Goal: Task Accomplishment & Management: Use online tool/utility

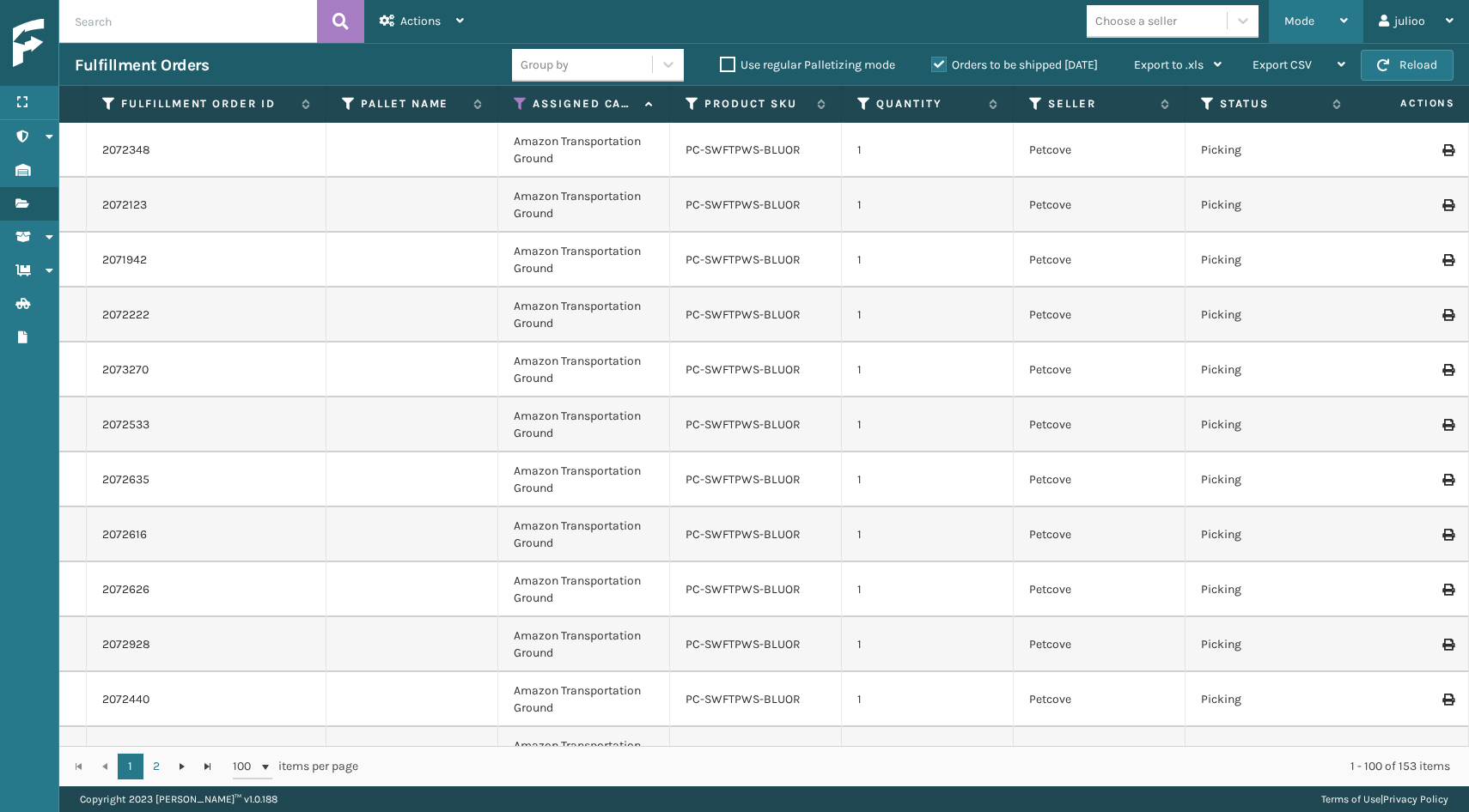
click at [1313, 33] on div "Mode" at bounding box center [1316, 22] width 63 height 43
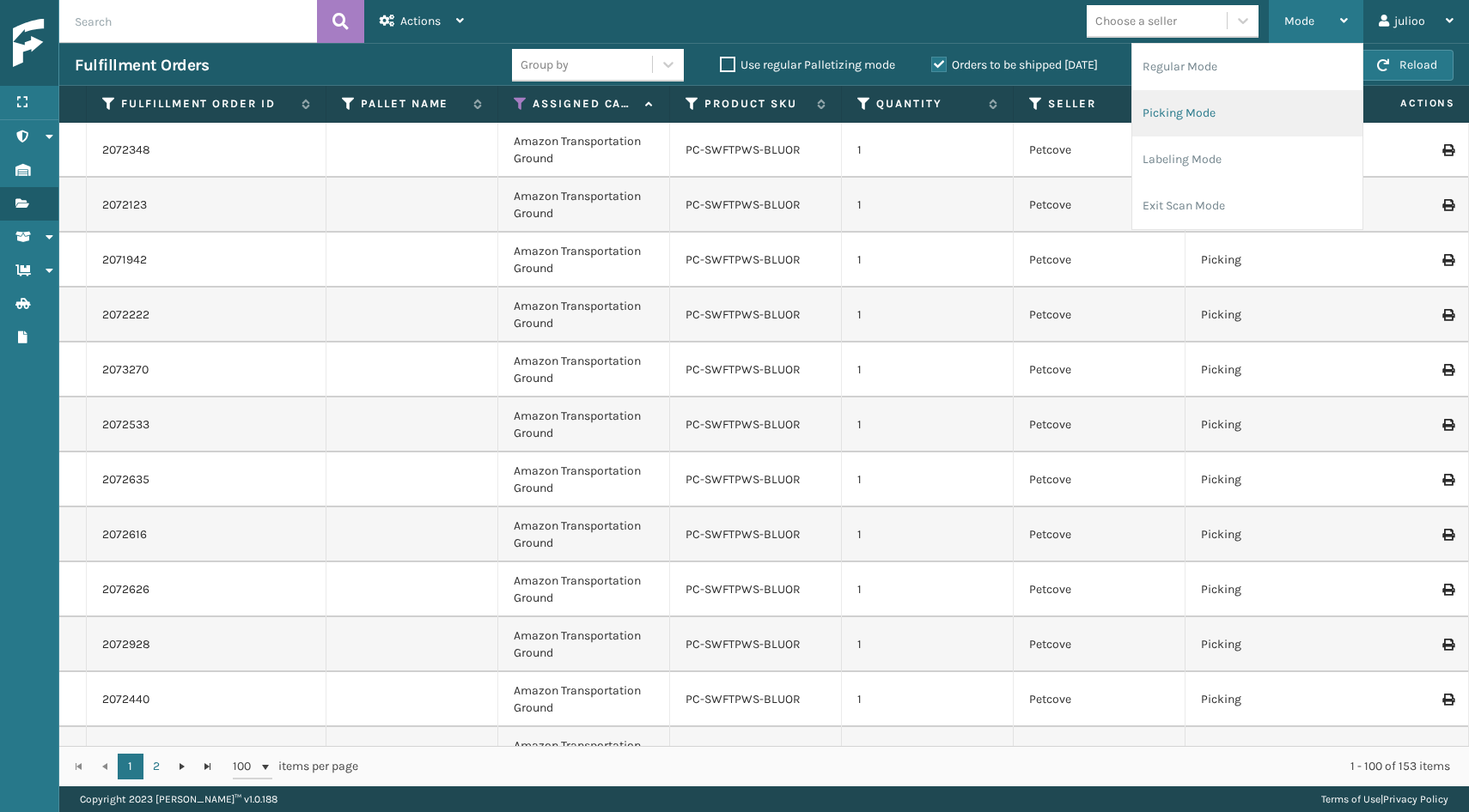
click at [1314, 122] on li "Picking Mode" at bounding box center [1247, 112] width 230 height 46
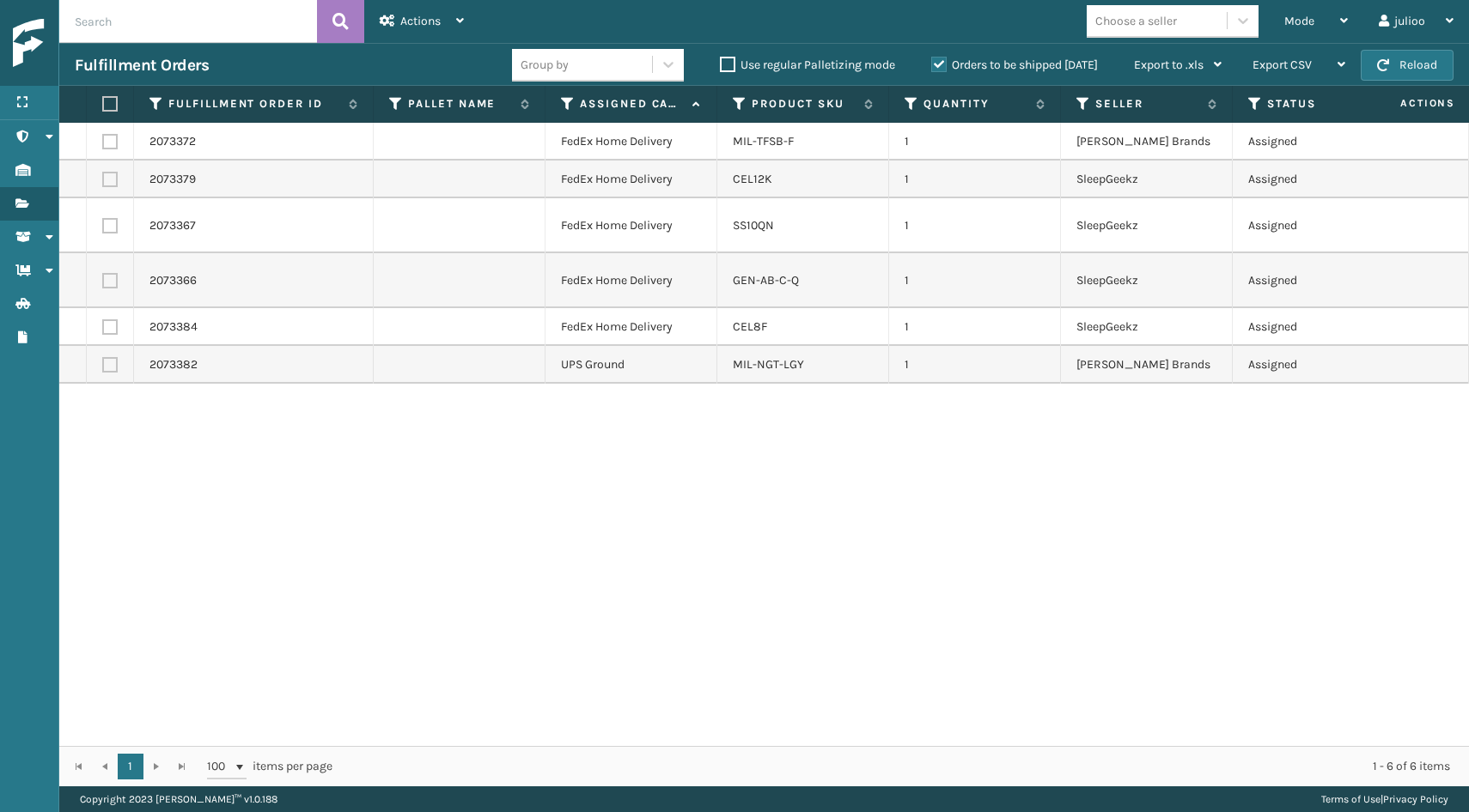
click at [109, 108] on label at bounding box center [108, 104] width 10 height 16
click at [103, 108] on input "checkbox" at bounding box center [103, 104] width 1 height 11
checkbox input "true"
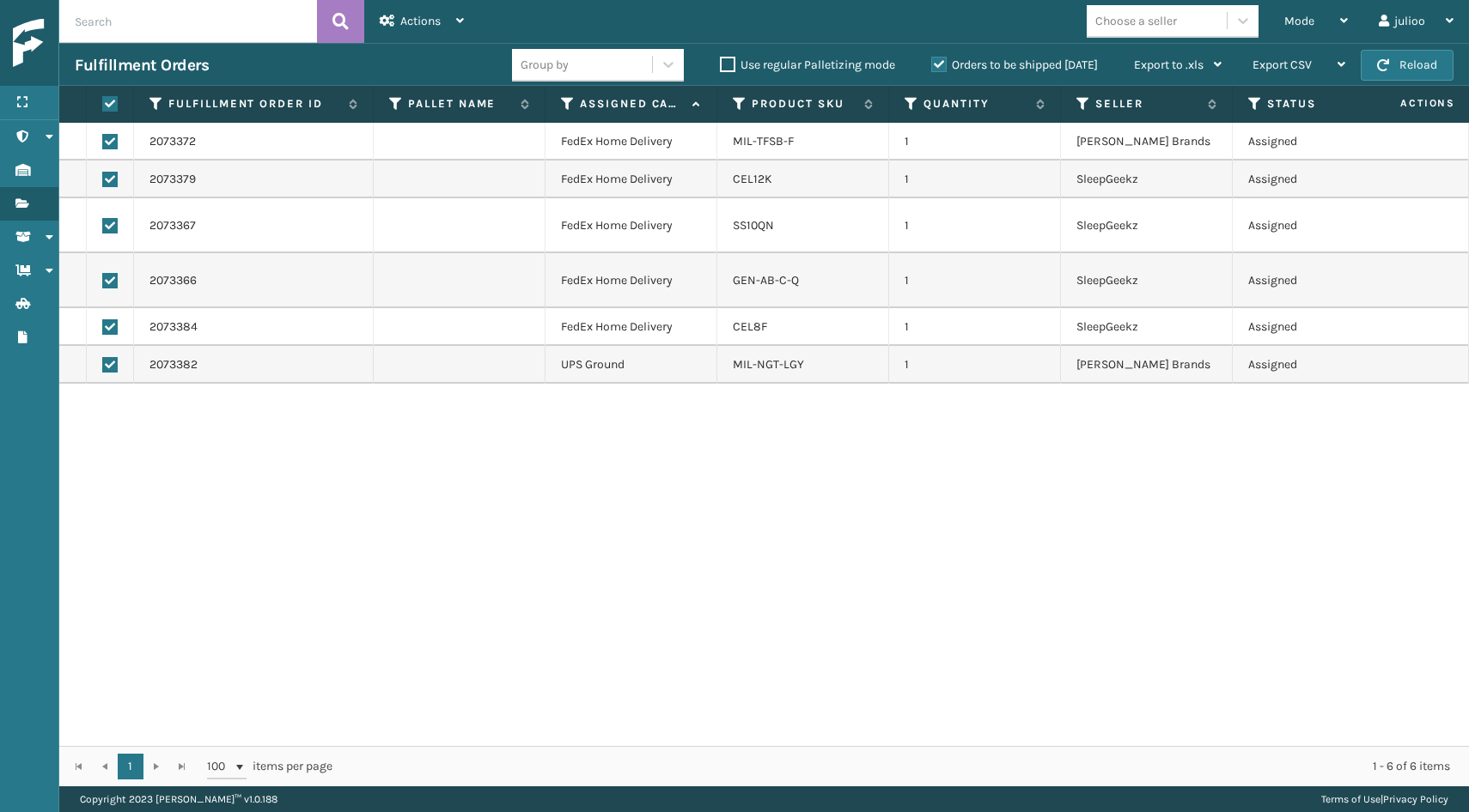
checkbox input "true"
click at [113, 363] on label at bounding box center [111, 365] width 16 height 16
click at [103, 363] on input "checkbox" at bounding box center [103, 362] width 1 height 11
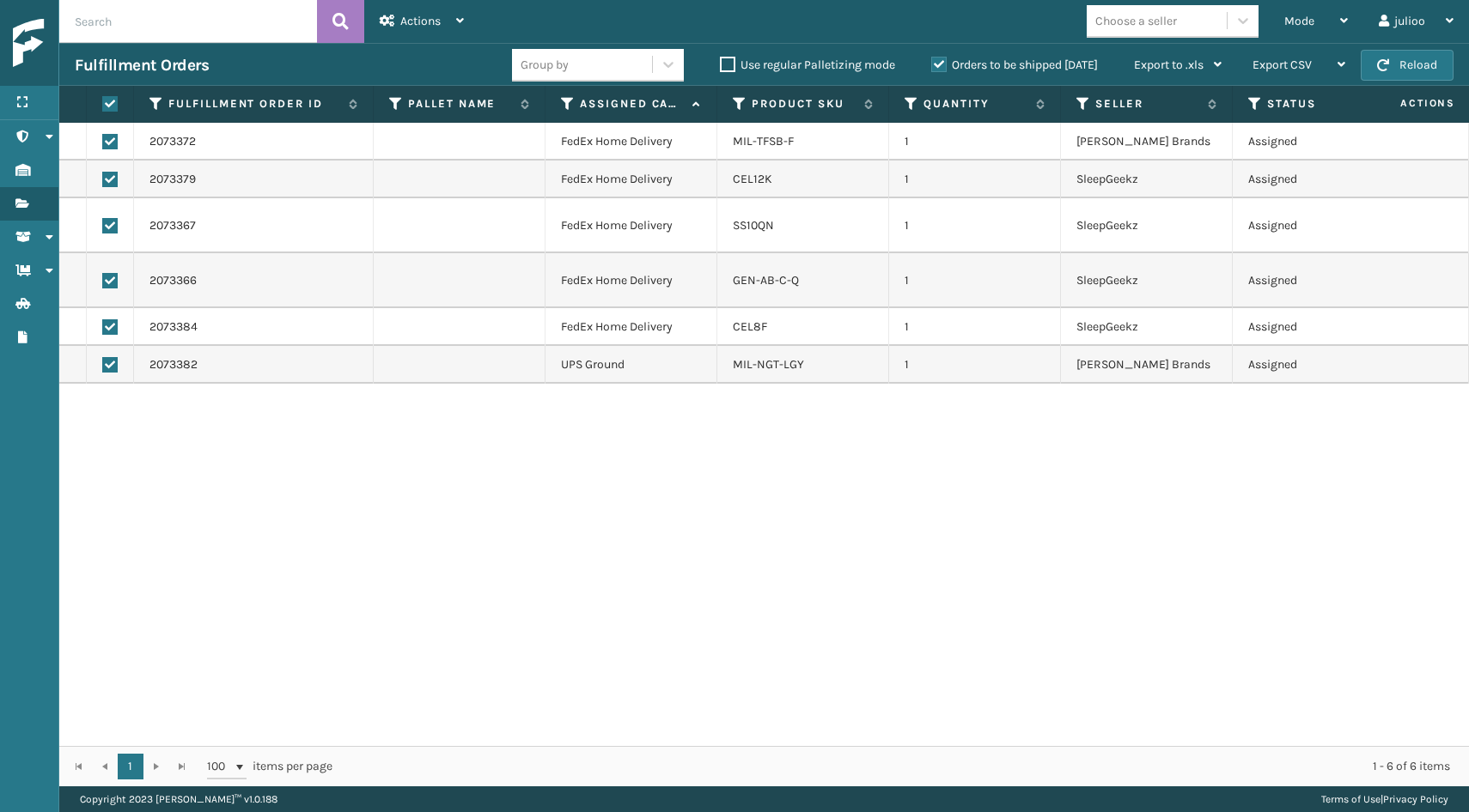
checkbox input "false"
click at [439, 15] on span "Actions" at bounding box center [421, 21] width 40 height 15
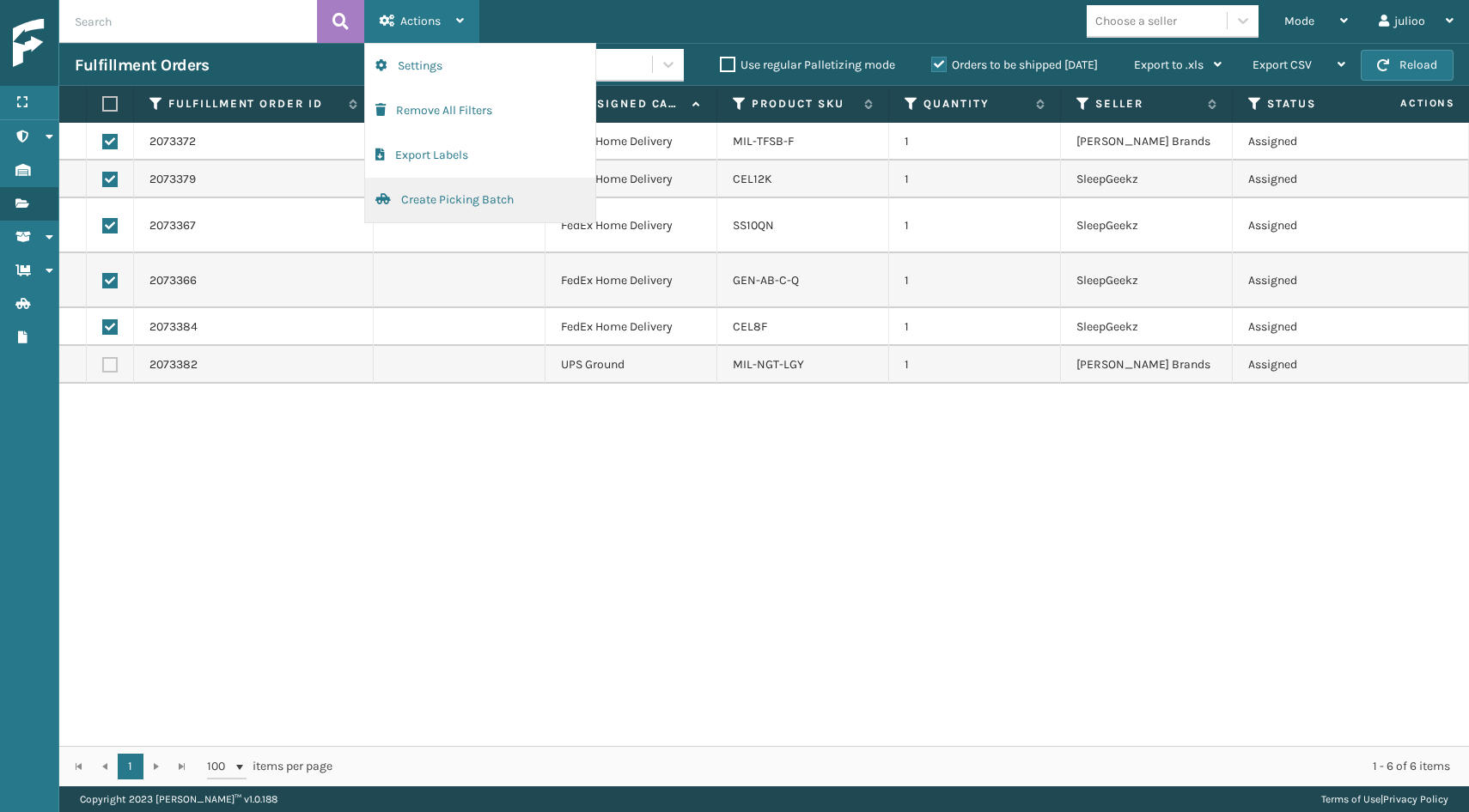
click at [467, 207] on button "Create Picking Batch" at bounding box center [480, 199] width 230 height 44
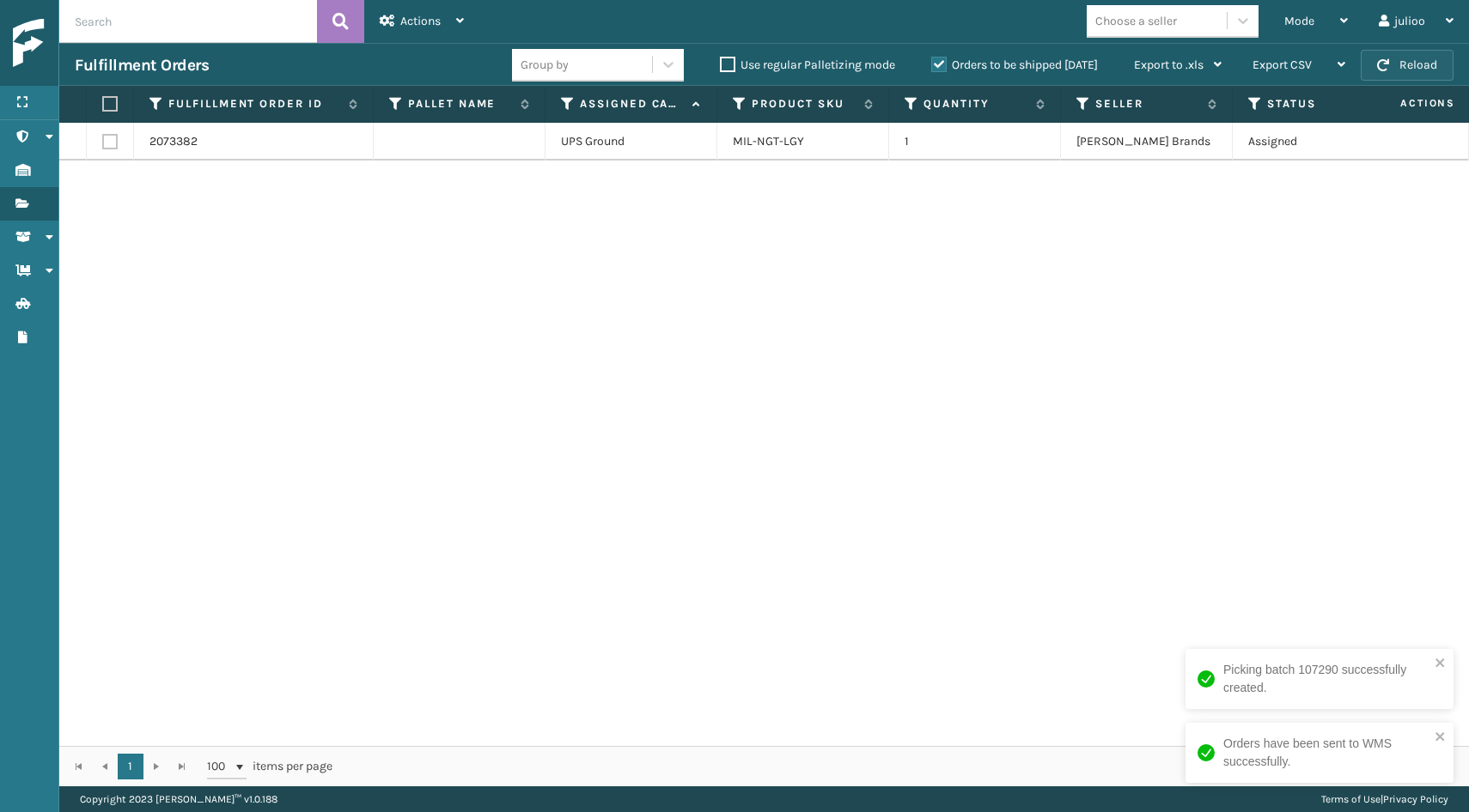
click at [1411, 50] on button "Reload" at bounding box center [1408, 64] width 93 height 31
click at [1396, 56] on button "Reload" at bounding box center [1408, 64] width 93 height 31
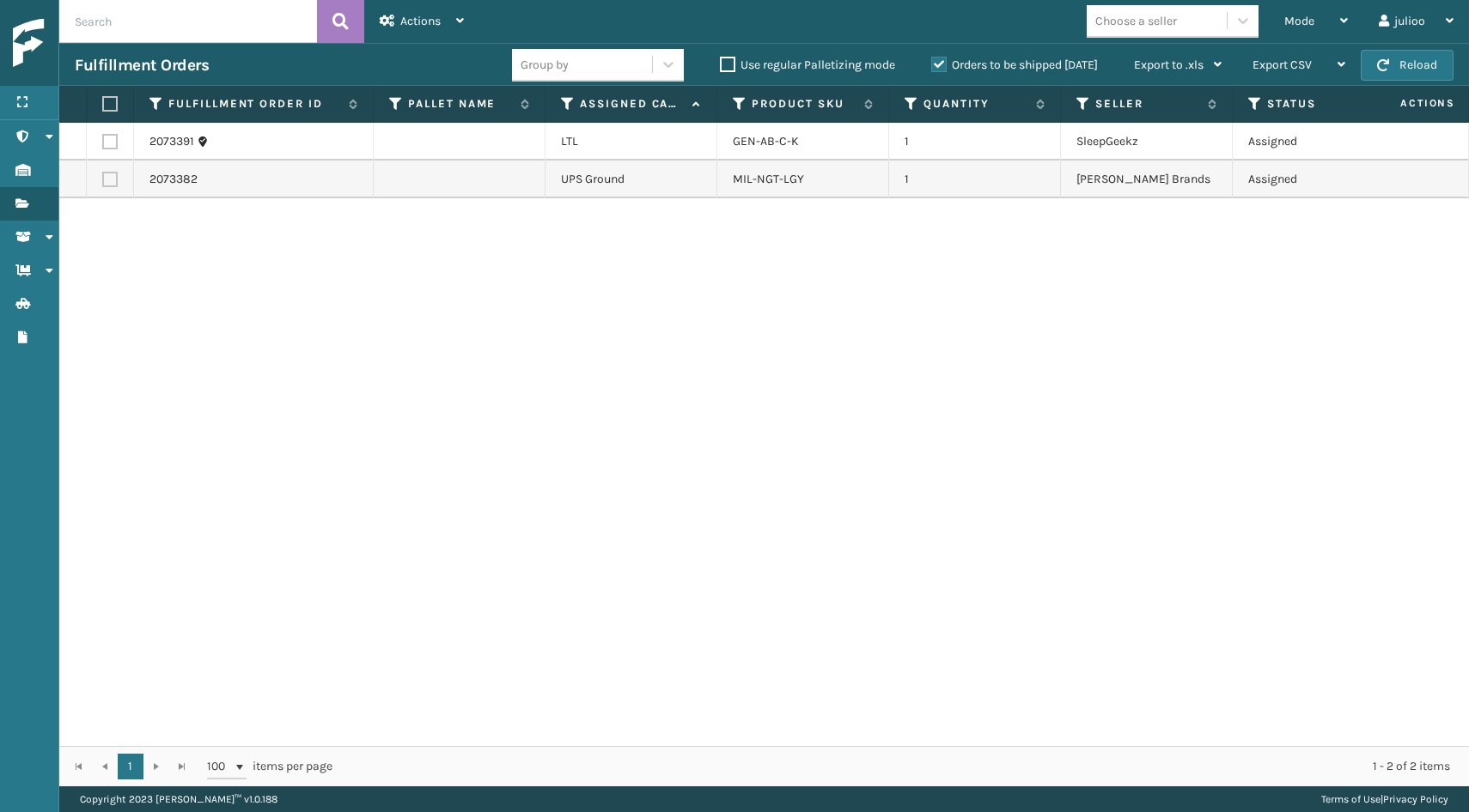
click at [1396, 82] on div "Fulfillment Orders Group by Use regular Palletizing mode Orders to be shipped […" at bounding box center [764, 65] width 1410 height 43
click at [1403, 65] on button "Reload" at bounding box center [1408, 64] width 93 height 31
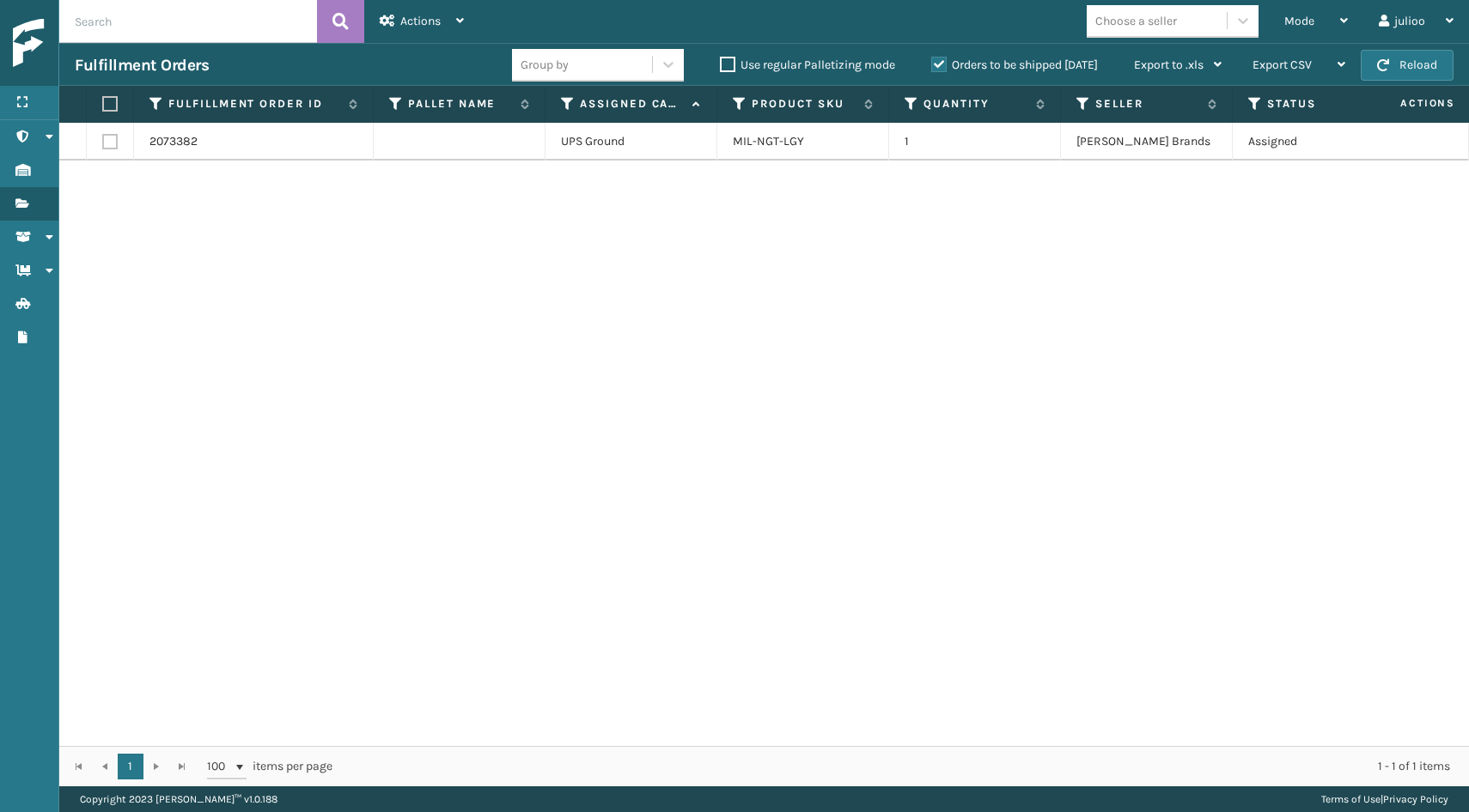
click at [1403, 65] on button "Reload" at bounding box center [1408, 64] width 93 height 31
click at [1429, 63] on button "Reload" at bounding box center [1408, 64] width 93 height 31
click at [1430, 61] on button "Reload" at bounding box center [1408, 64] width 93 height 31
click at [106, 148] on label at bounding box center [111, 142] width 16 height 16
click at [103, 145] on input "checkbox" at bounding box center [103, 139] width 1 height 11
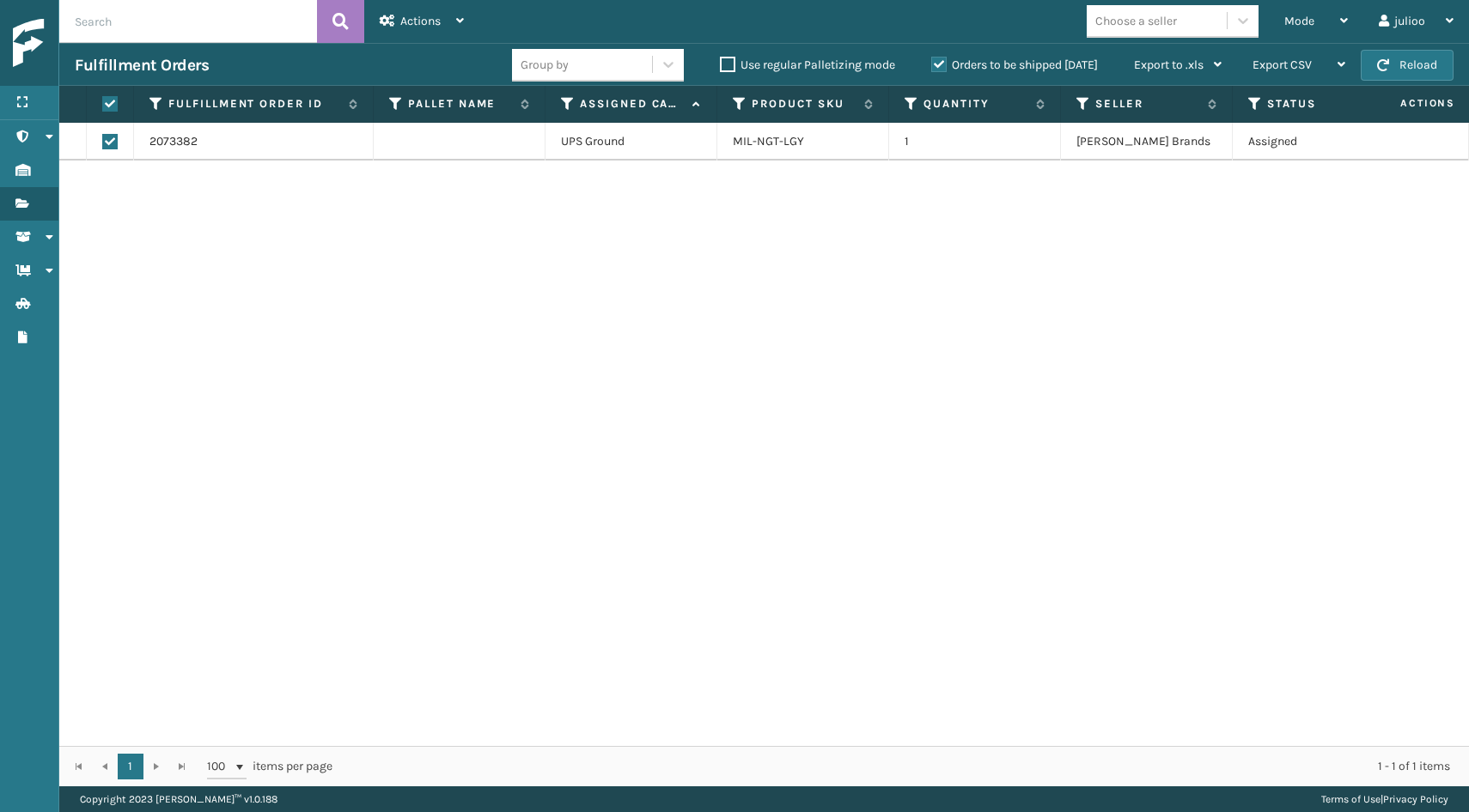
checkbox input "true"
click at [457, 17] on icon at bounding box center [460, 21] width 8 height 12
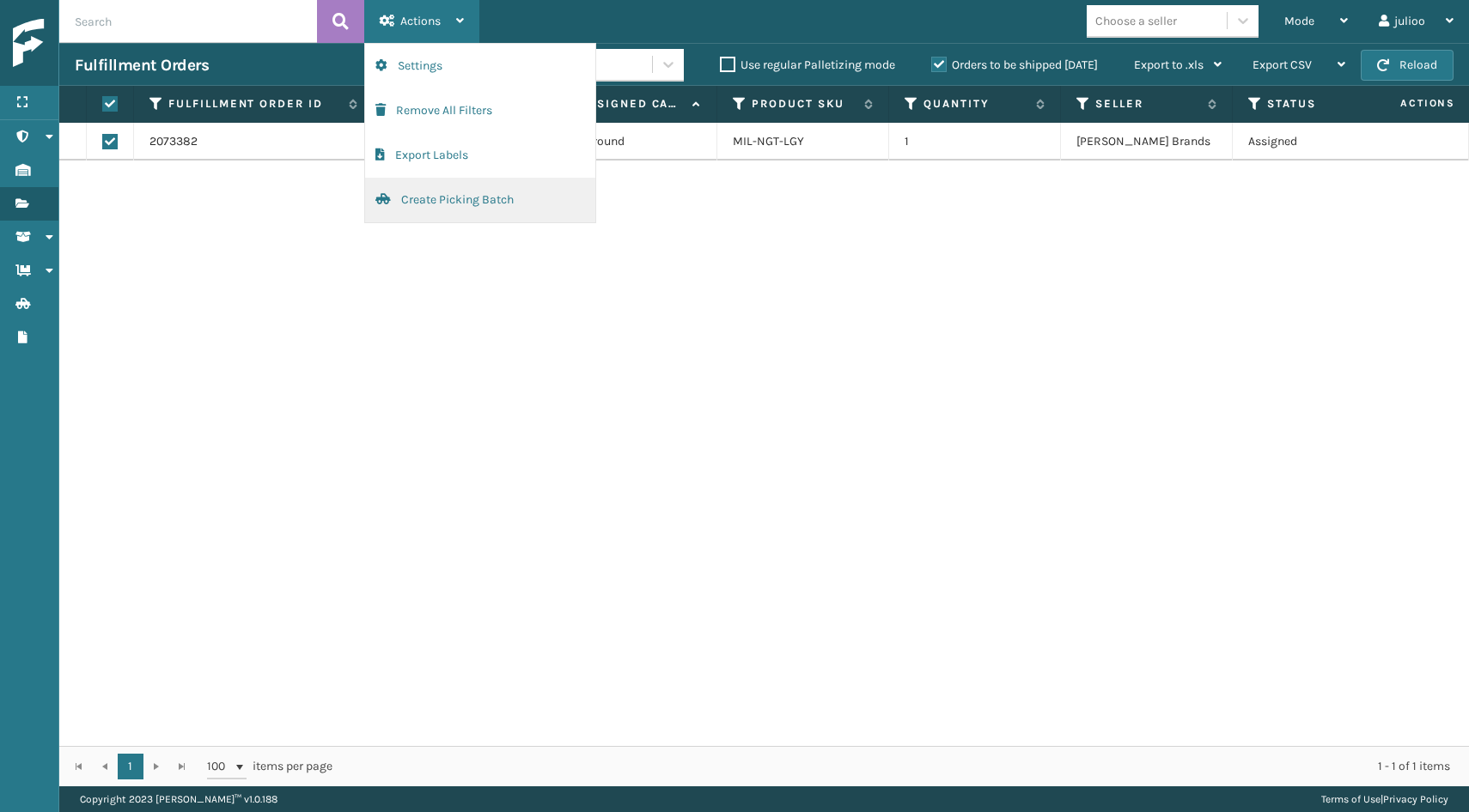
click at [457, 192] on button "Create Picking Batch" at bounding box center [480, 199] width 230 height 44
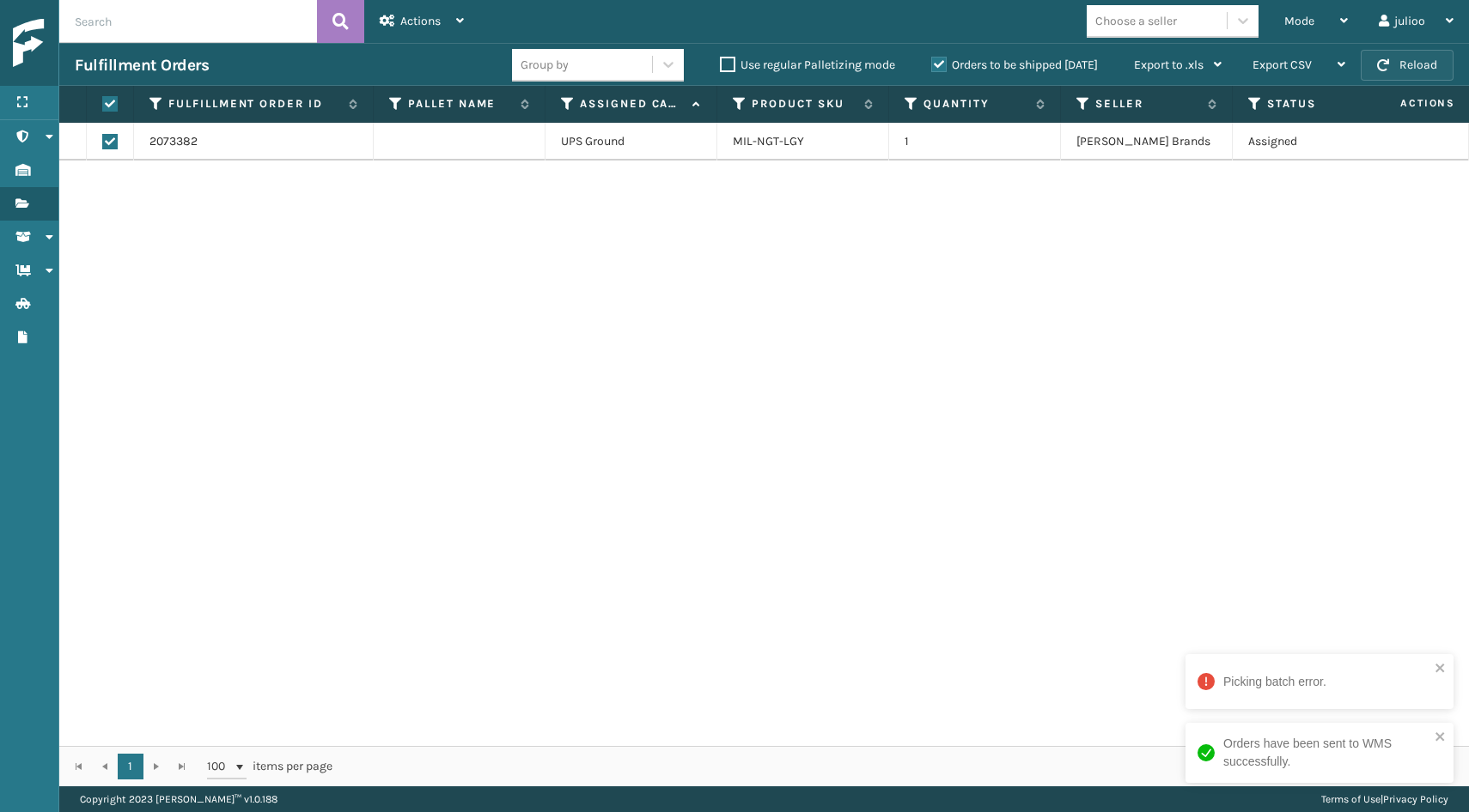
click at [1399, 70] on button "Reload" at bounding box center [1408, 64] width 93 height 31
click at [1425, 68] on button "Reload" at bounding box center [1408, 64] width 93 height 31
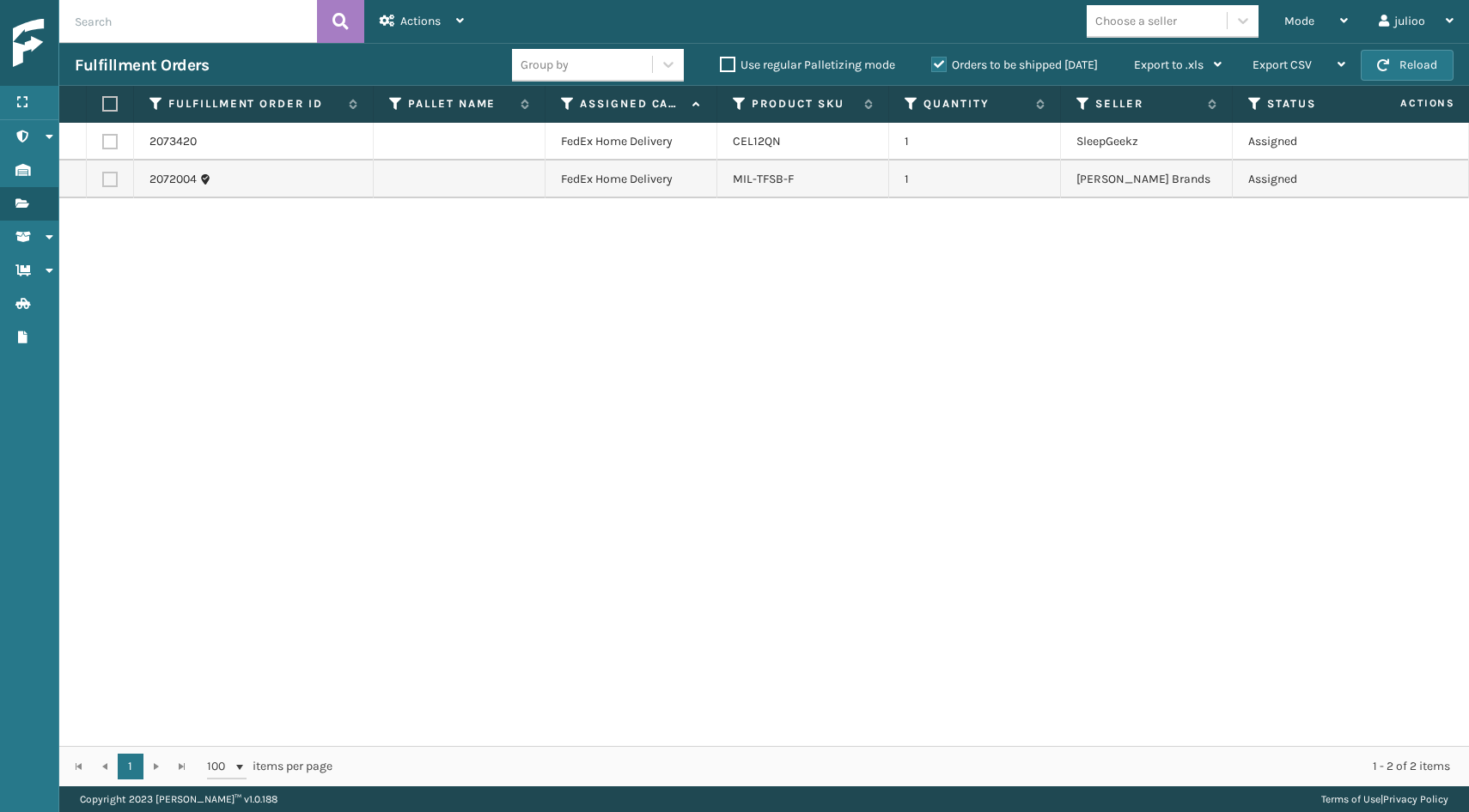
click at [1425, 68] on button "Reload" at bounding box center [1408, 64] width 93 height 31
click at [110, 103] on label at bounding box center [108, 104] width 10 height 16
click at [103, 103] on input "checkbox" at bounding box center [103, 104] width 1 height 11
checkbox input "true"
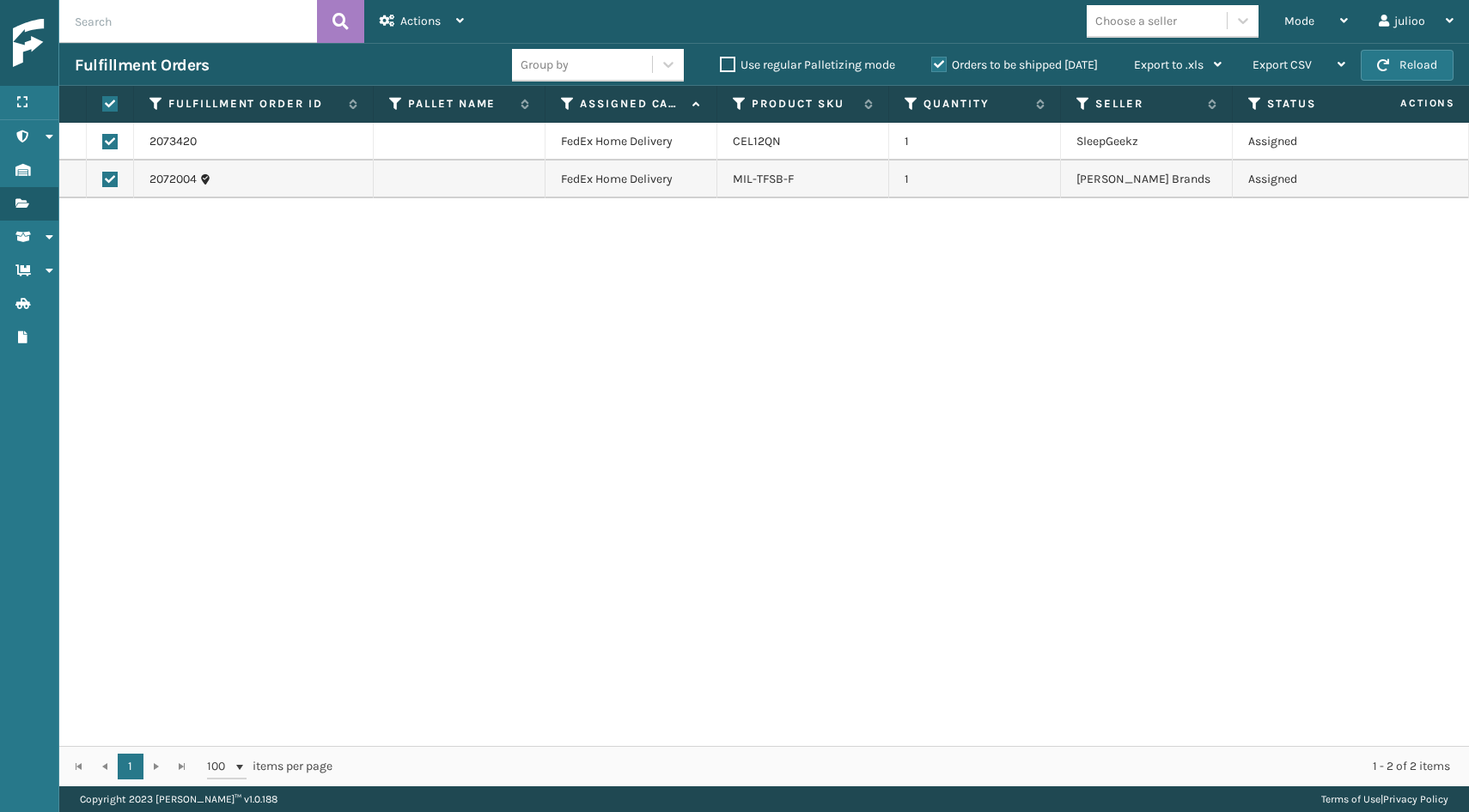
checkbox input "true"
click at [416, 30] on div "Actions" at bounding box center [422, 22] width 84 height 43
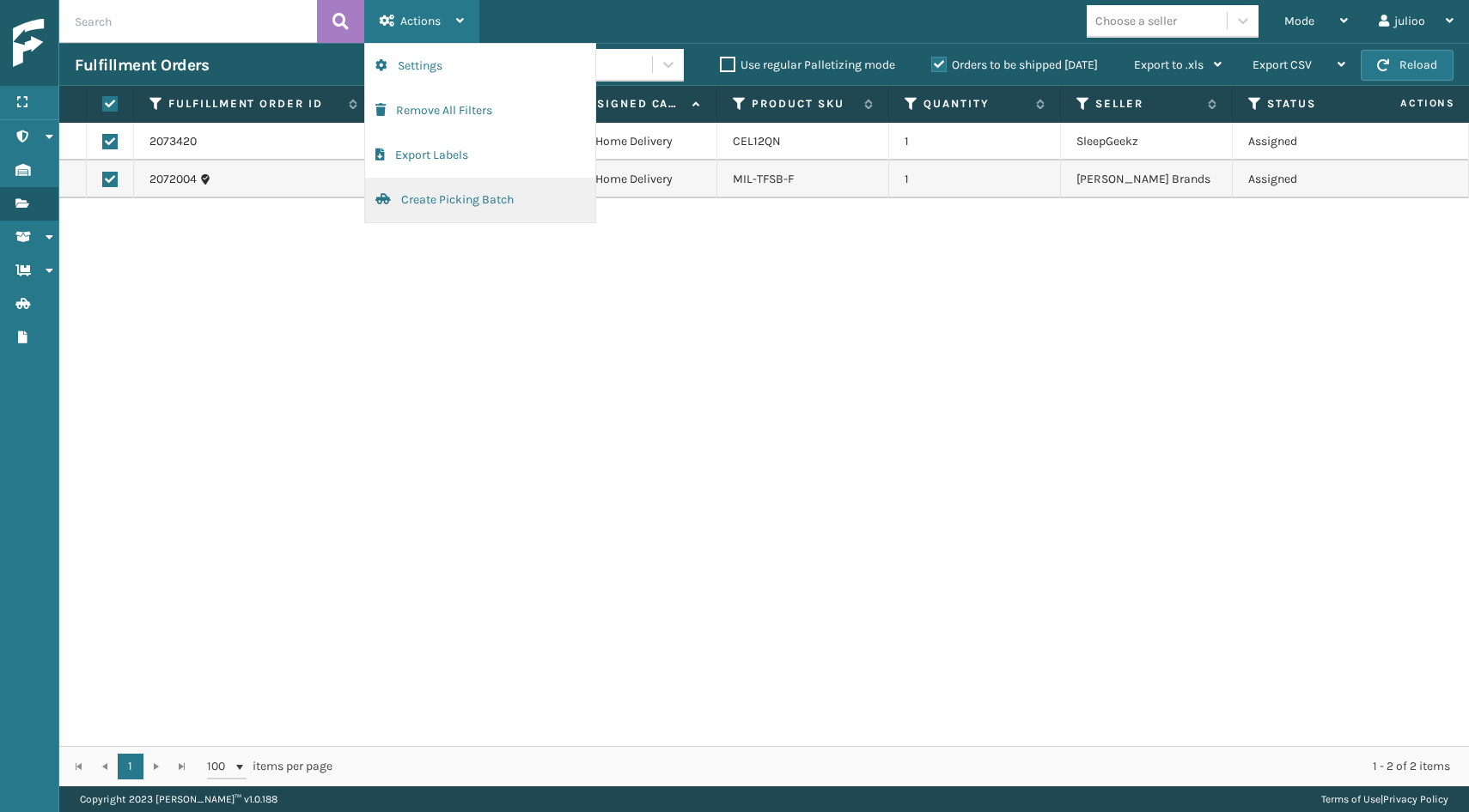
click at [402, 208] on button "Create Picking Batch" at bounding box center [480, 199] width 230 height 44
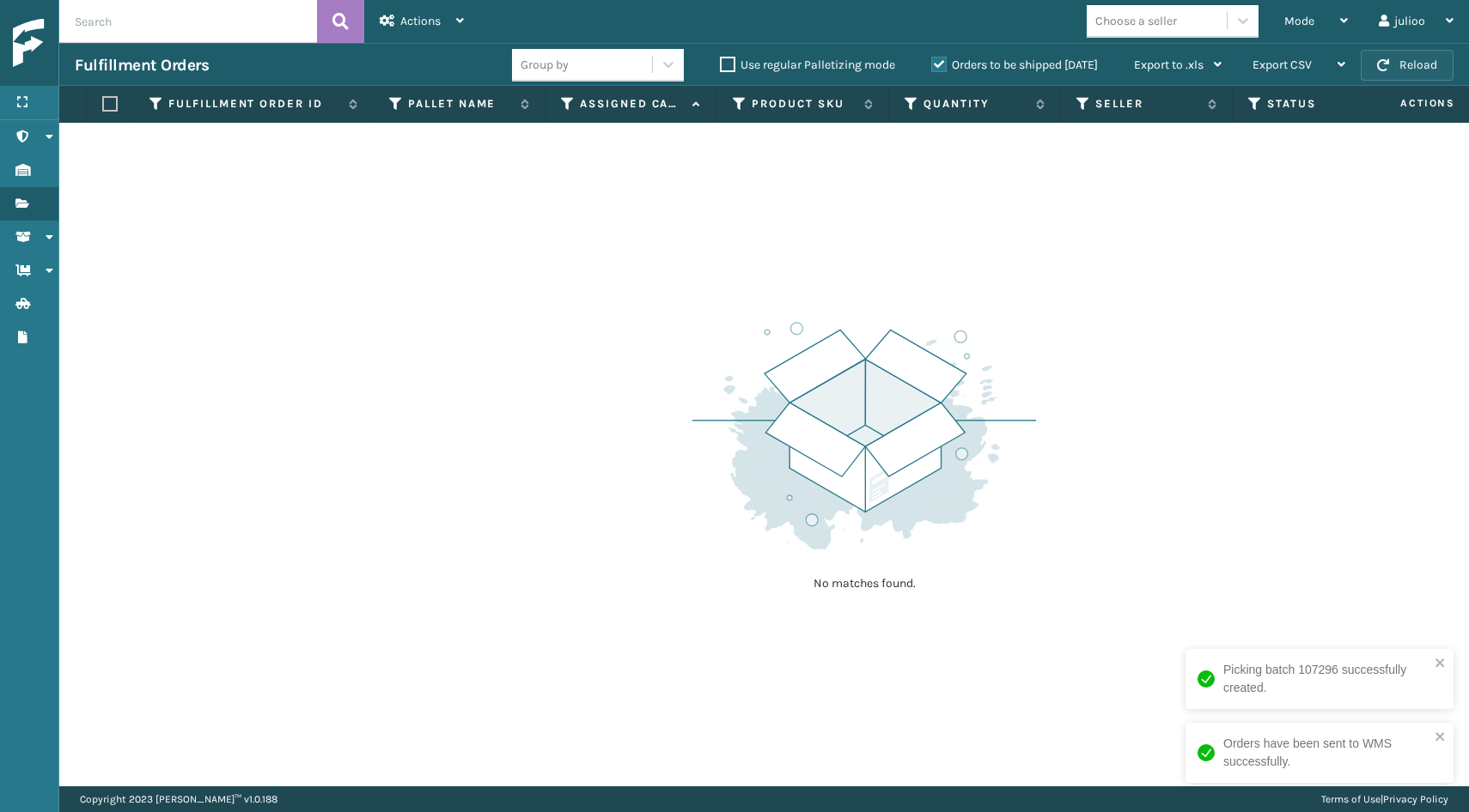
click at [1423, 66] on button "Reload" at bounding box center [1408, 64] width 93 height 31
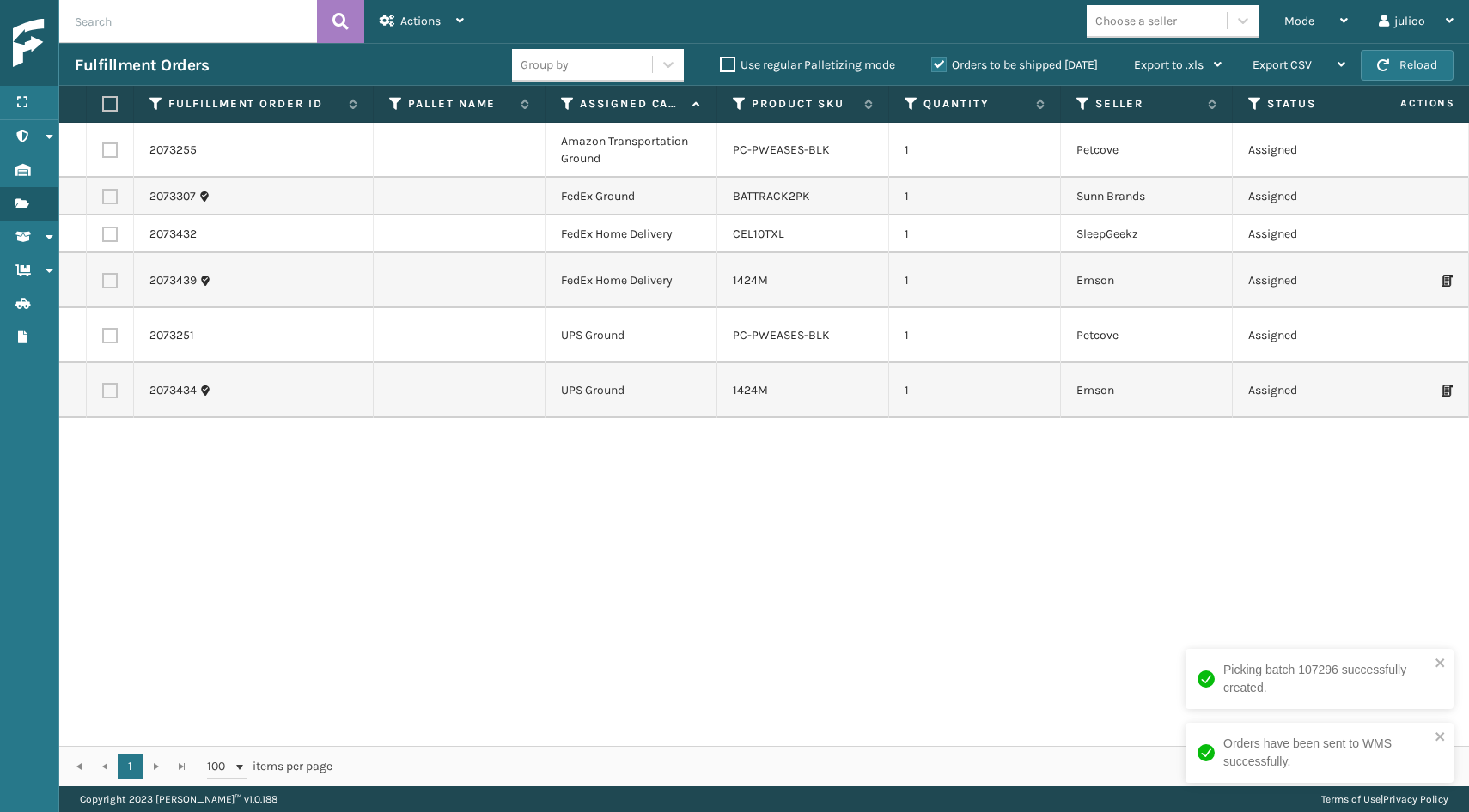
click at [1423, 66] on button "Reload" at bounding box center [1408, 64] width 93 height 31
click at [1398, 65] on button "Reload" at bounding box center [1408, 64] width 93 height 31
click at [114, 392] on label at bounding box center [111, 391] width 16 height 16
click at [103, 392] on input "checkbox" at bounding box center [103, 388] width 1 height 11
checkbox input "true"
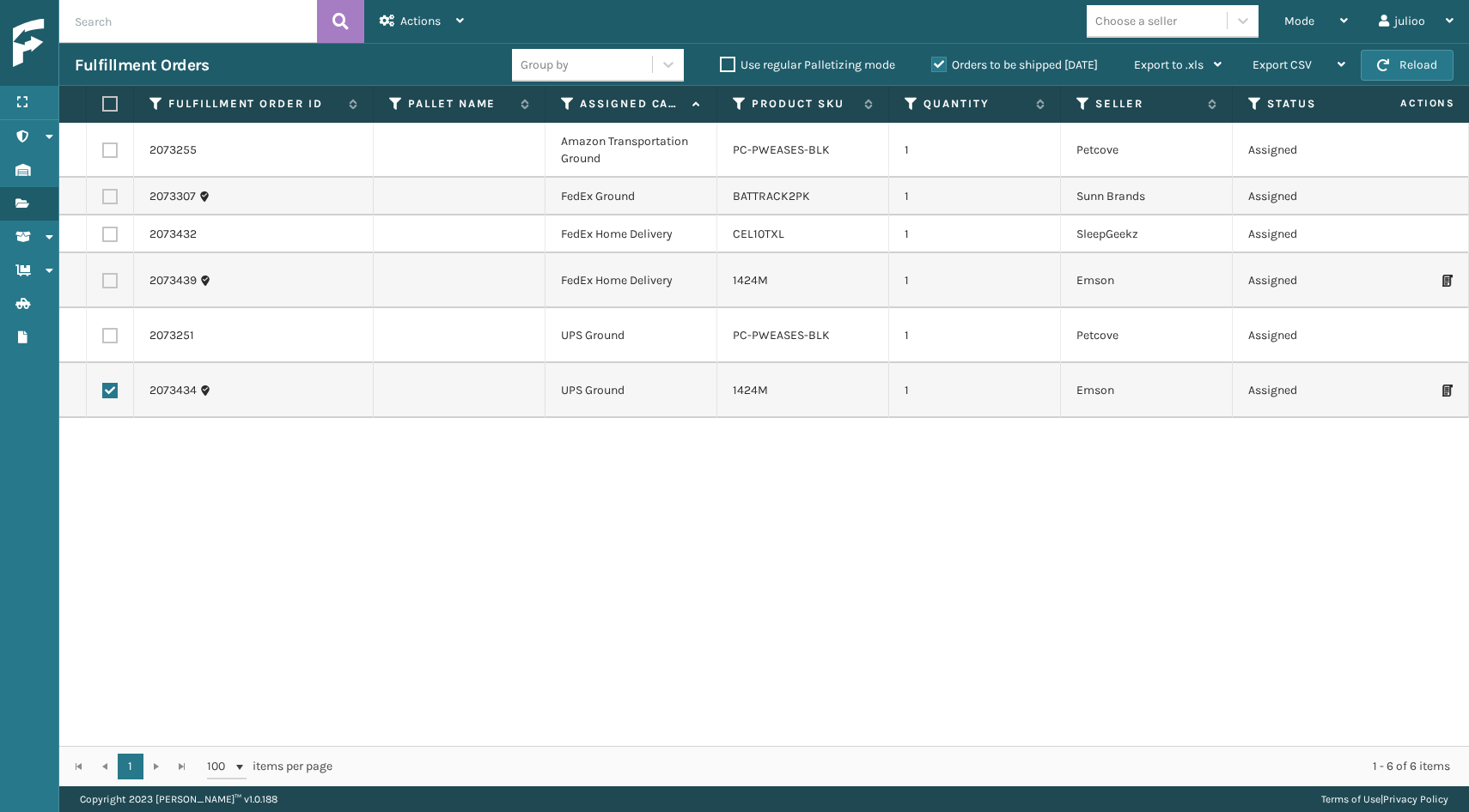
click at [114, 335] on label at bounding box center [111, 335] width 16 height 16
click at [103, 335] on input "checkbox" at bounding box center [103, 332] width 1 height 11
checkbox input "true"
click at [425, 7] on div "Actions" at bounding box center [422, 22] width 84 height 43
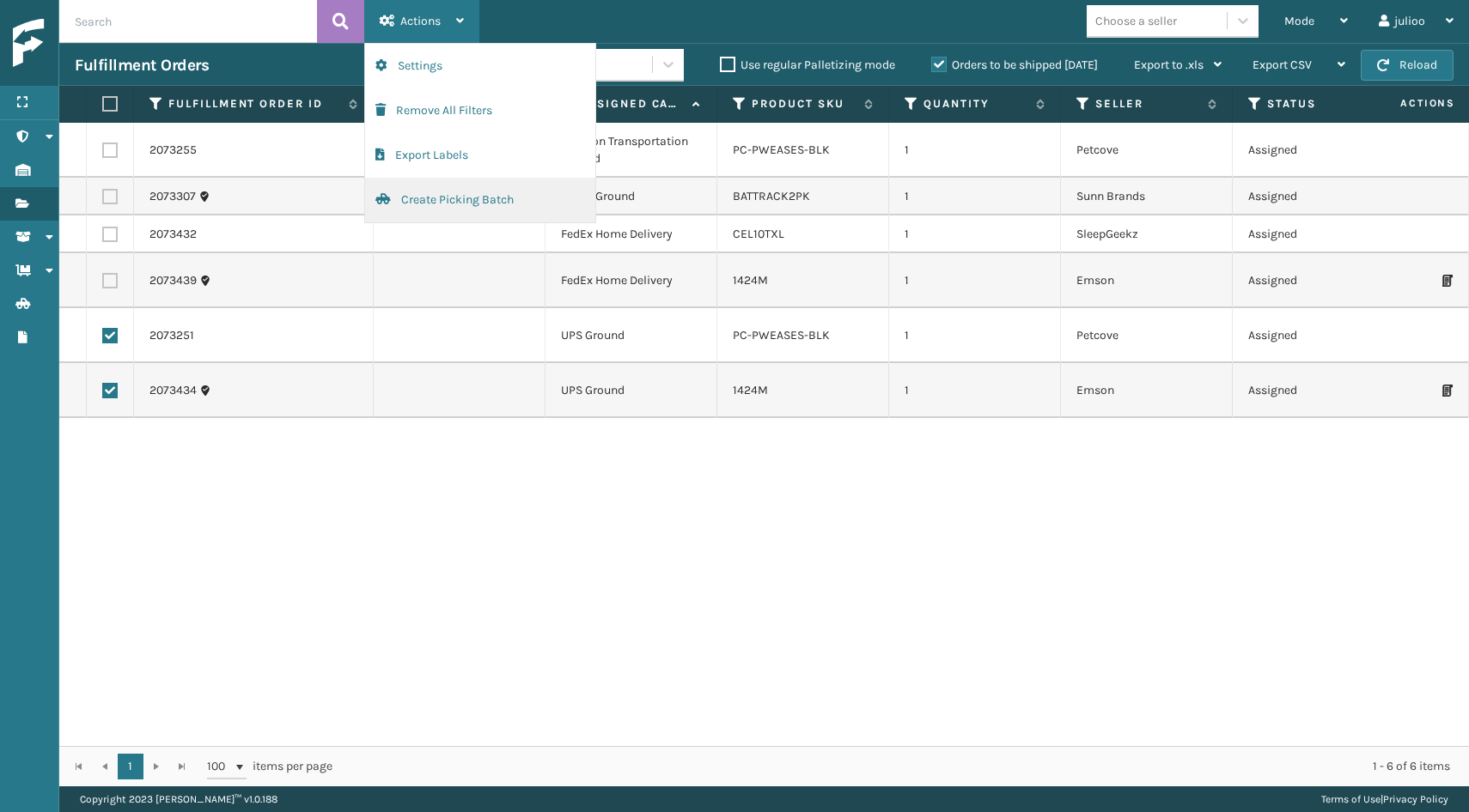
click at [450, 196] on button "Create Picking Batch" at bounding box center [480, 199] width 230 height 44
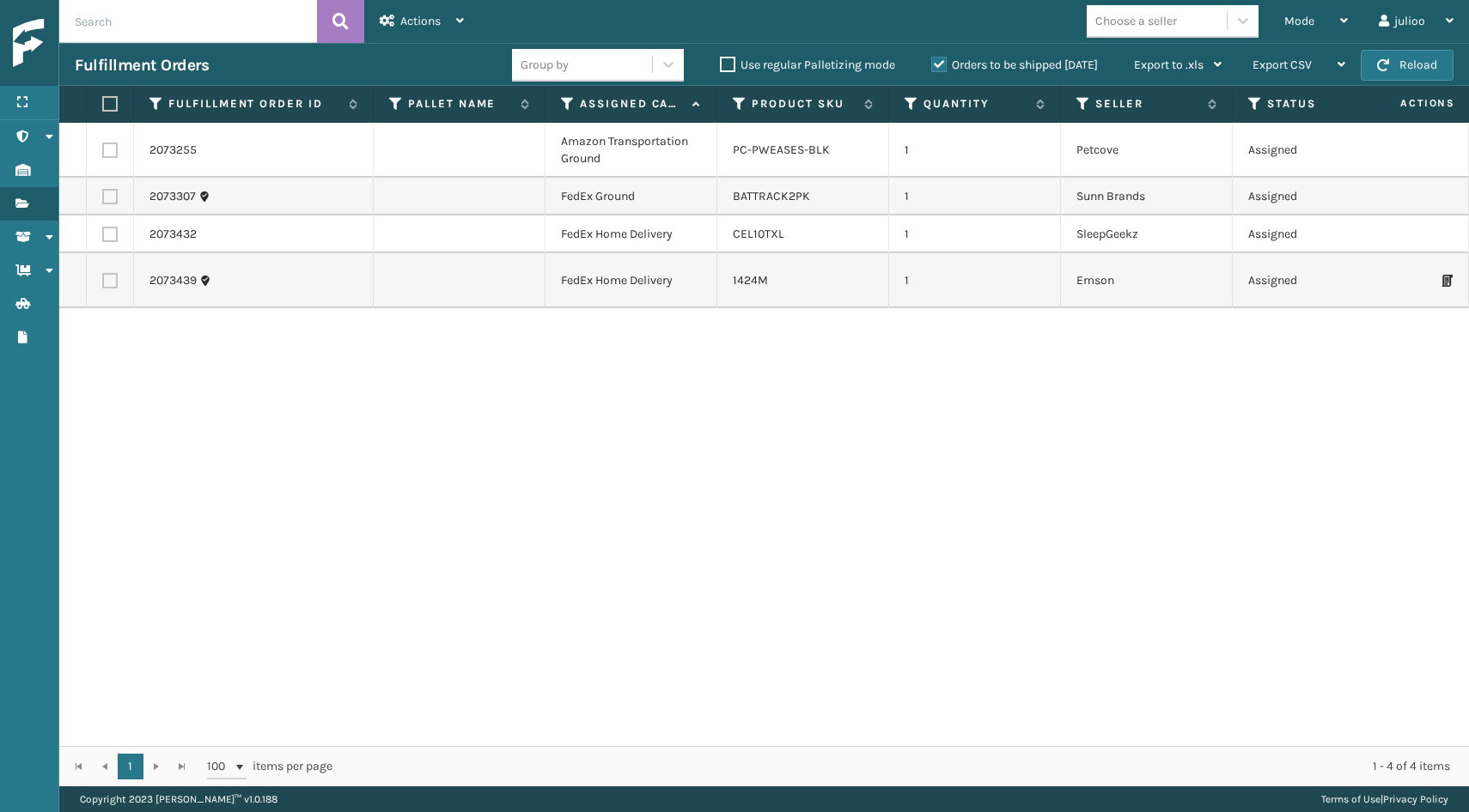
click at [110, 234] on label at bounding box center [111, 235] width 16 height 16
click at [103, 234] on input "checkbox" at bounding box center [103, 232] width 1 height 11
checkbox input "true"
click at [107, 190] on label at bounding box center [111, 196] width 16 height 16
click at [103, 190] on input "checkbox" at bounding box center [103, 193] width 1 height 11
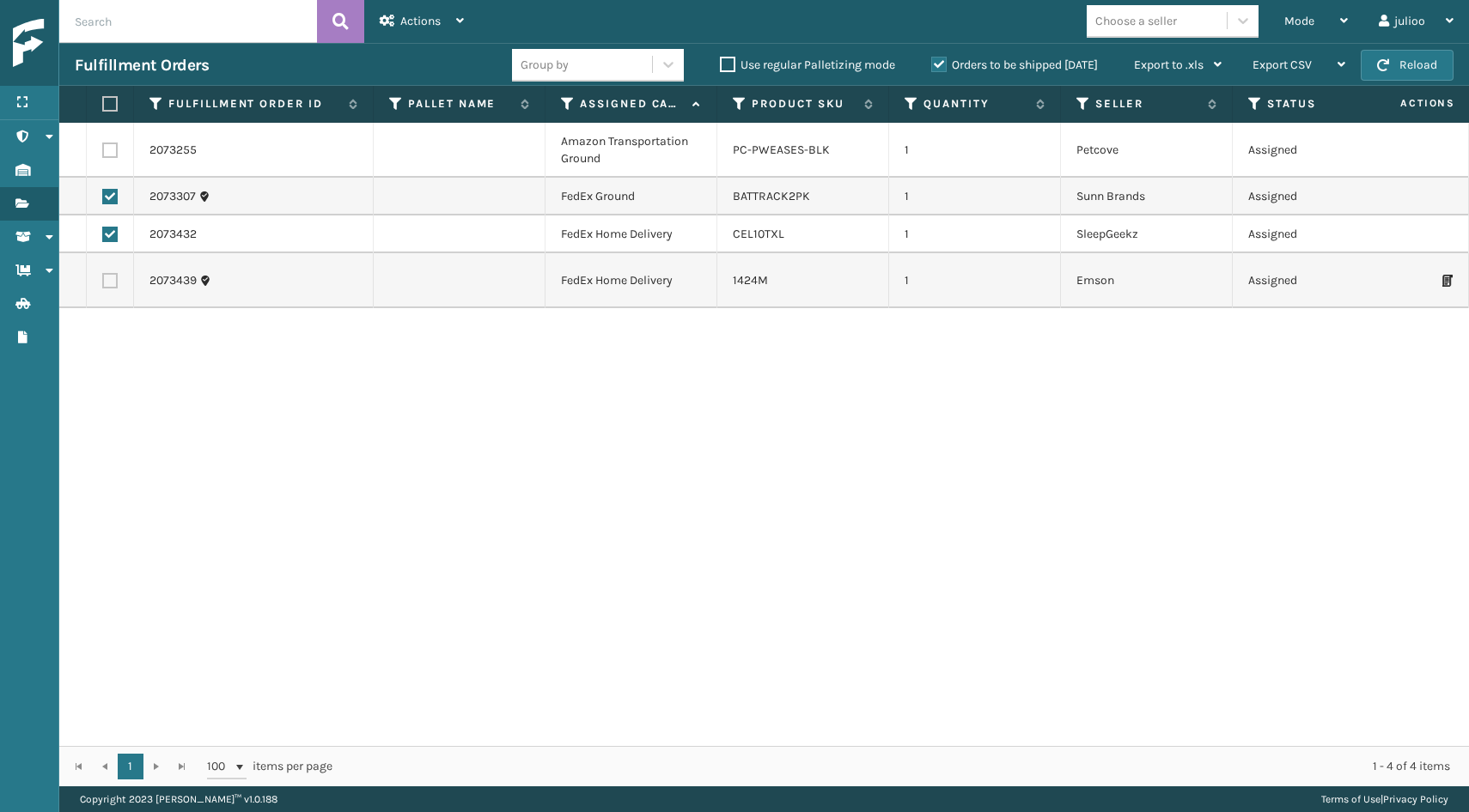
checkbox input "true"
click at [416, 12] on div "Actions" at bounding box center [422, 22] width 84 height 43
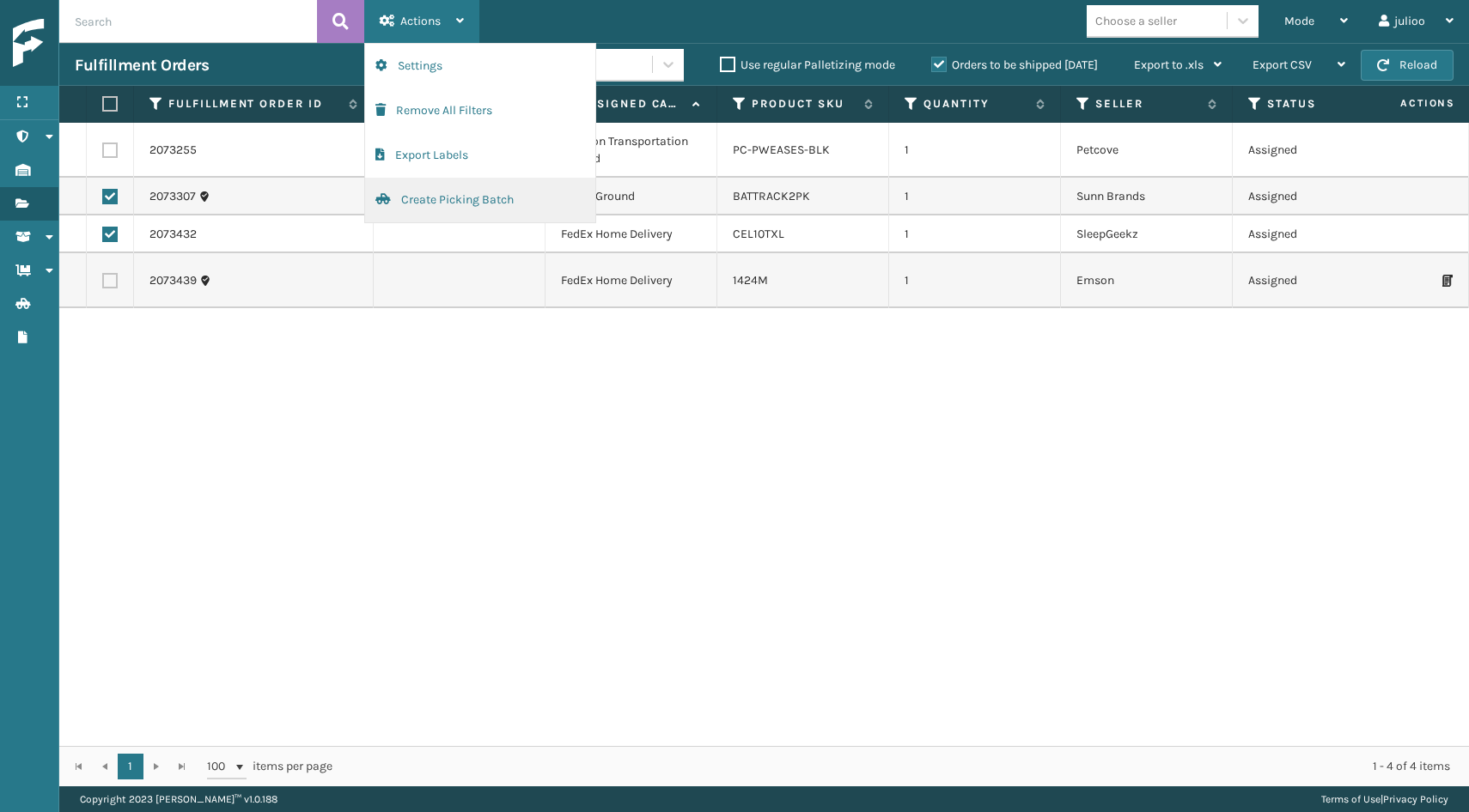
click at [425, 198] on button "Create Picking Batch" at bounding box center [480, 199] width 230 height 44
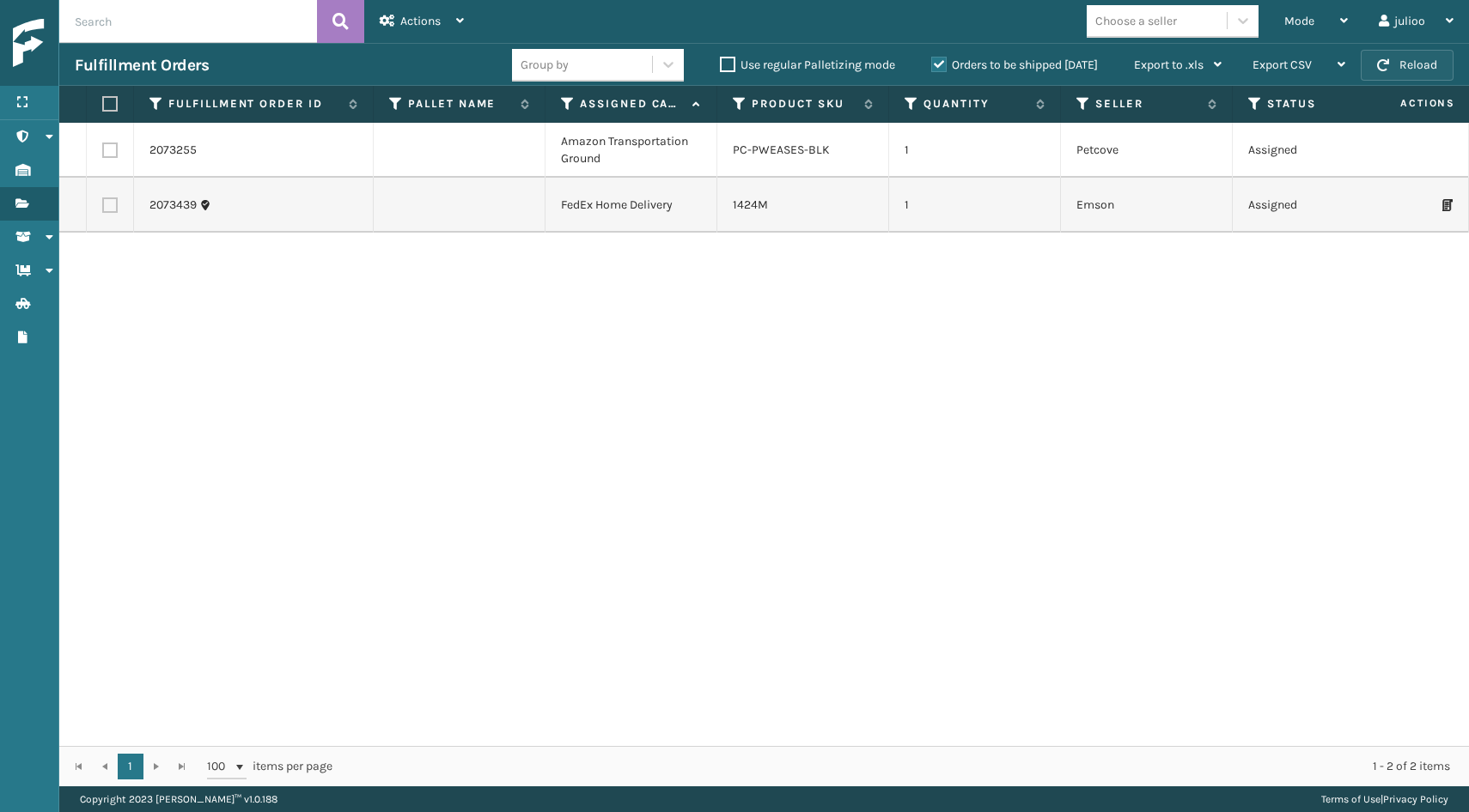
click at [1431, 59] on button "Reload" at bounding box center [1408, 64] width 93 height 31
click at [111, 207] on label at bounding box center [111, 205] width 16 height 16
click at [103, 207] on input "checkbox" at bounding box center [103, 202] width 1 height 11
checkbox input "true"
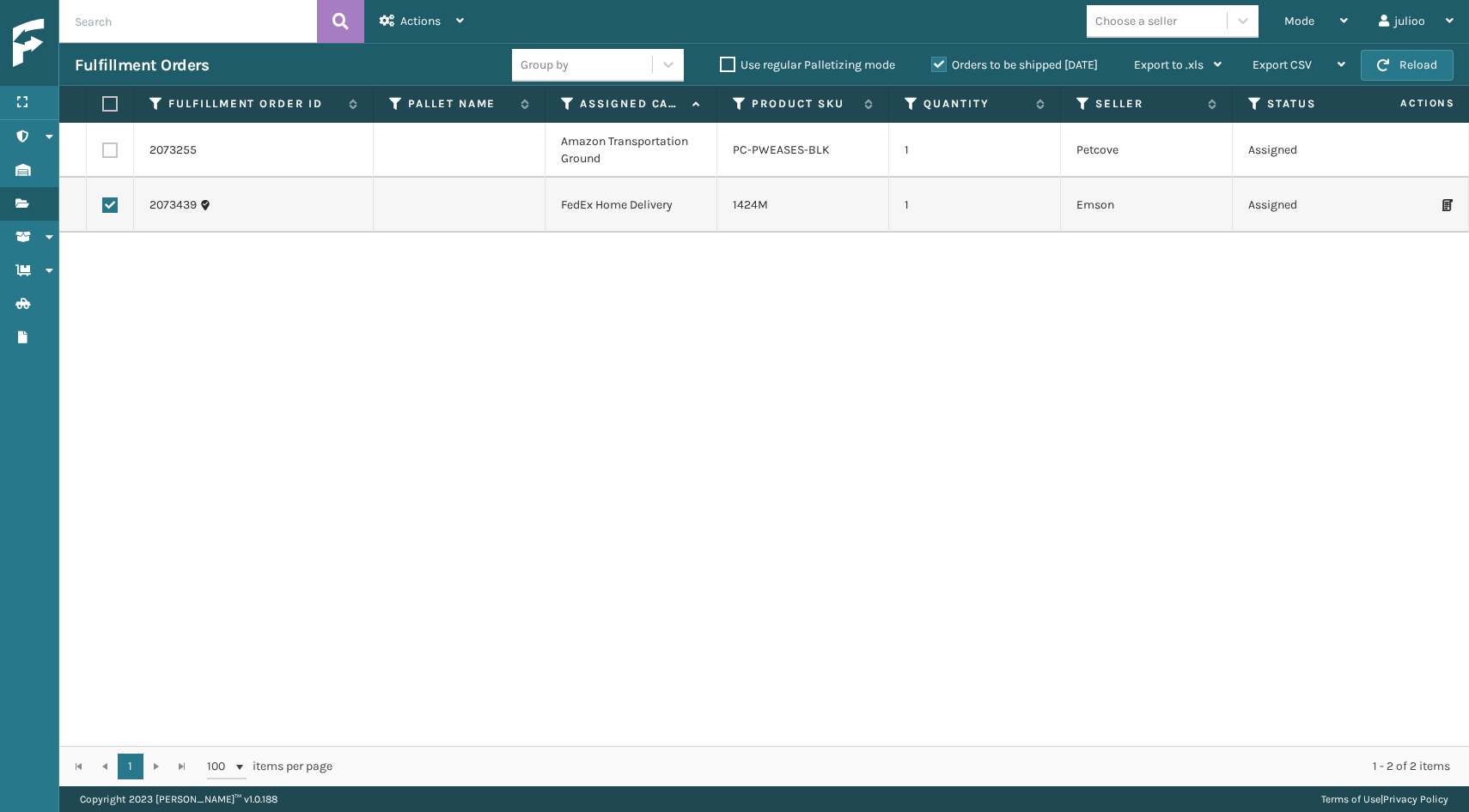
click at [111, 153] on label at bounding box center [111, 150] width 16 height 16
click at [103, 153] on input "checkbox" at bounding box center [103, 147] width 1 height 11
checkbox input "true"
click at [427, 11] on div "Actions" at bounding box center [422, 22] width 84 height 43
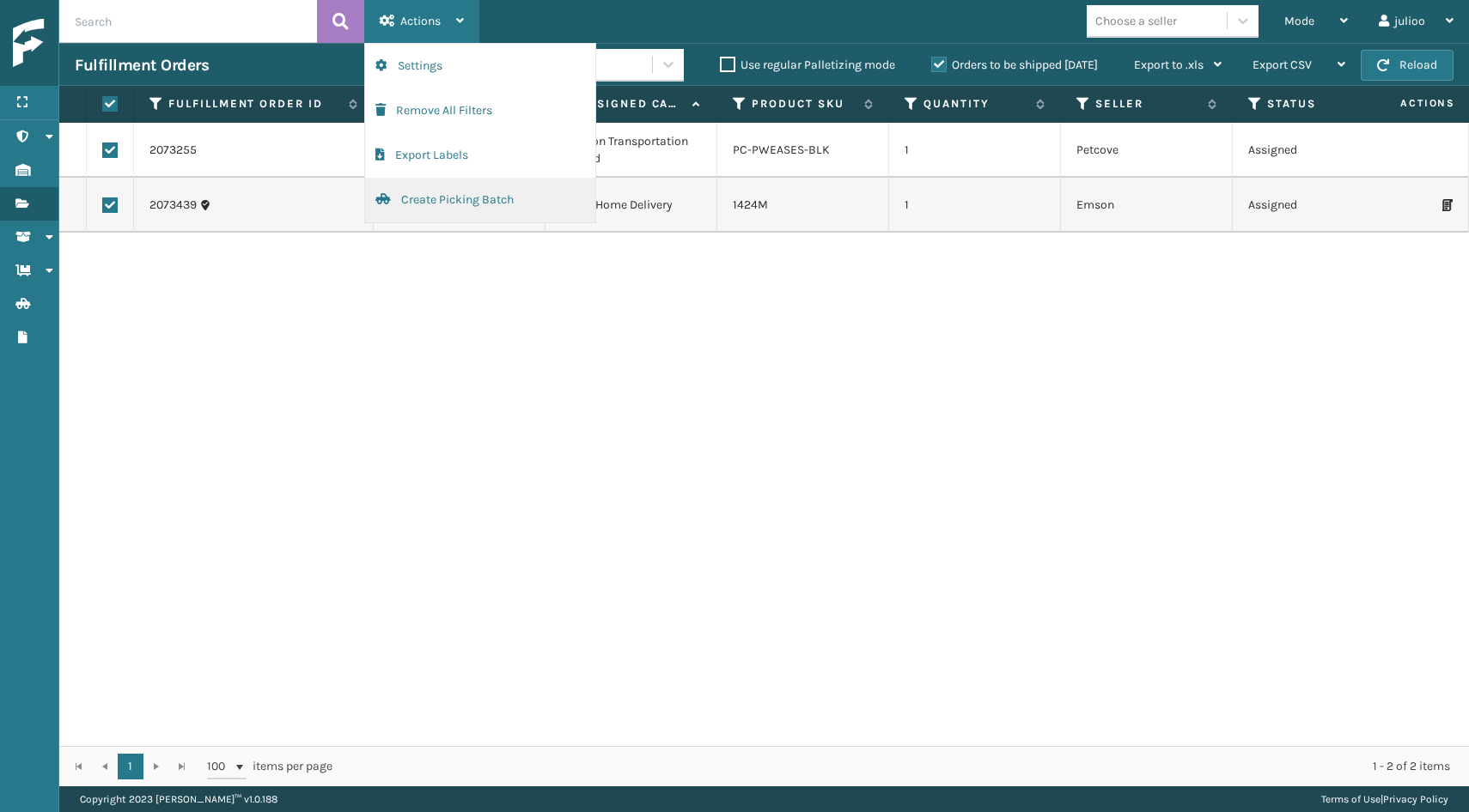
click at [437, 199] on button "Create Picking Batch" at bounding box center [480, 199] width 230 height 44
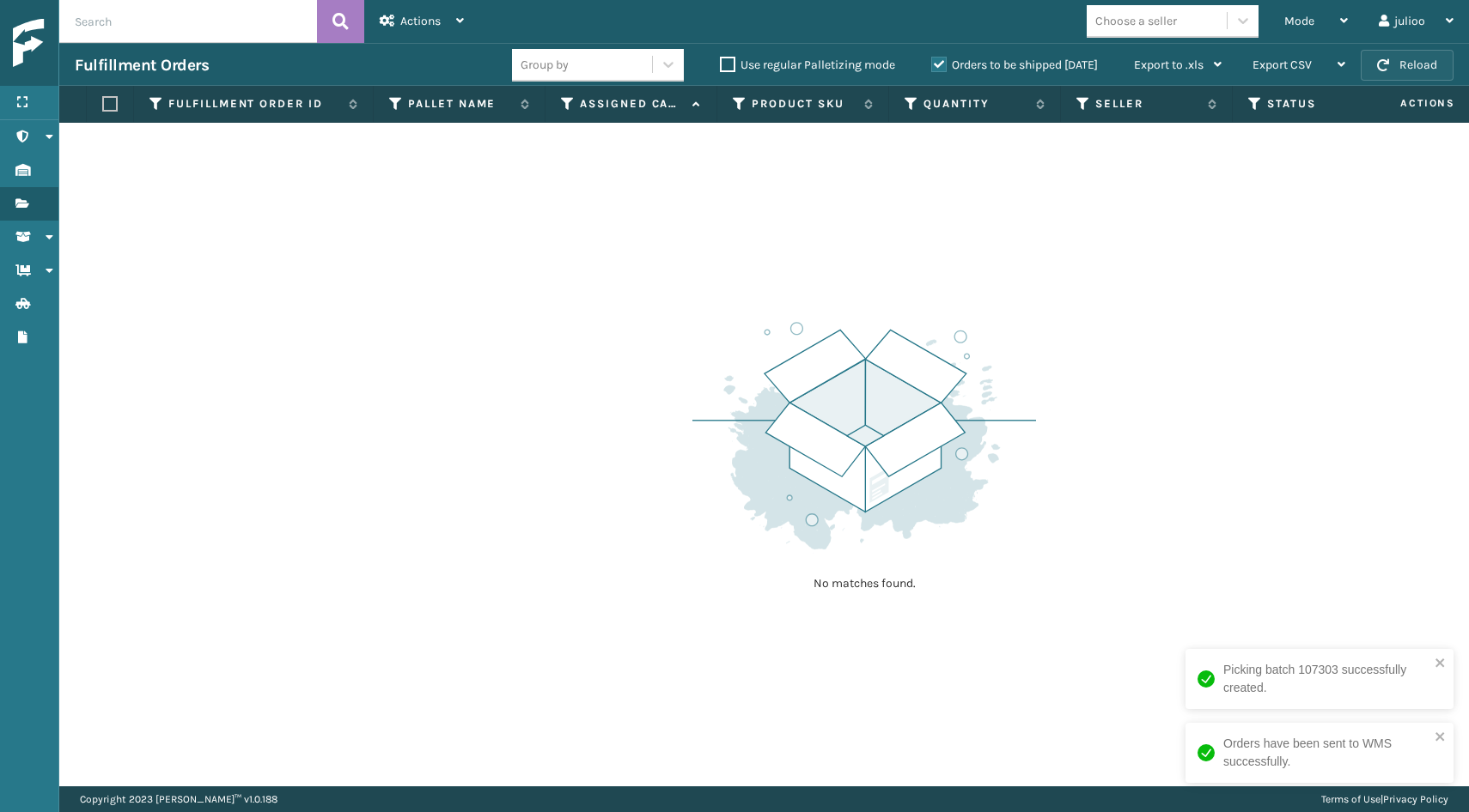
click at [1415, 55] on button "Reload" at bounding box center [1408, 64] width 93 height 31
click at [1388, 76] on button "Reload" at bounding box center [1408, 64] width 93 height 31
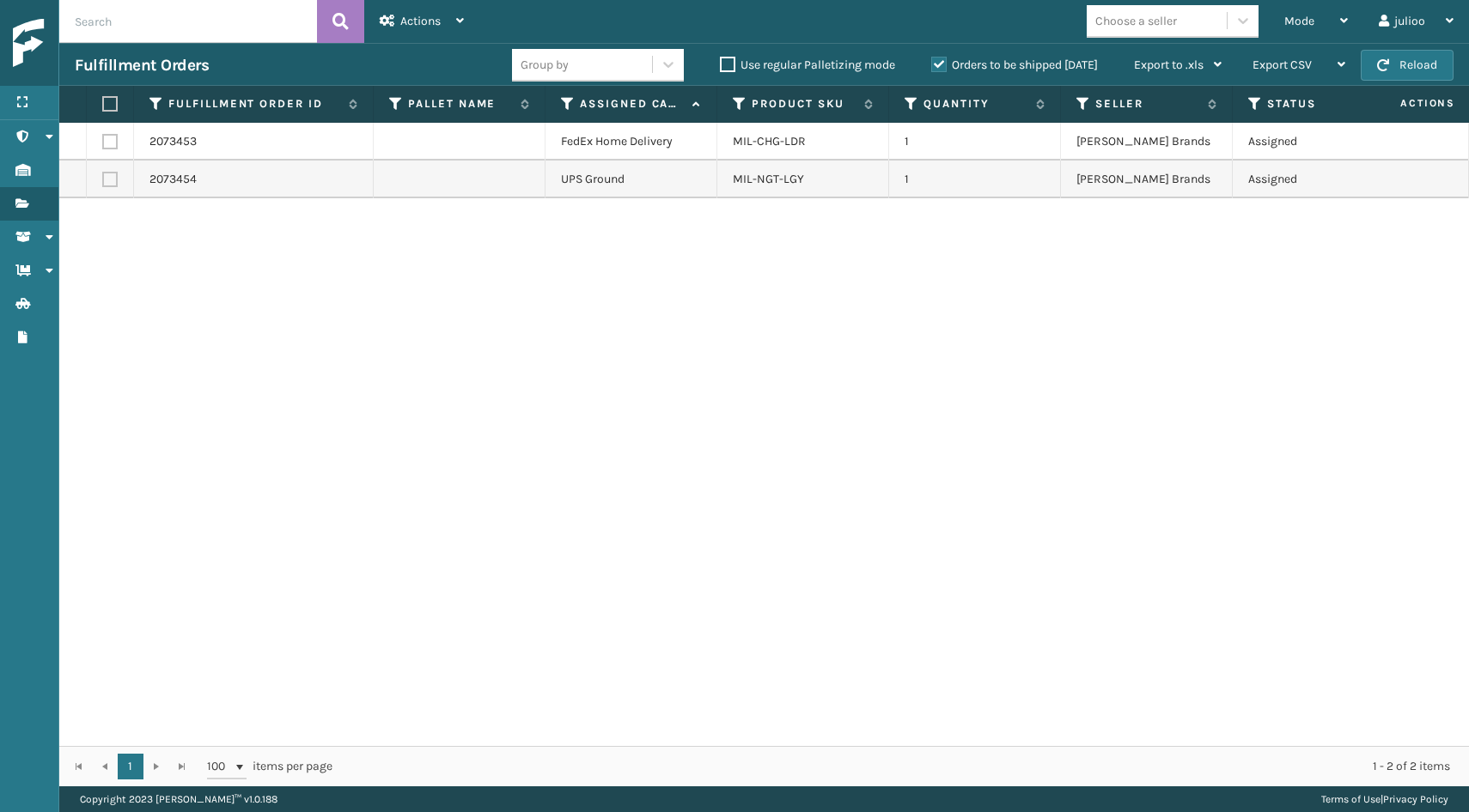
click at [110, 142] on label at bounding box center [111, 142] width 16 height 16
click at [103, 142] on input "checkbox" at bounding box center [103, 139] width 1 height 11
checkbox input "true"
click at [430, 9] on div "Actions" at bounding box center [422, 22] width 84 height 43
click at [109, 188] on td at bounding box center [111, 180] width 47 height 37
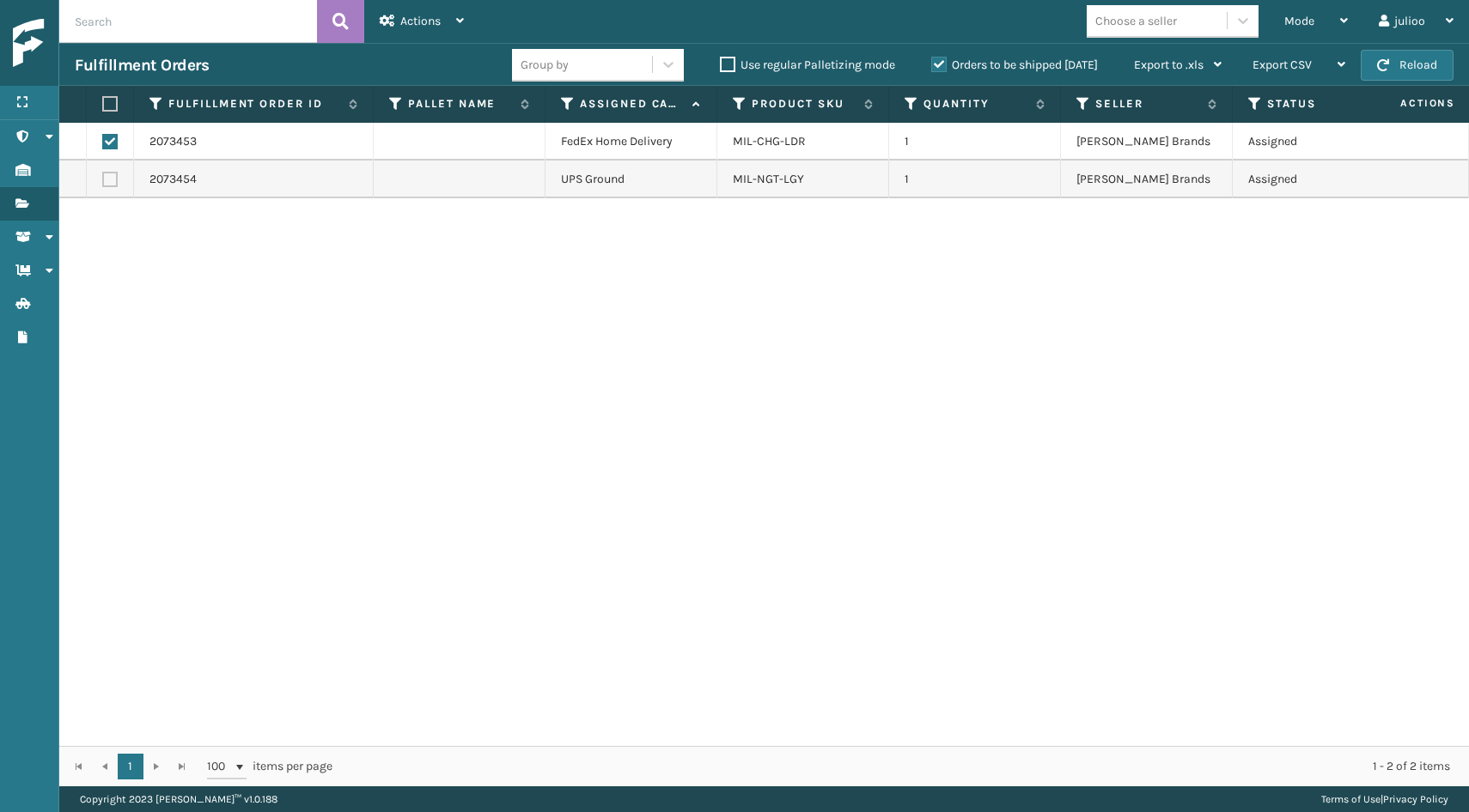
click at [110, 177] on label at bounding box center [111, 180] width 16 height 16
click at [103, 177] on input "checkbox" at bounding box center [103, 177] width 1 height 11
checkbox input "true"
click at [410, 16] on span "Actions" at bounding box center [421, 21] width 40 height 15
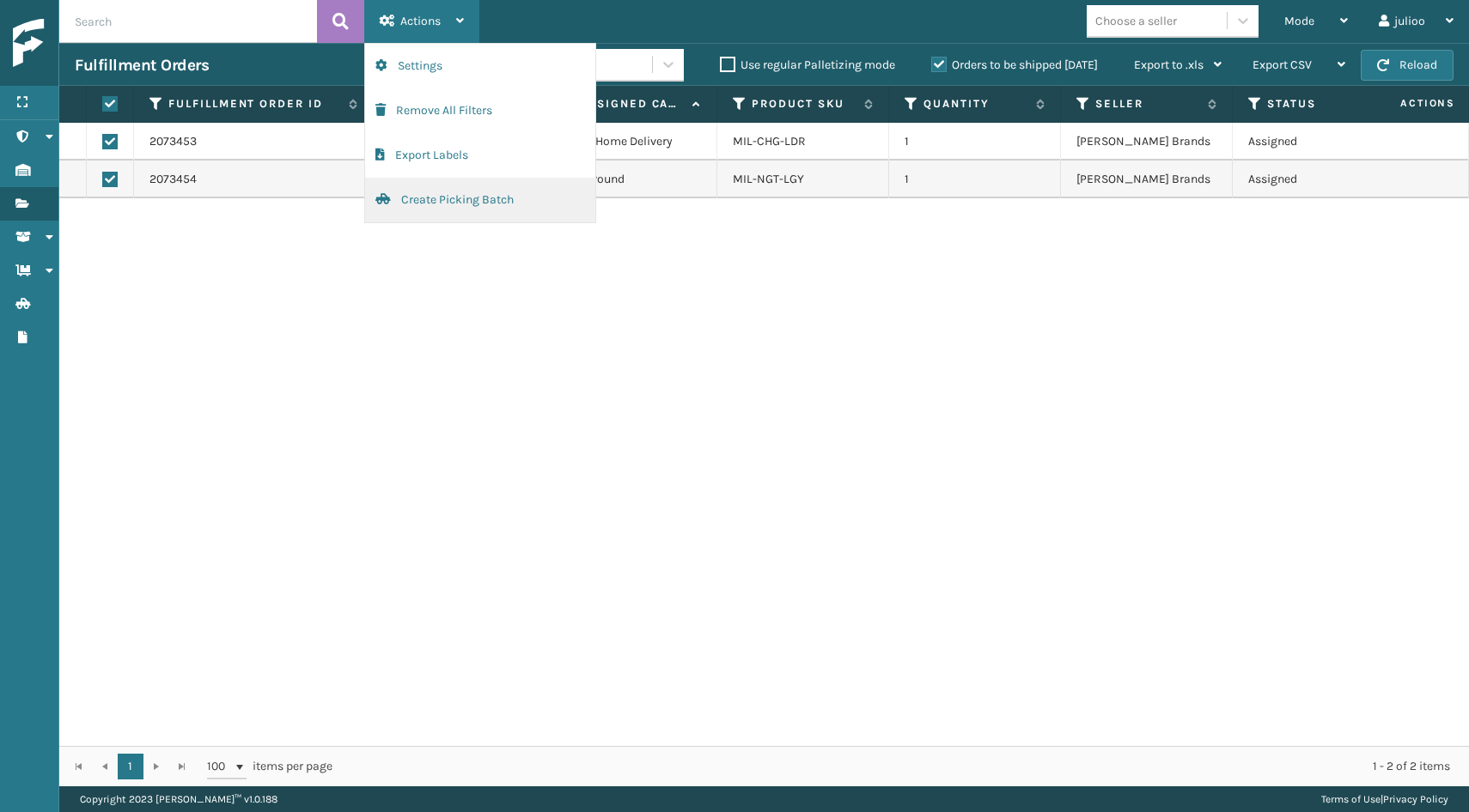
click at [416, 202] on button "Create Picking Batch" at bounding box center [480, 199] width 230 height 44
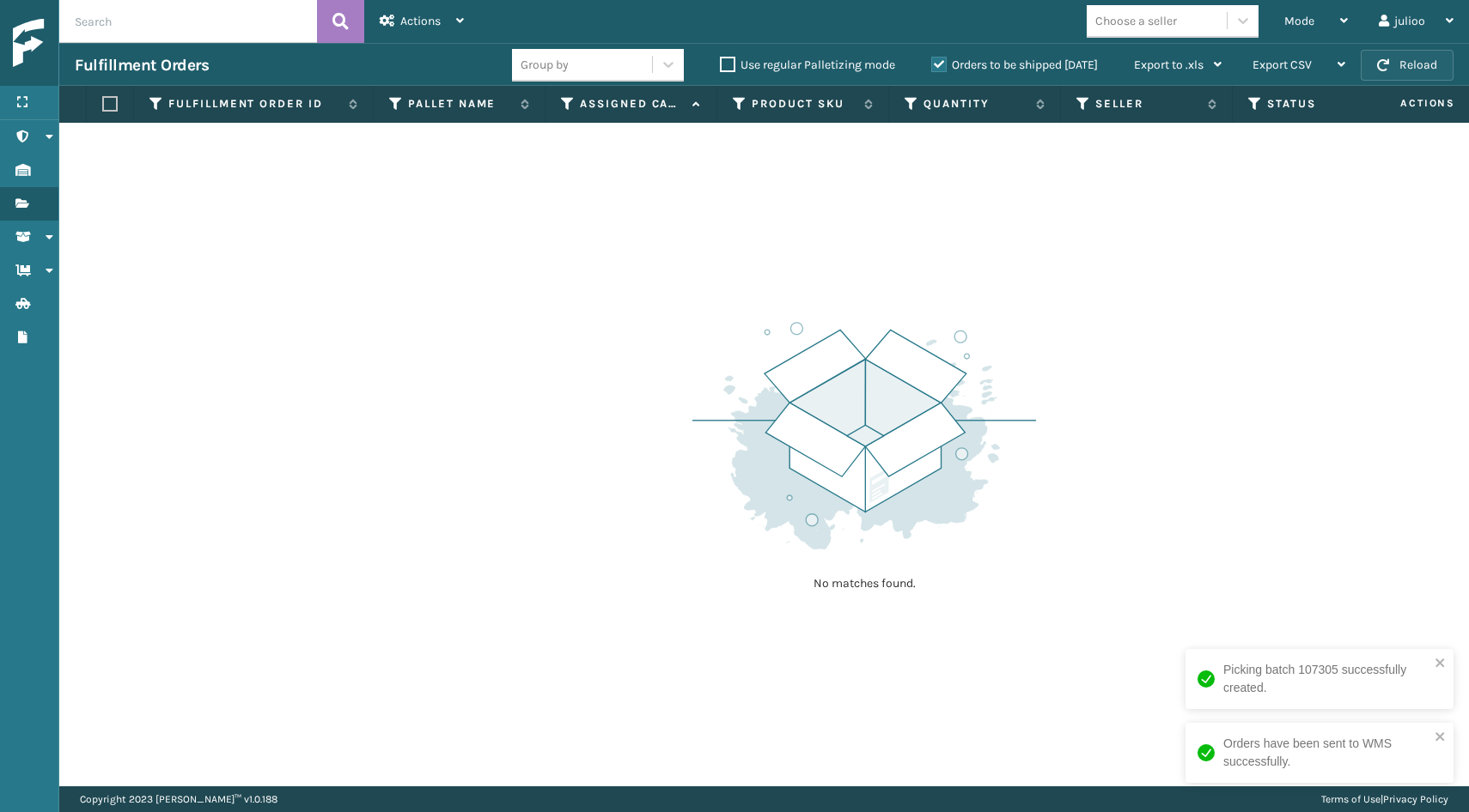
click at [1406, 78] on button "Reload" at bounding box center [1408, 64] width 93 height 31
click at [1398, 77] on button "Reload" at bounding box center [1408, 64] width 93 height 31
click at [1378, 63] on span "button" at bounding box center [1383, 65] width 12 height 12
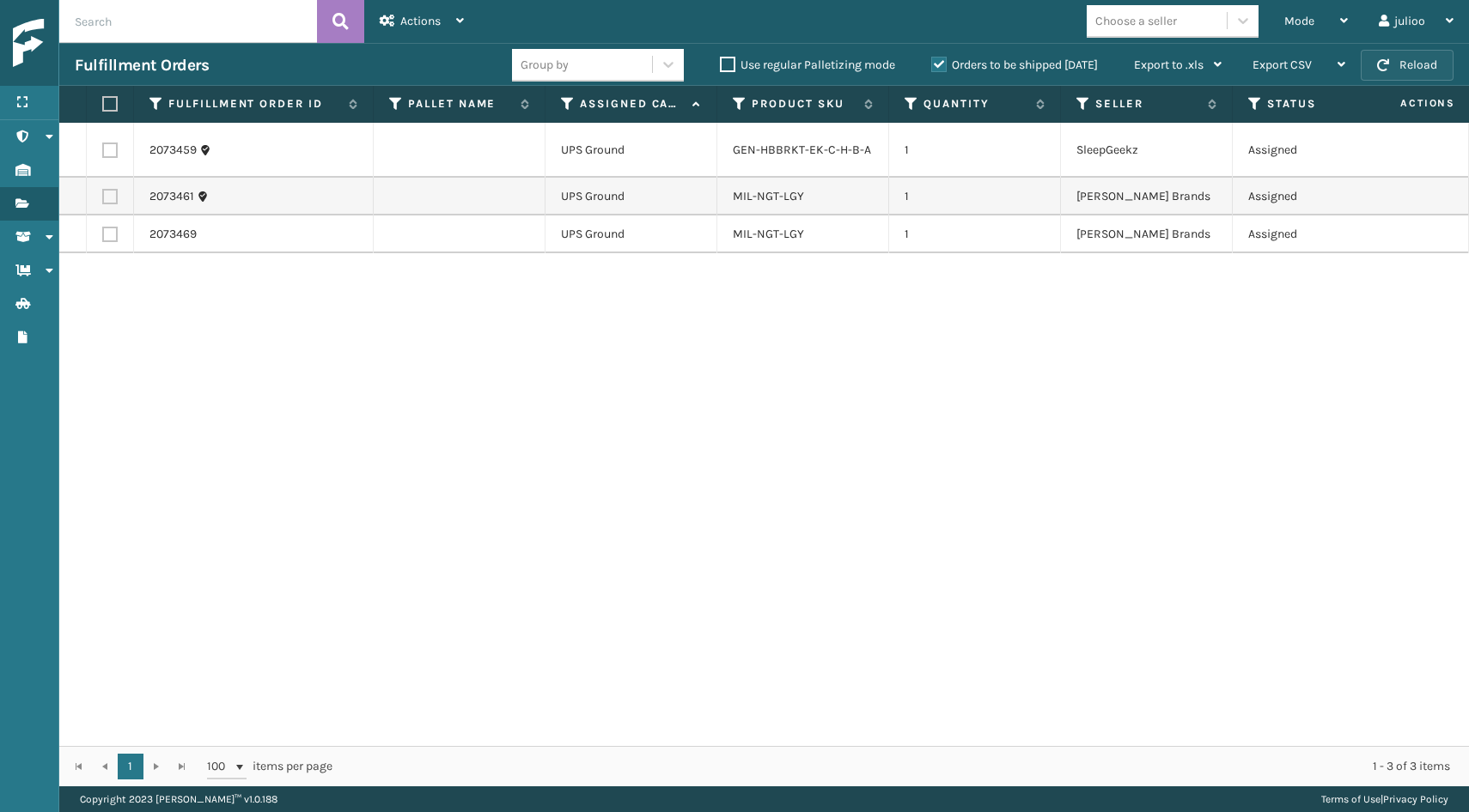
click at [1424, 65] on button "Reload" at bounding box center [1408, 64] width 93 height 31
click at [107, 98] on label at bounding box center [108, 104] width 10 height 16
click at [103, 99] on input "checkbox" at bounding box center [103, 104] width 1 height 11
checkbox input "true"
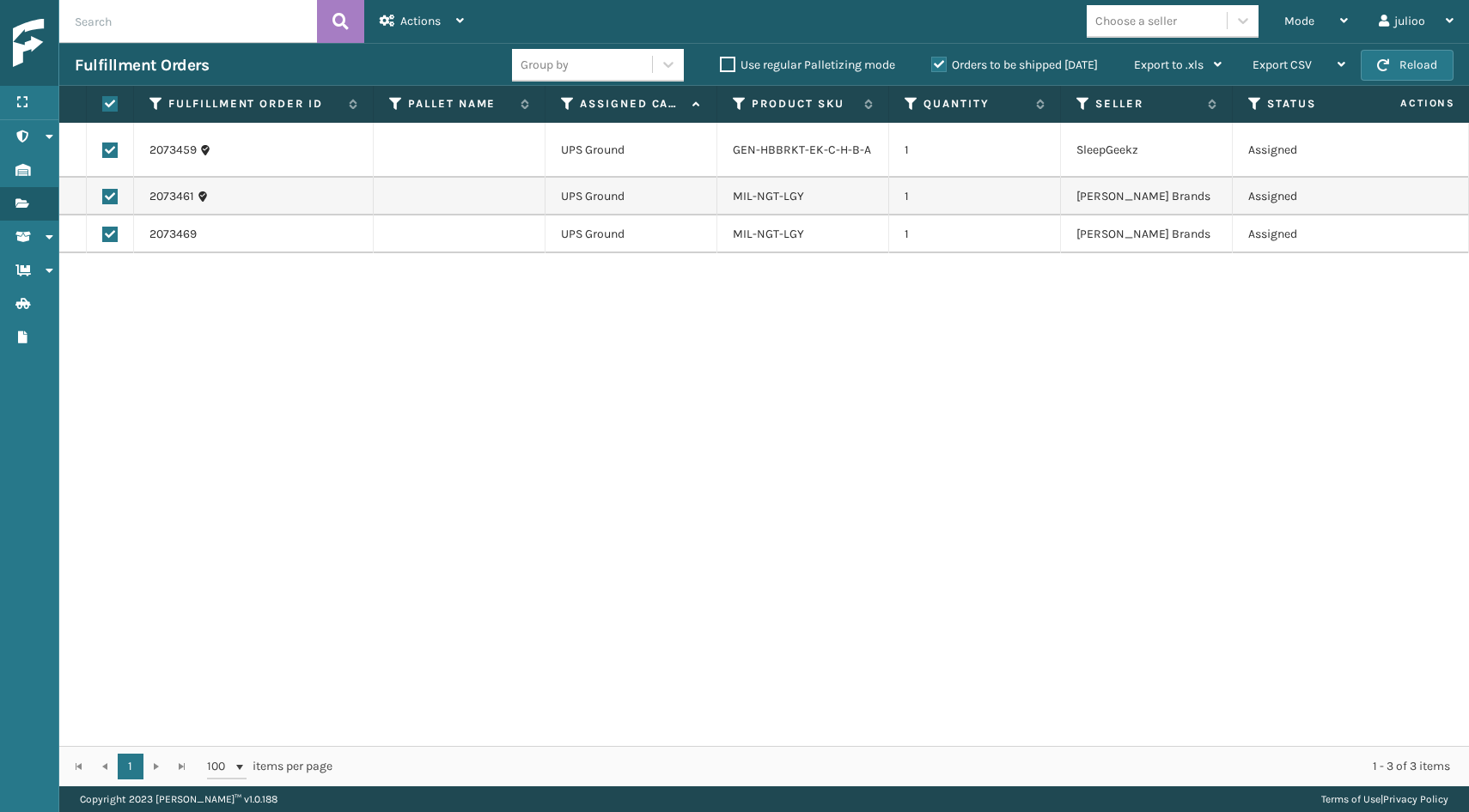
checkbox input "true"
click at [417, 25] on span "Actions" at bounding box center [421, 21] width 40 height 15
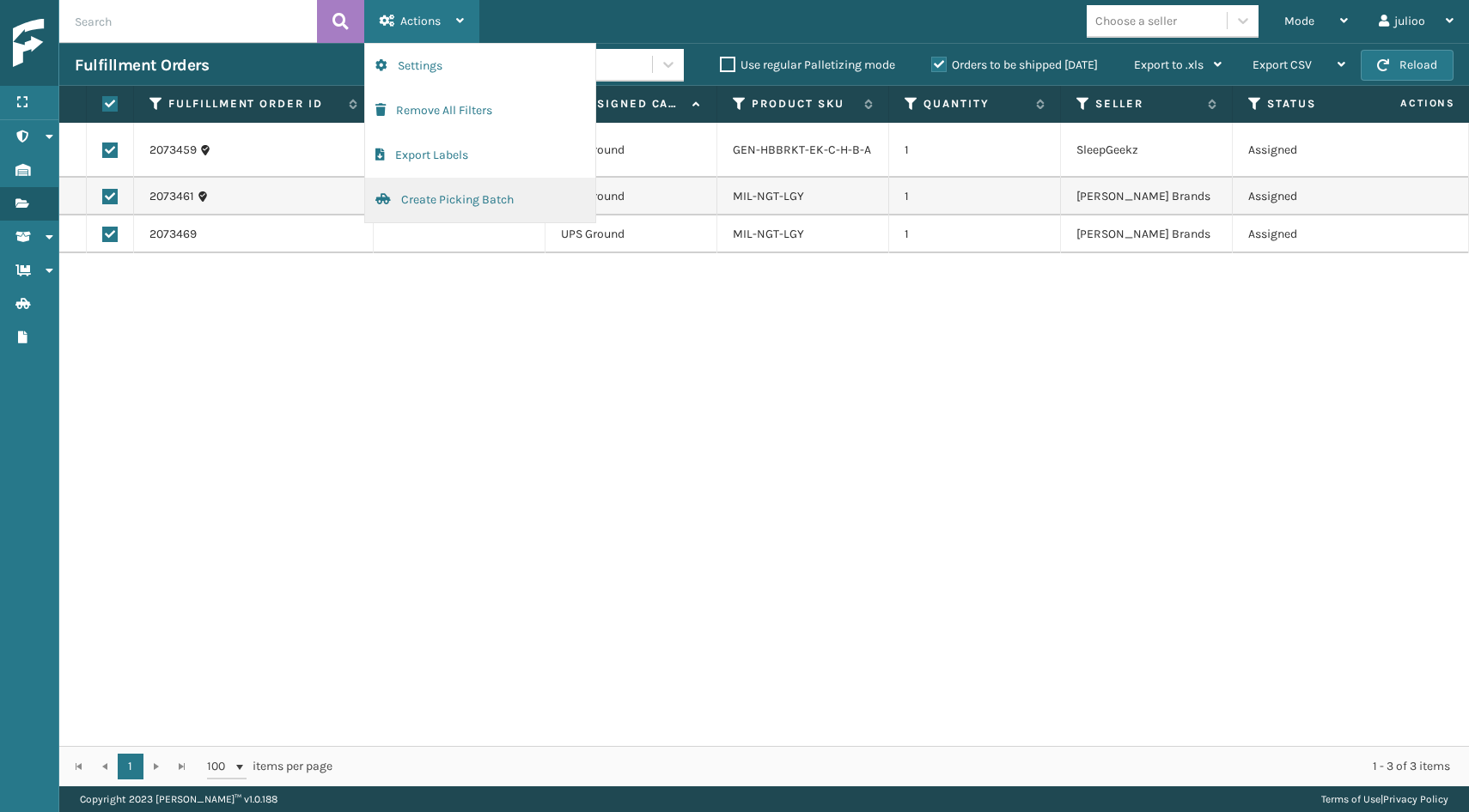
click at [419, 200] on button "Create Picking Batch" at bounding box center [480, 199] width 230 height 44
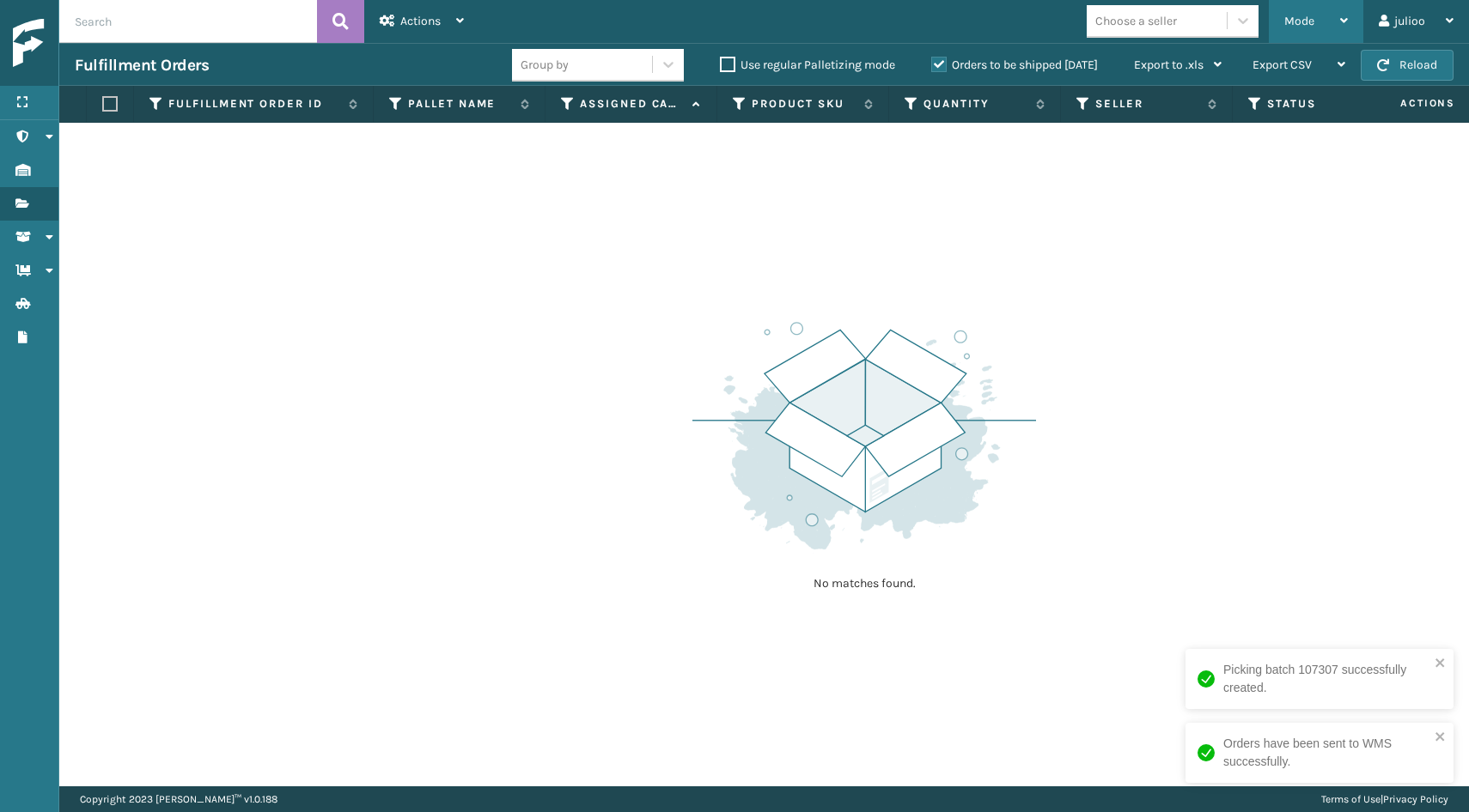
click at [1306, 32] on div "Mode" at bounding box center [1316, 22] width 63 height 43
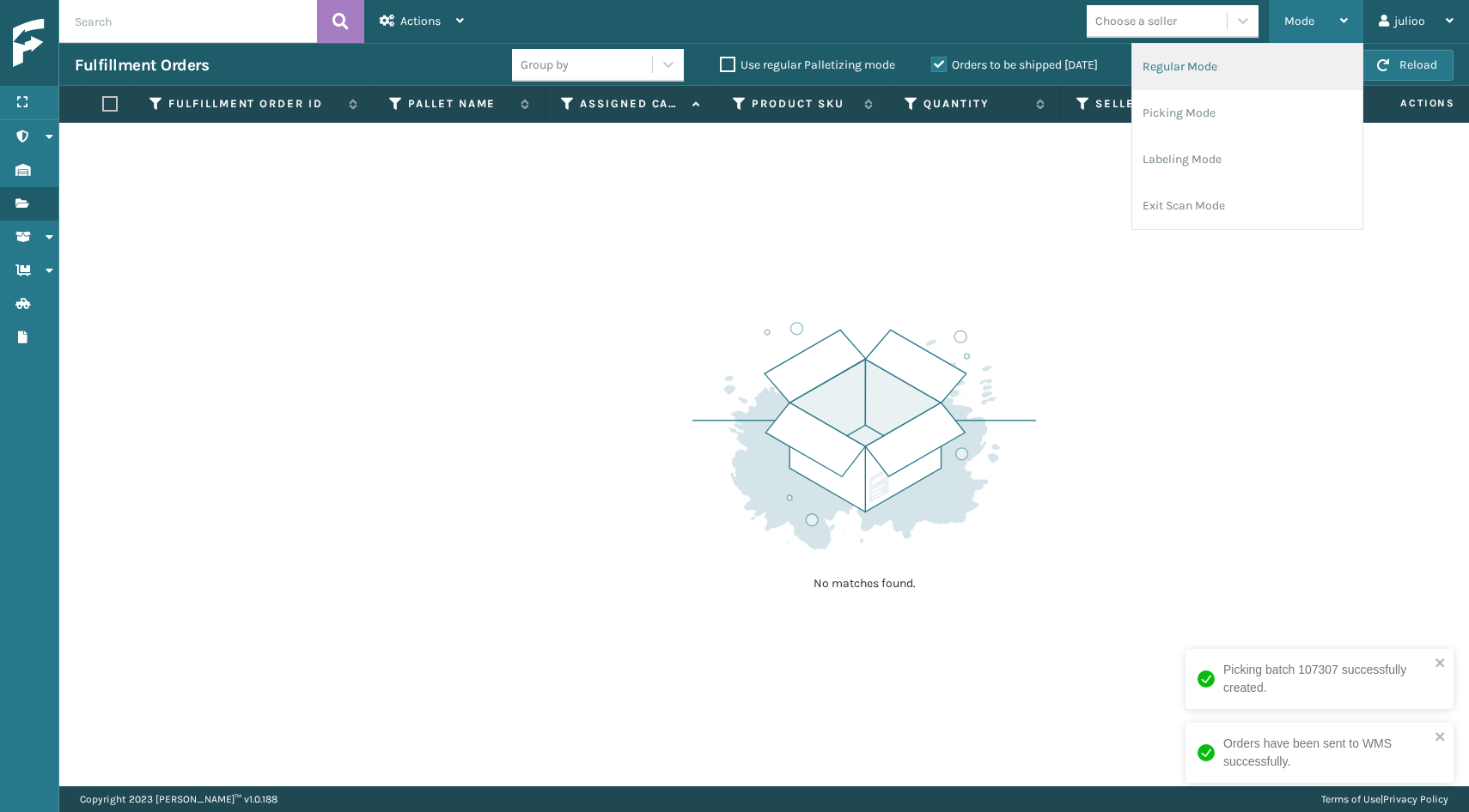
click at [1238, 68] on li "Regular Mode" at bounding box center [1247, 66] width 230 height 46
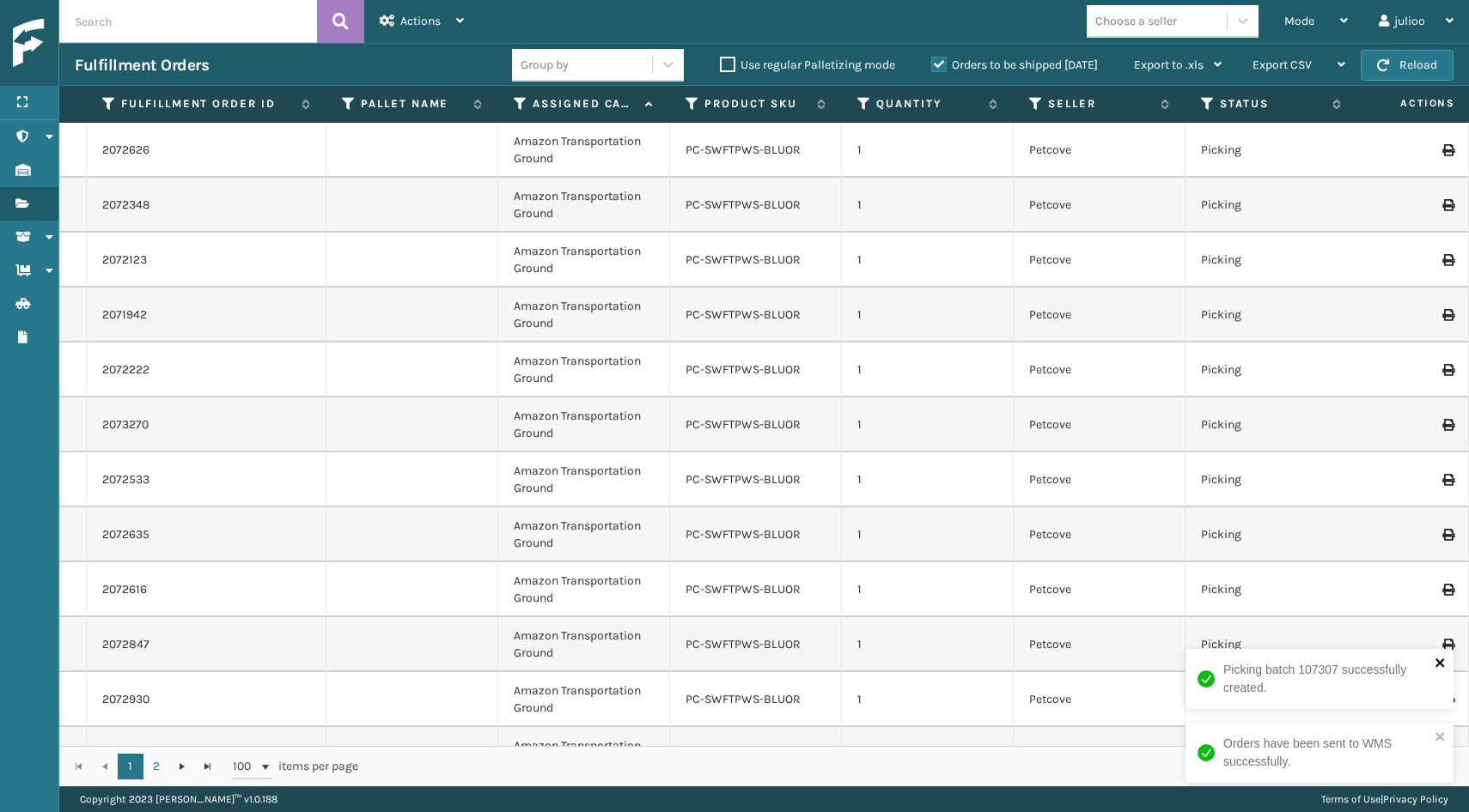
click at [1441, 661] on icon "close" at bounding box center [1439, 663] width 9 height 9
click at [1444, 739] on icon "close" at bounding box center [1440, 737] width 12 height 14
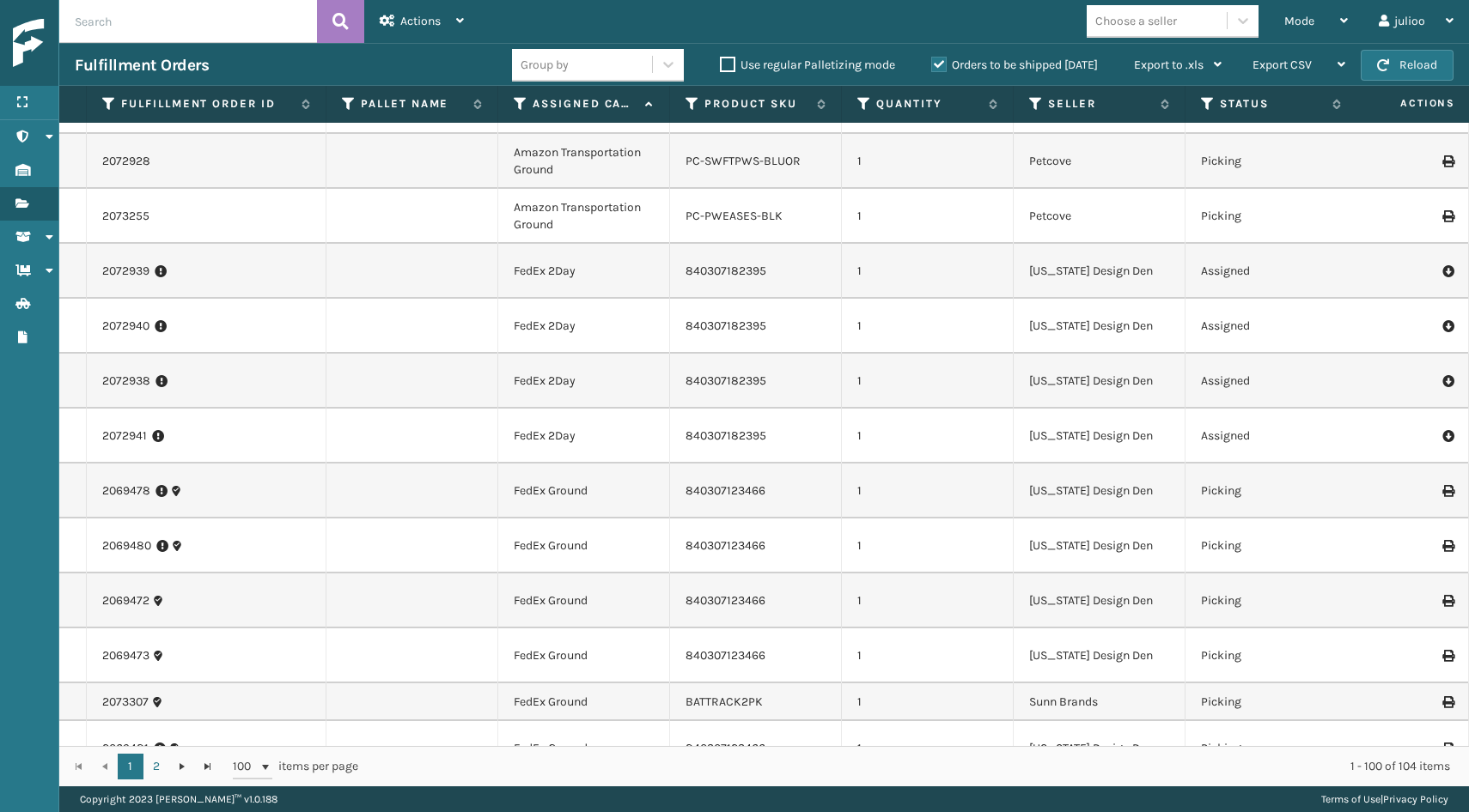
scroll to position [705, 0]
click at [138, 261] on link "2072939" at bounding box center [126, 269] width 47 height 17
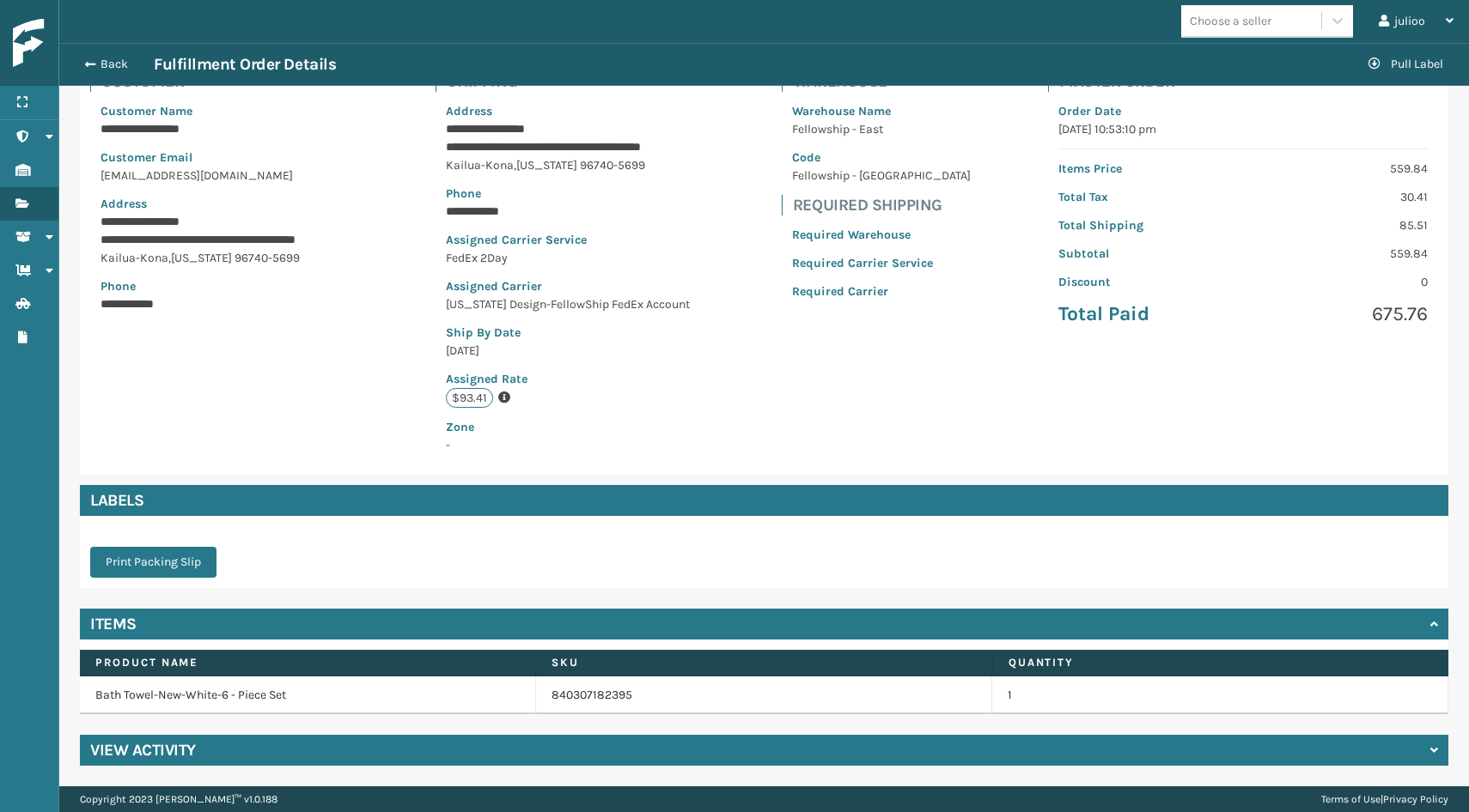
scroll to position [136, 0]
click at [135, 752] on h4 "View Activity" at bounding box center [142, 750] width 106 height 21
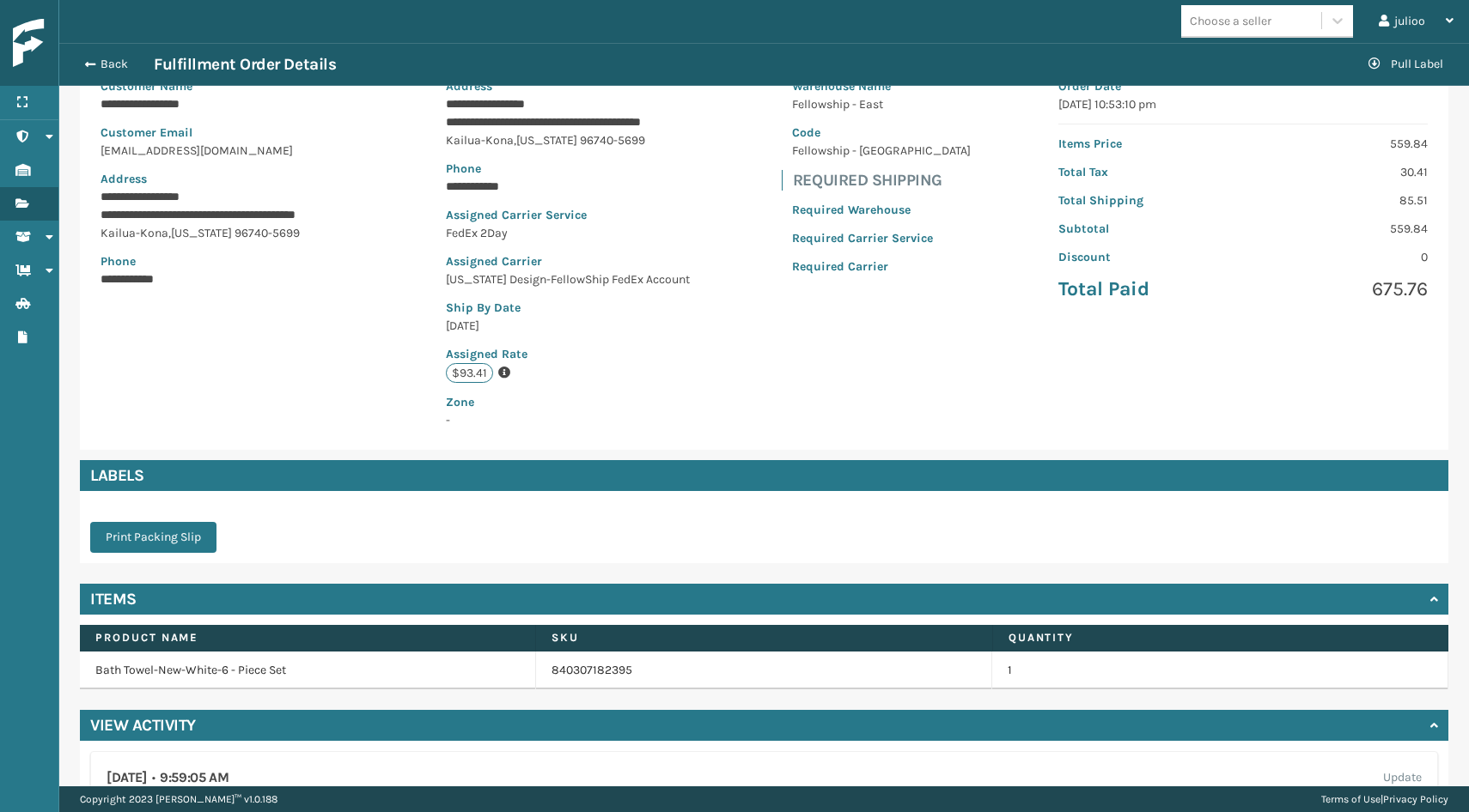
scroll to position [162, 0]
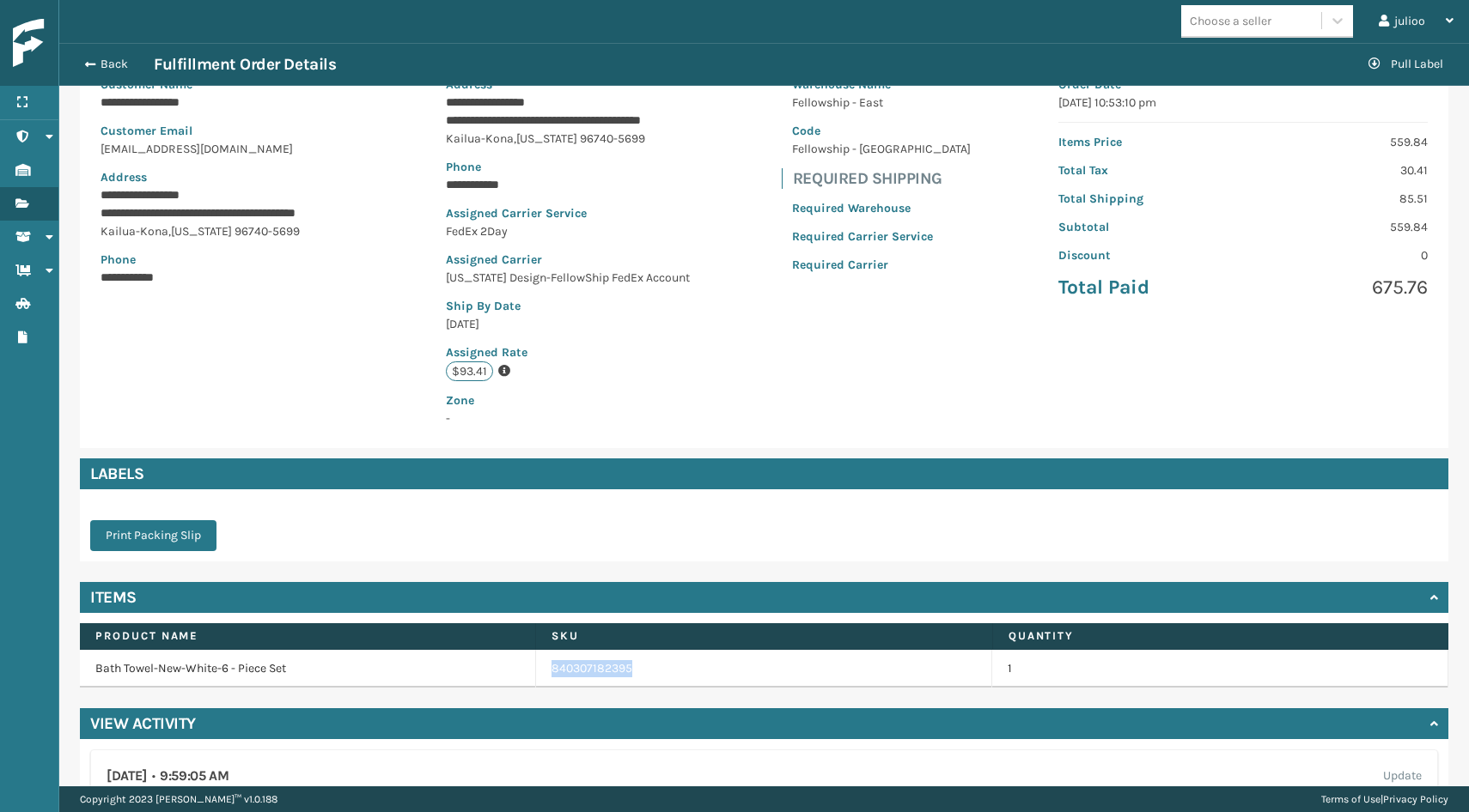
drag, startPoint x: 644, startPoint y: 669, endPoint x: 549, endPoint y: 669, distance: 95.0
click at [549, 669] on td "840307182395" at bounding box center [764, 669] width 456 height 37
copy link "840307182395"
click at [110, 69] on button "Back" at bounding box center [115, 64] width 79 height 16
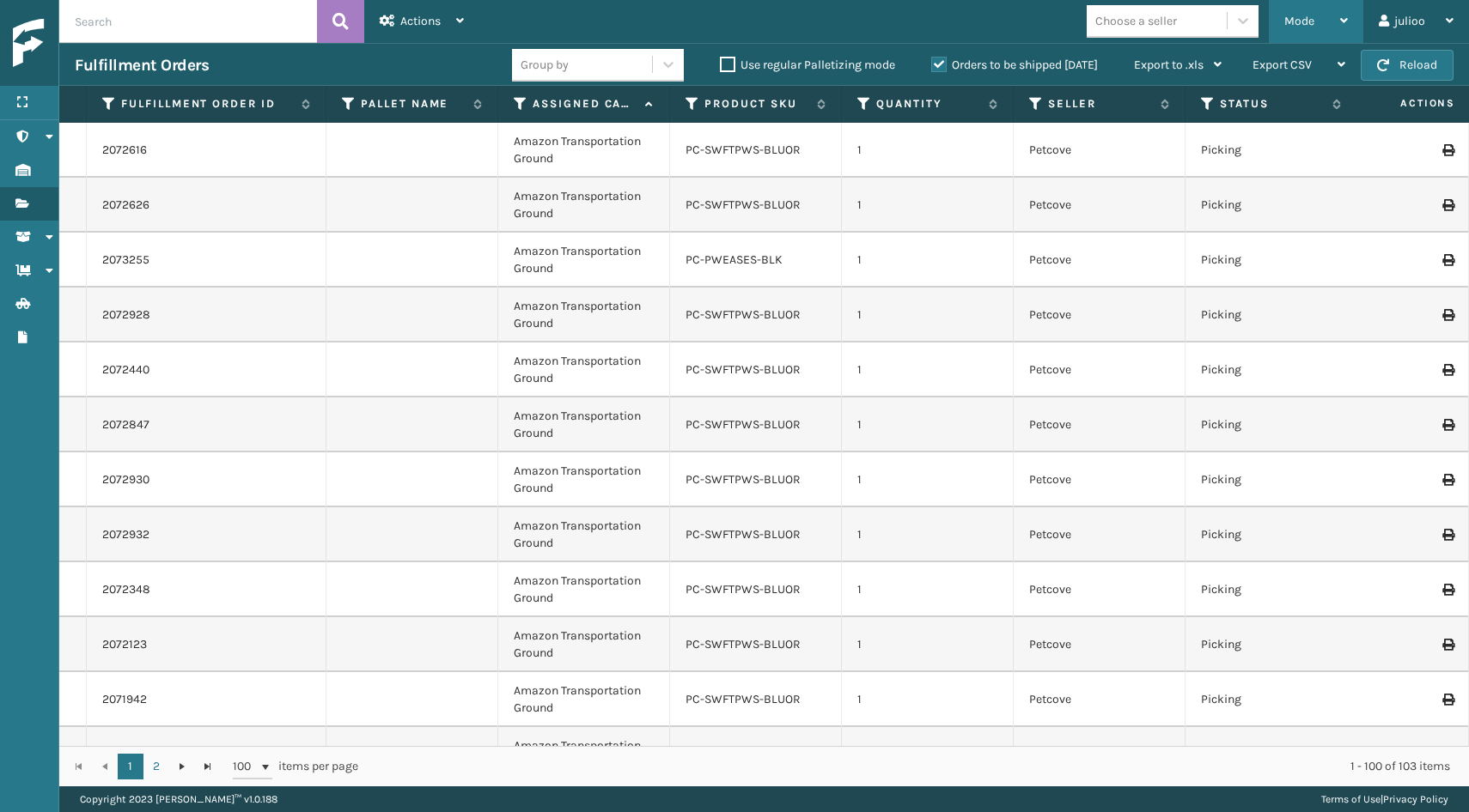
click at [1291, 25] on span "Mode" at bounding box center [1299, 21] width 30 height 15
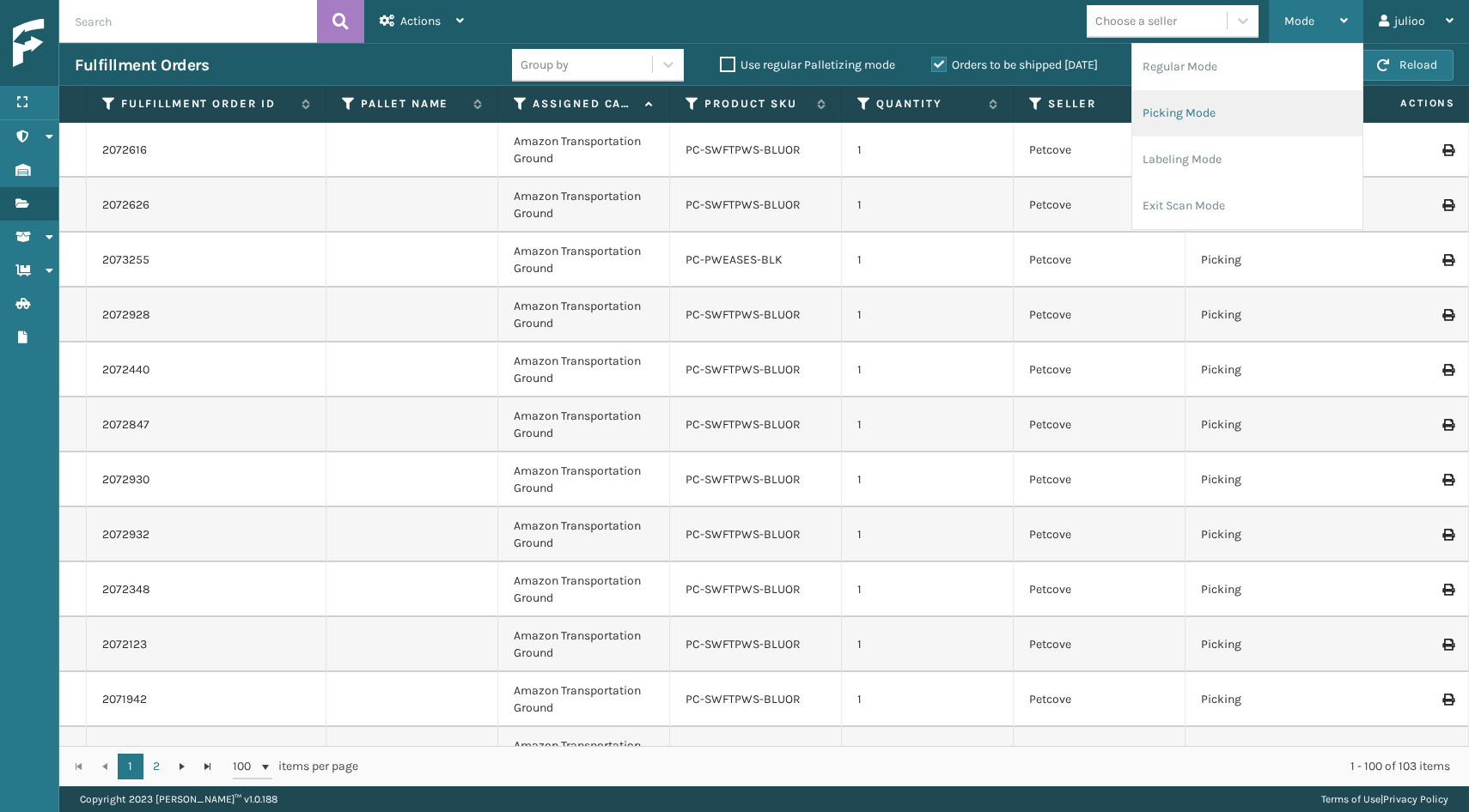
click at [1225, 103] on li "Picking Mode" at bounding box center [1247, 112] width 230 height 46
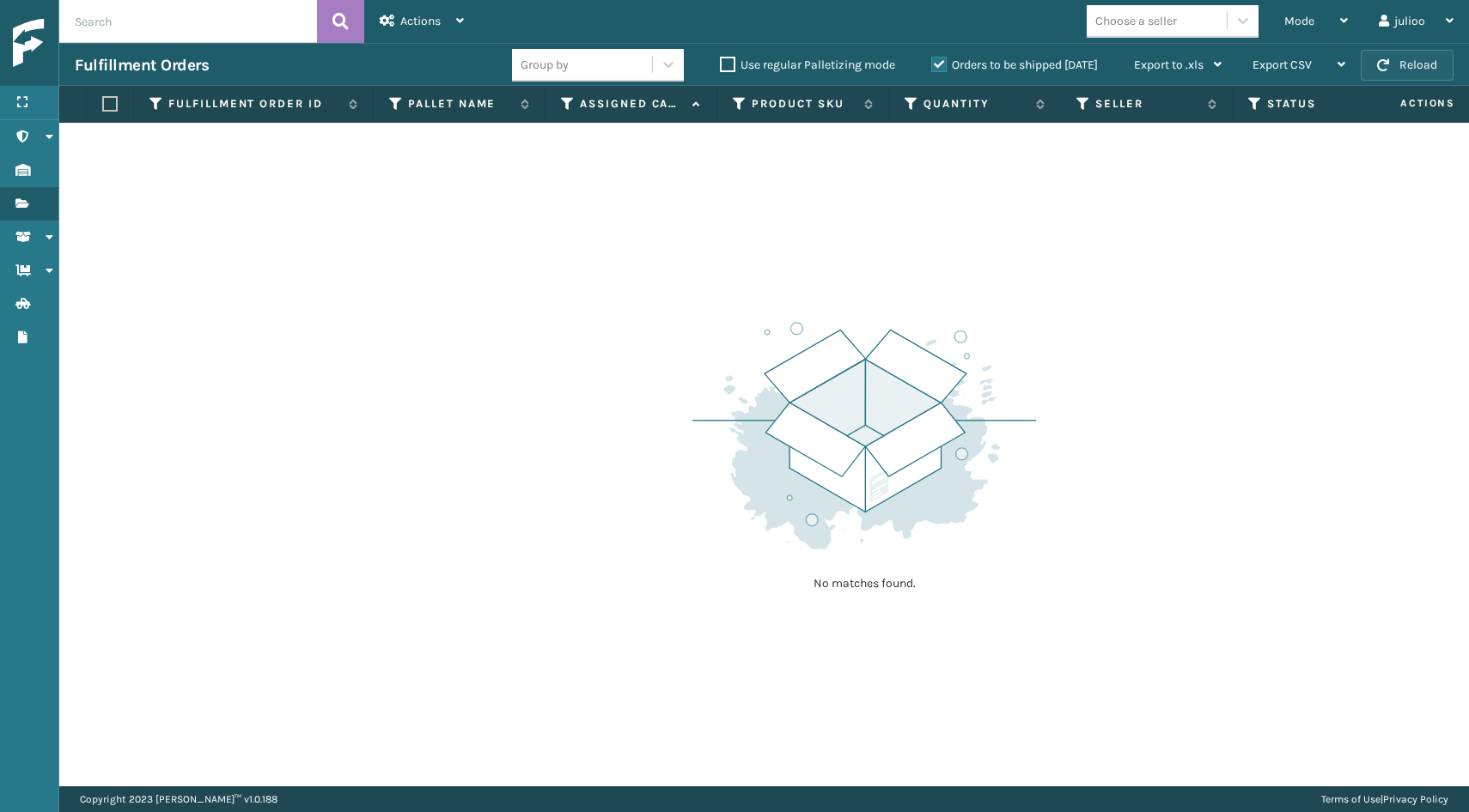
click at [1396, 67] on button "Reload" at bounding box center [1408, 64] width 93 height 31
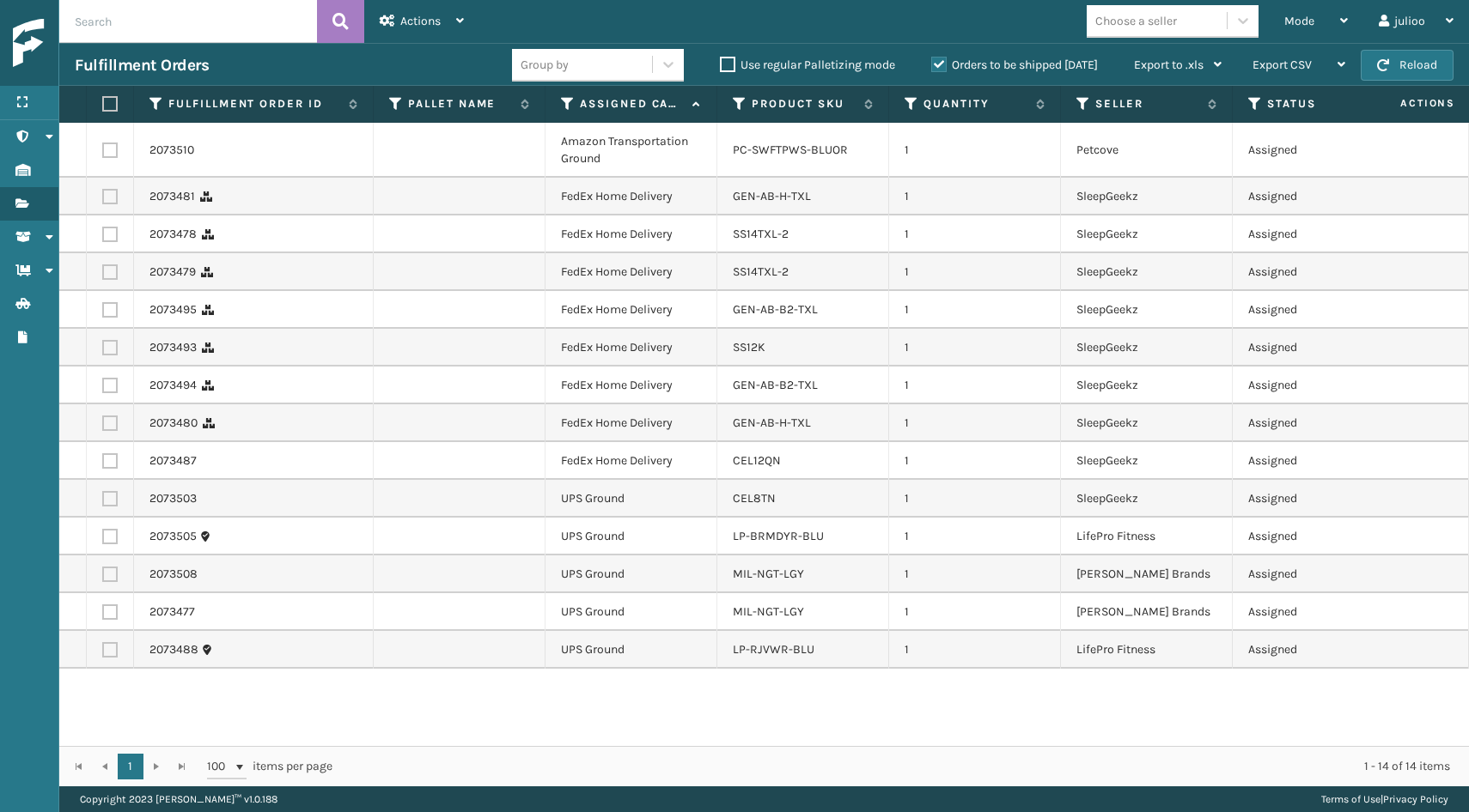
click at [110, 100] on label at bounding box center [108, 104] width 10 height 16
click at [103, 100] on input "checkbox" at bounding box center [103, 104] width 1 height 11
checkbox input "true"
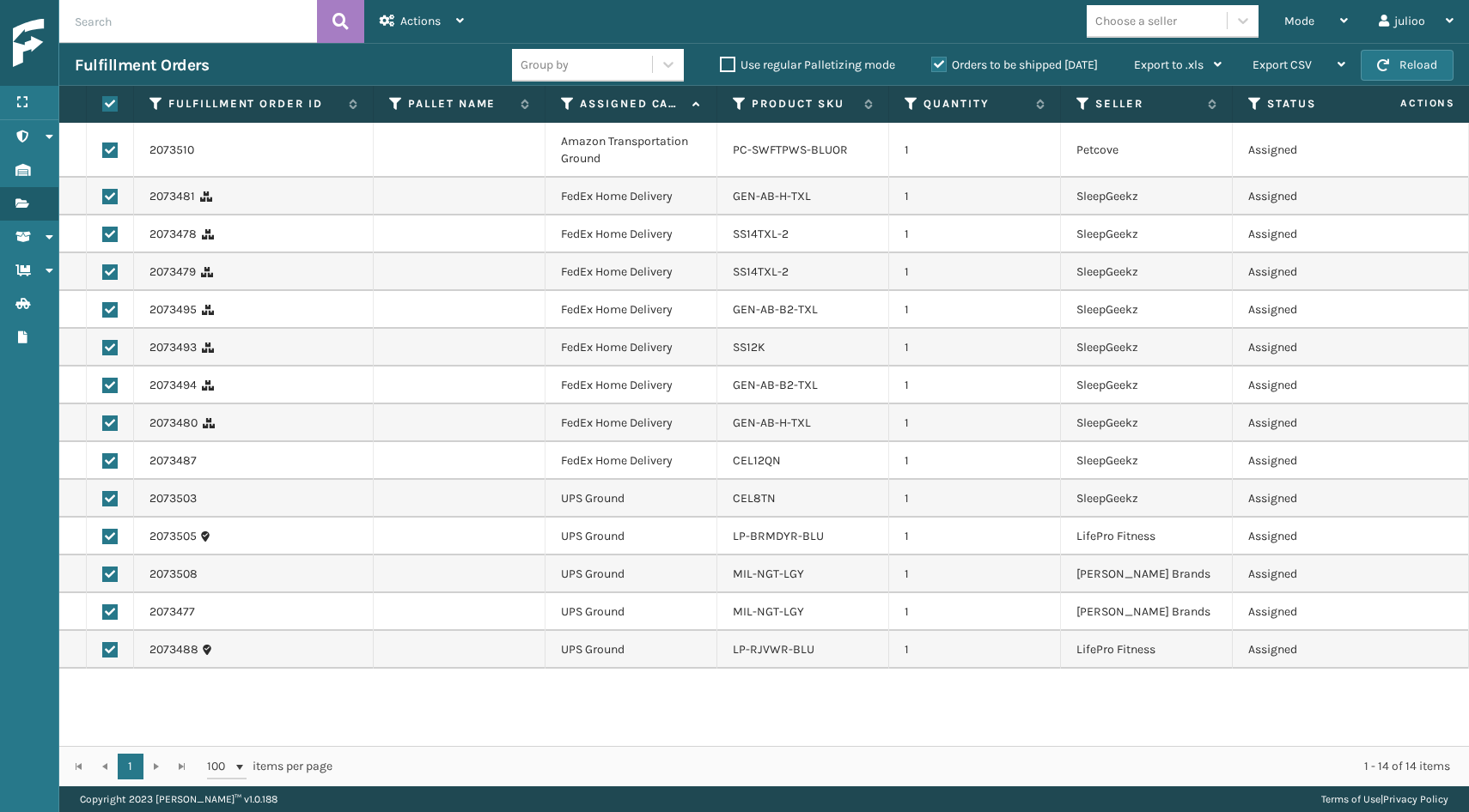
checkbox input "true"
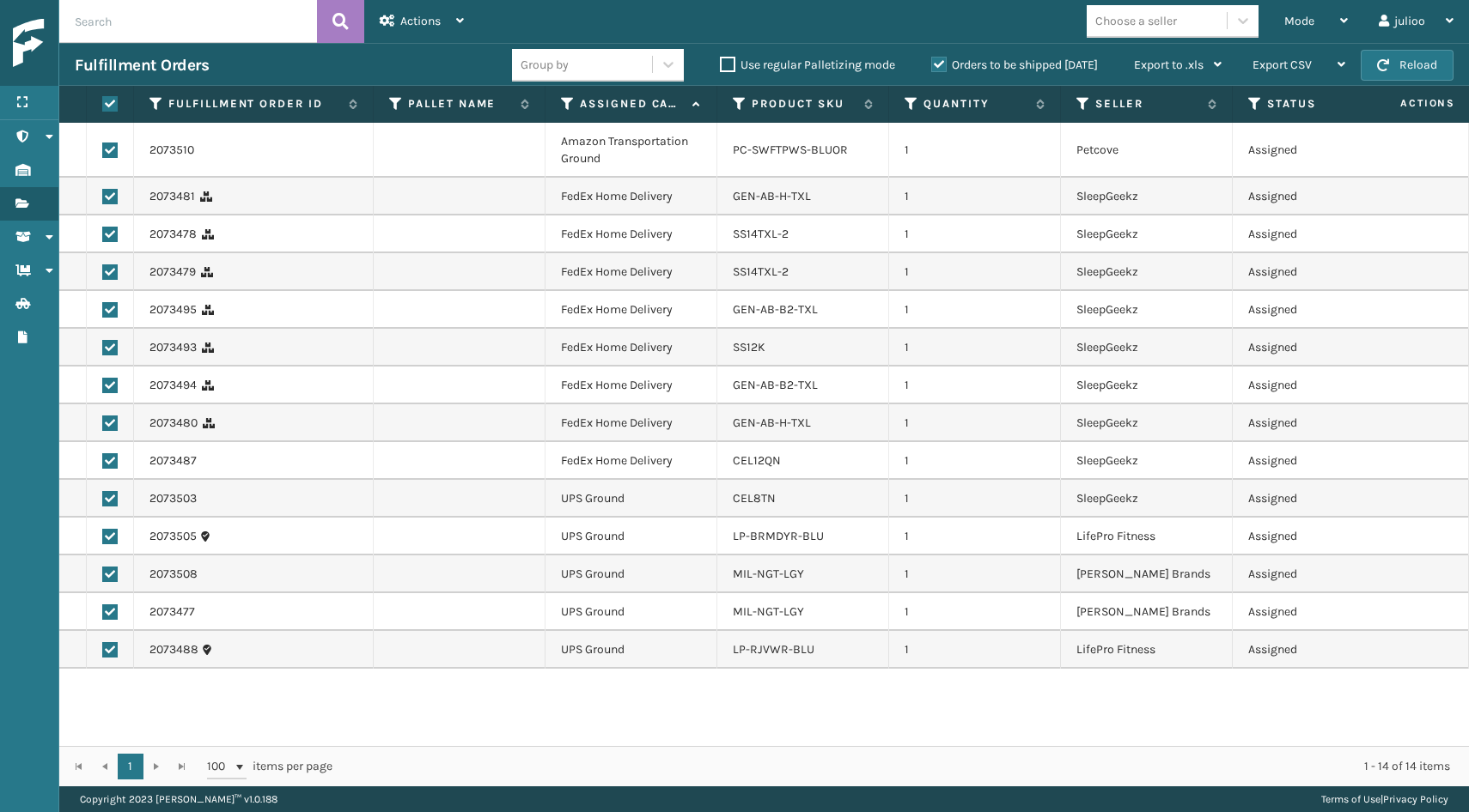
checkbox input "true"
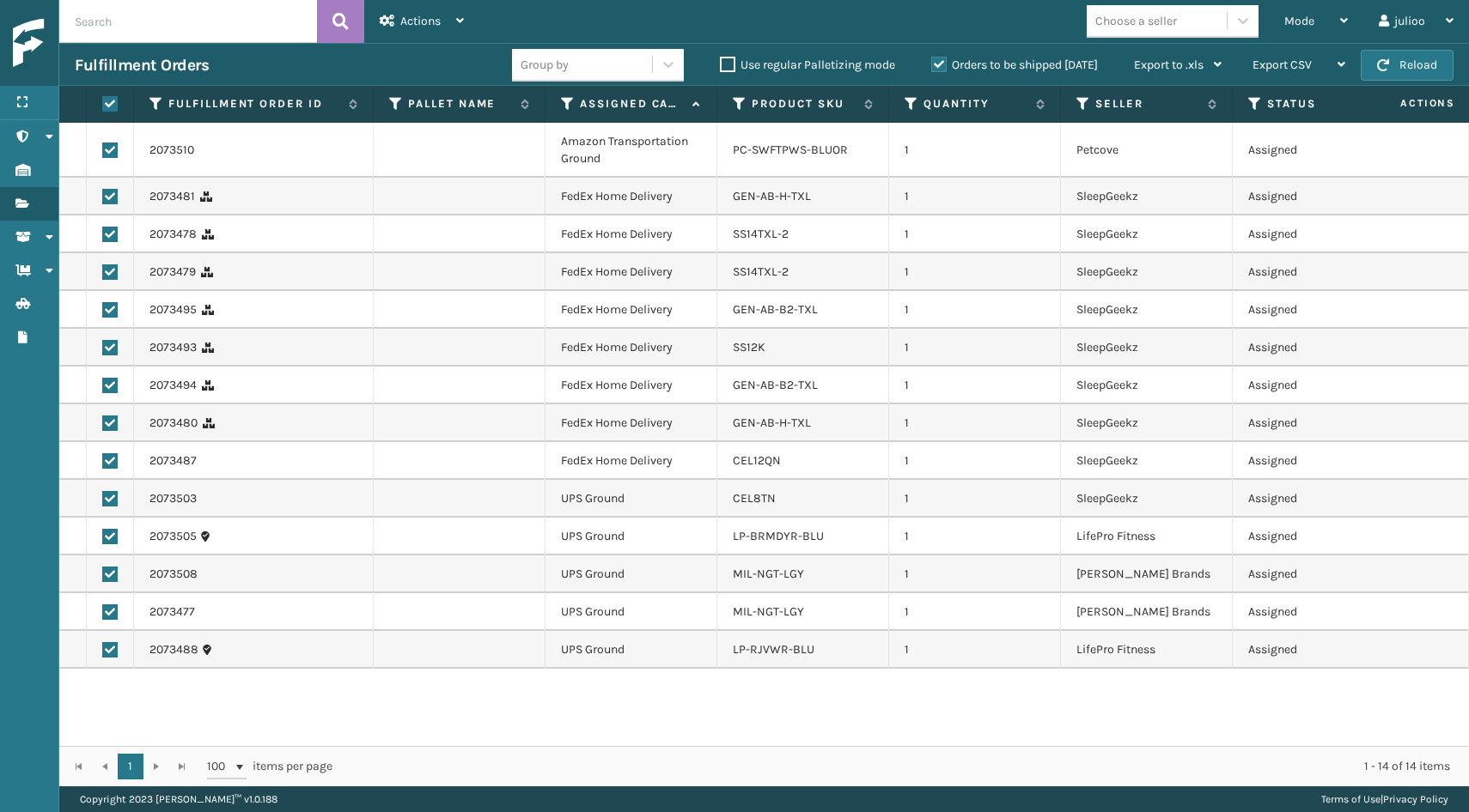
checkbox input "true"
click at [110, 149] on label at bounding box center [111, 150] width 16 height 16
click at [103, 149] on input "checkbox" at bounding box center [103, 147] width 1 height 11
checkbox input "false"
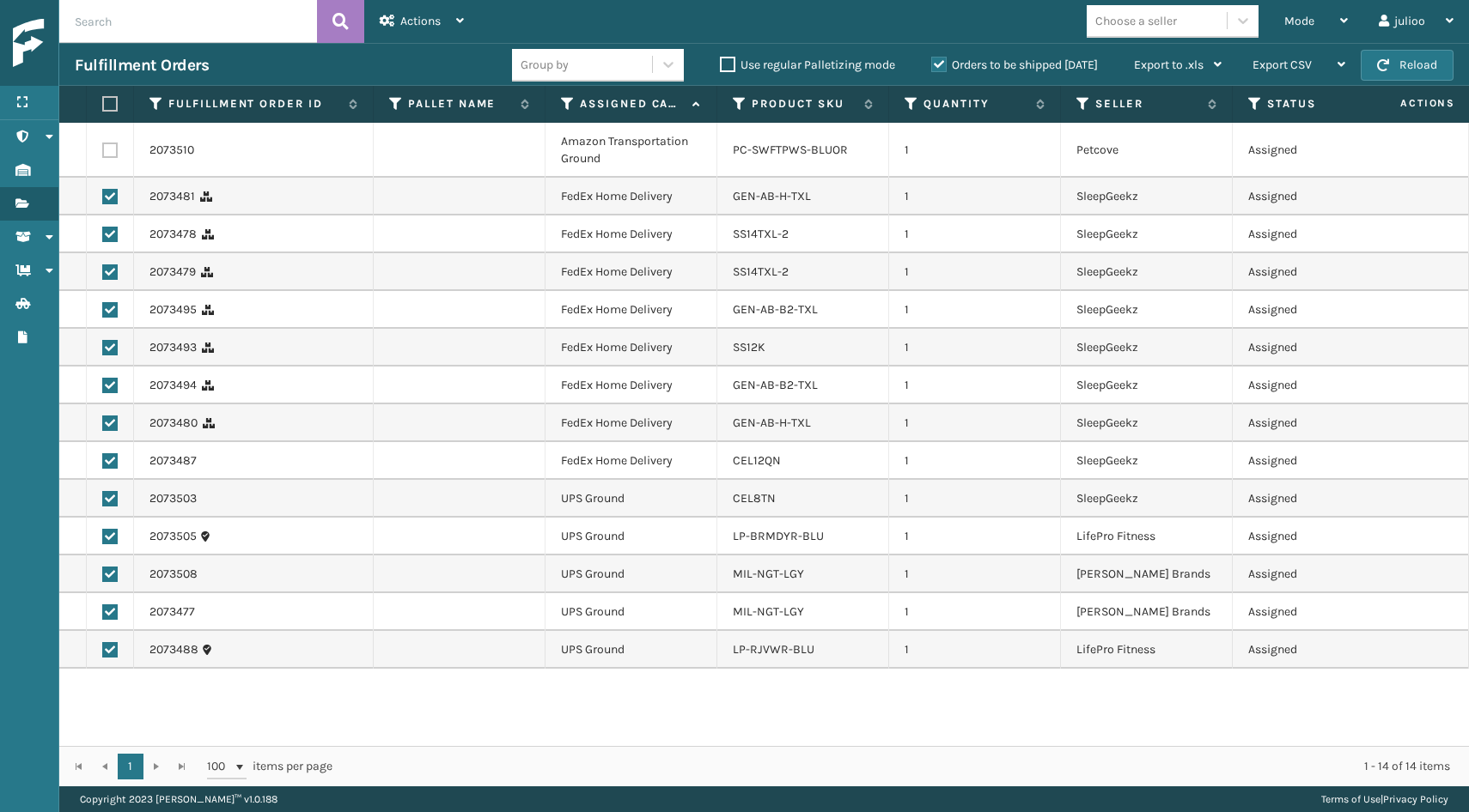
checkbox input "false"
click at [110, 498] on label at bounding box center [111, 499] width 16 height 16
click at [103, 498] on input "checkbox" at bounding box center [103, 496] width 1 height 11
checkbox input "false"
click at [110, 538] on label at bounding box center [111, 537] width 16 height 16
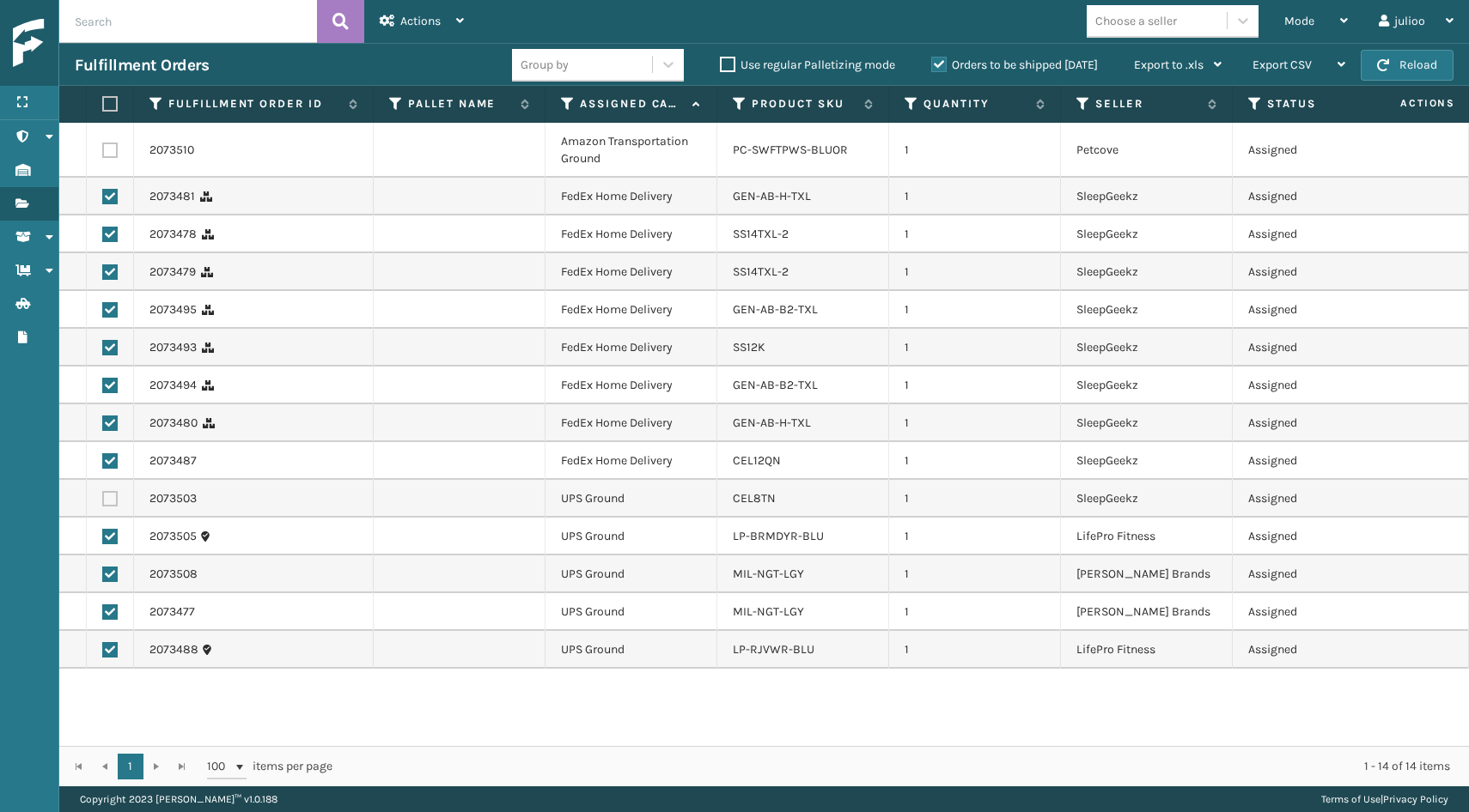
click at [103, 538] on input "checkbox" at bounding box center [103, 534] width 1 height 11
checkbox input "false"
click at [112, 577] on label at bounding box center [111, 574] width 16 height 16
click at [103, 577] on input "checkbox" at bounding box center [103, 571] width 1 height 11
checkbox input "false"
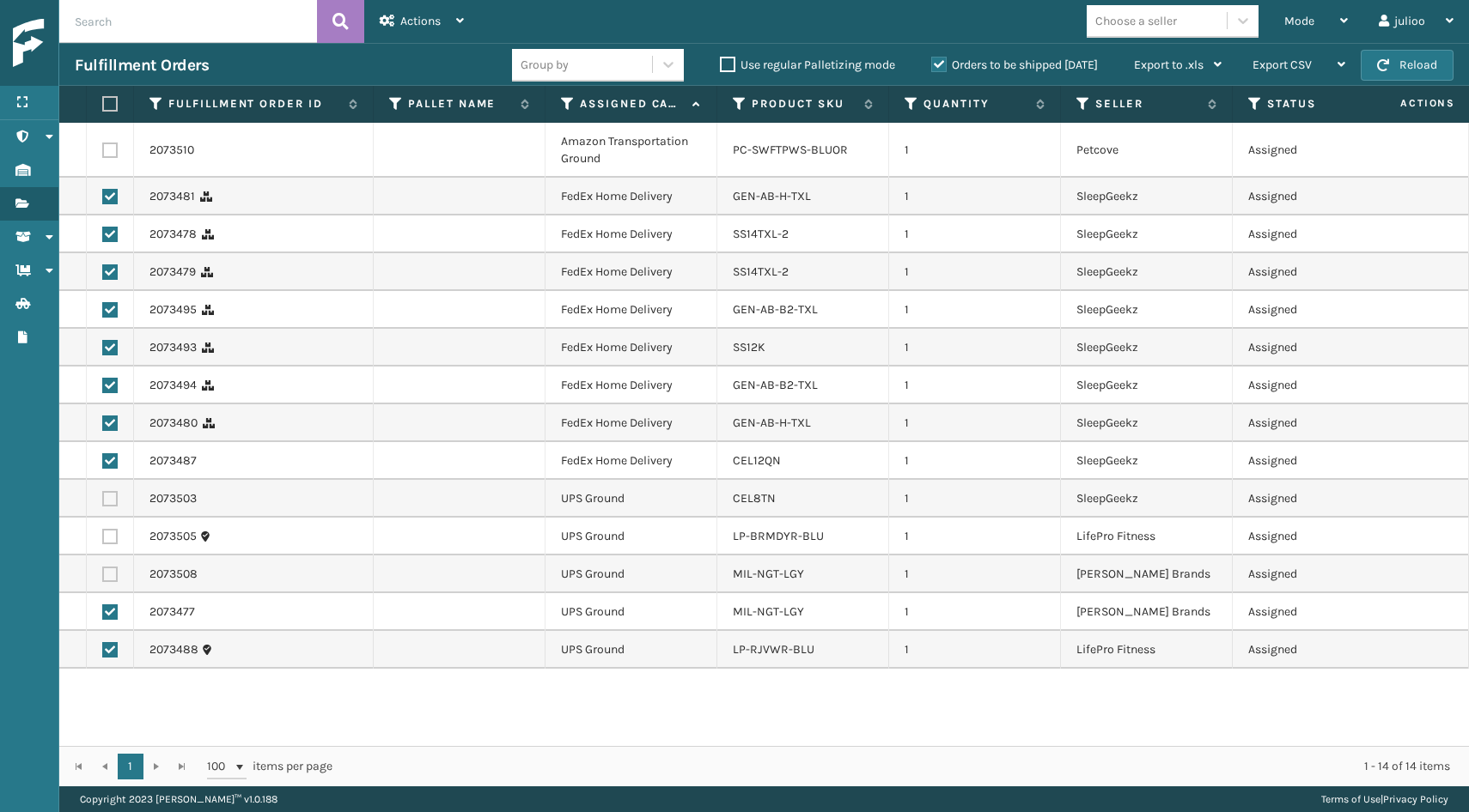
click at [110, 614] on label at bounding box center [111, 613] width 16 height 16
click at [103, 614] on input "checkbox" at bounding box center [103, 610] width 1 height 11
checkbox input "false"
click at [108, 651] on label at bounding box center [111, 650] width 16 height 16
click at [103, 651] on input "checkbox" at bounding box center [103, 647] width 1 height 11
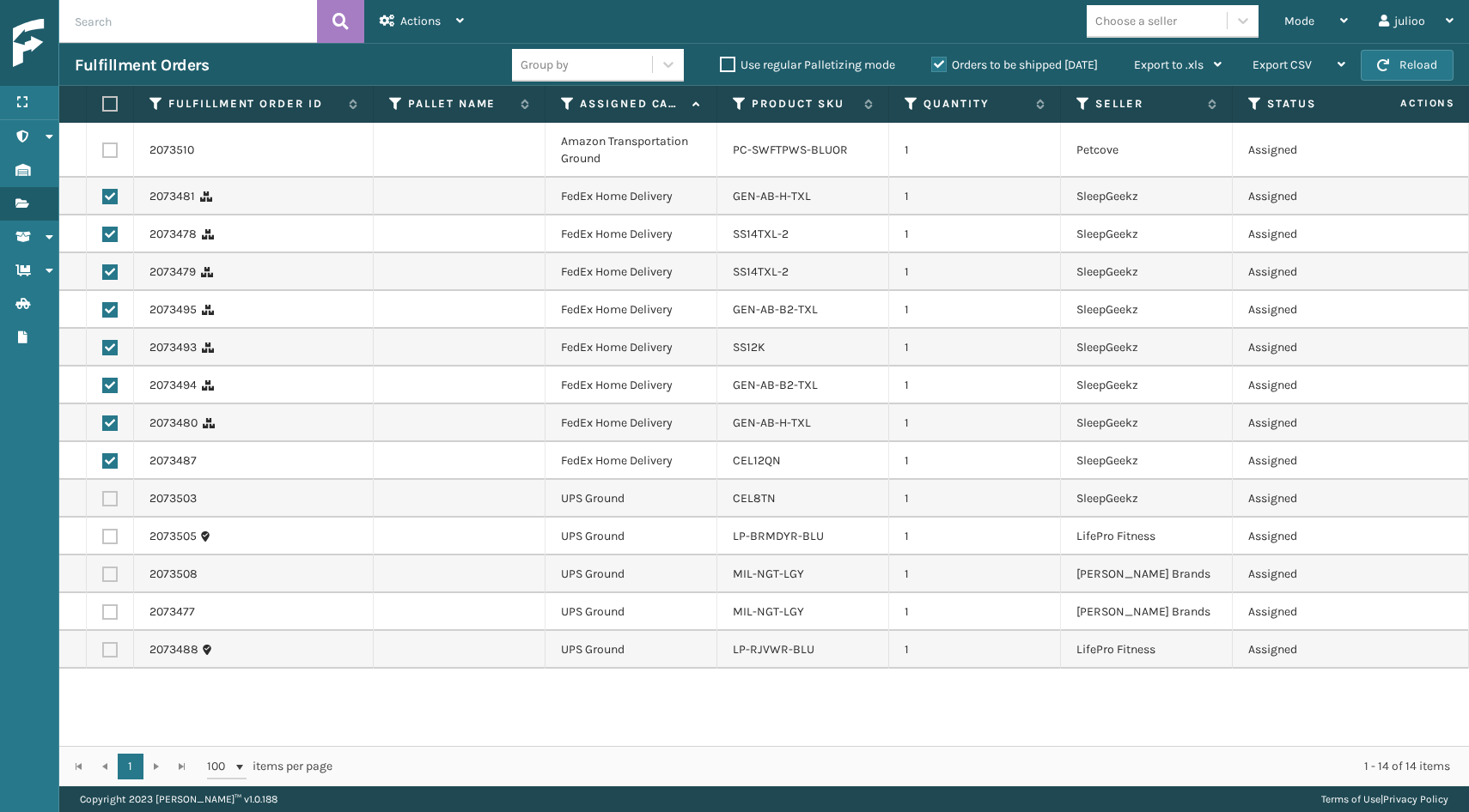
checkbox input "false"
click at [413, 25] on span "Actions" at bounding box center [421, 21] width 40 height 15
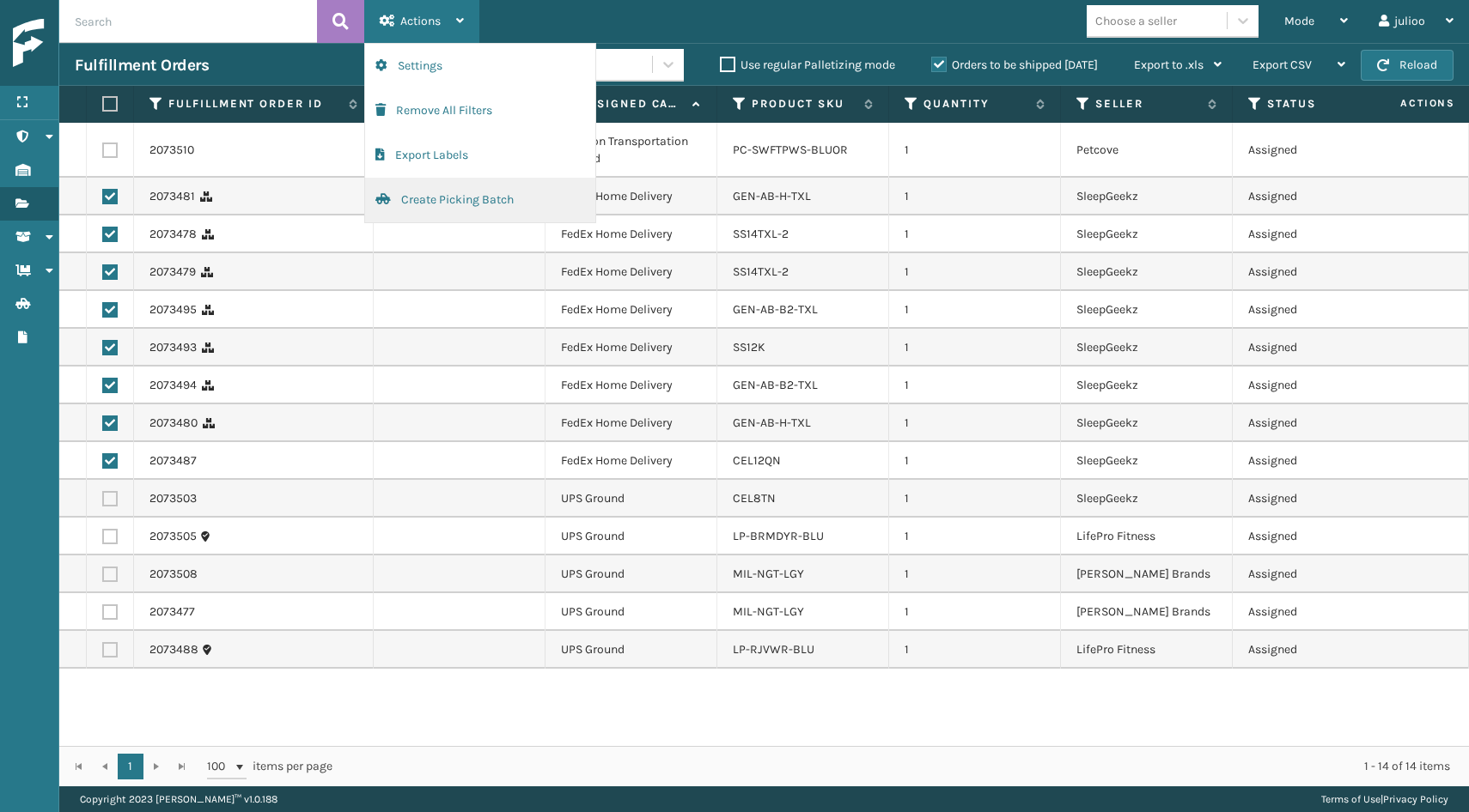
click at [429, 197] on button "Create Picking Batch" at bounding box center [480, 199] width 230 height 44
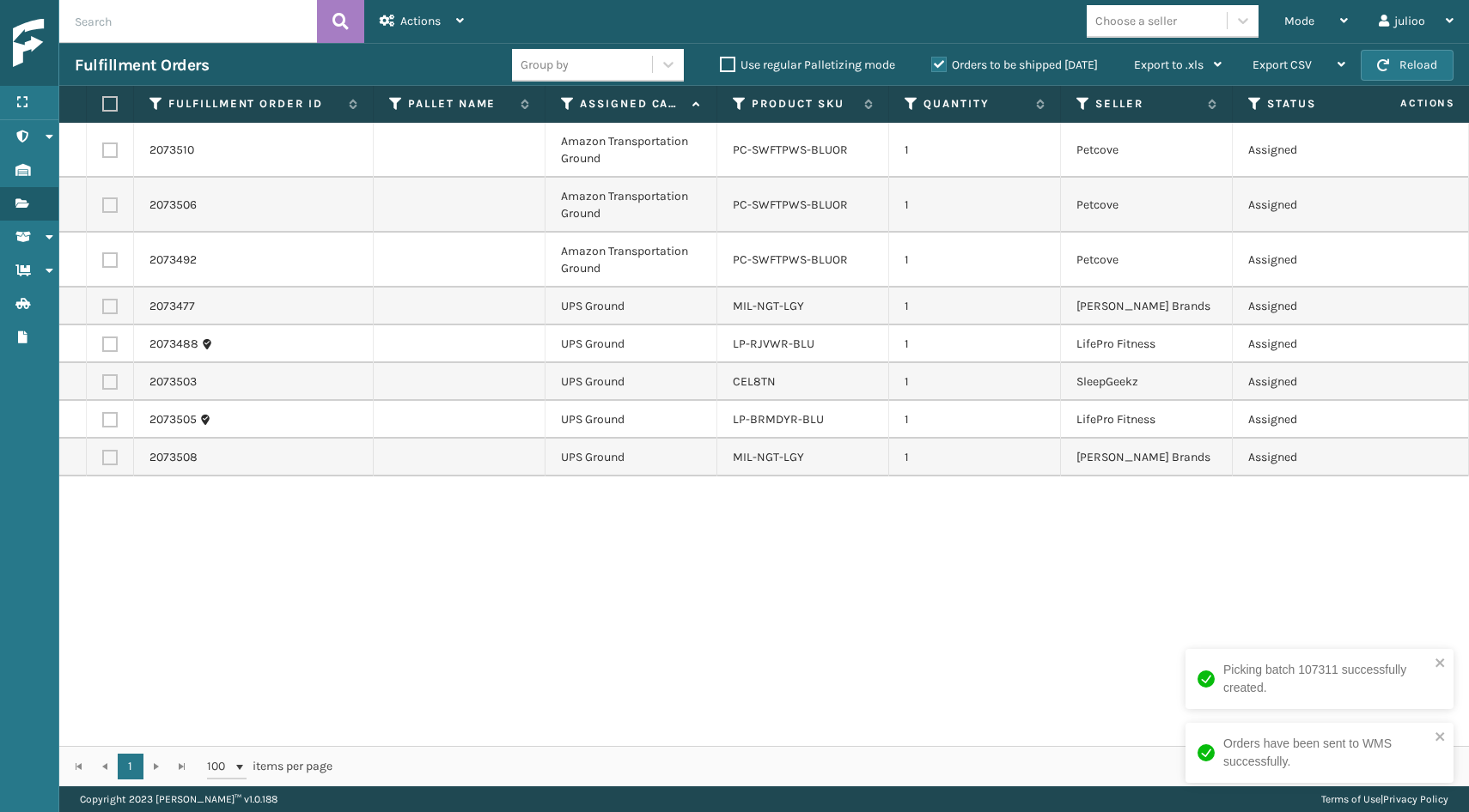
click at [109, 265] on label at bounding box center [111, 260] width 16 height 16
click at [103, 263] on input "checkbox" at bounding box center [103, 258] width 1 height 11
checkbox input "true"
click at [104, 220] on td at bounding box center [111, 205] width 47 height 55
click at [110, 201] on label at bounding box center [111, 205] width 16 height 16
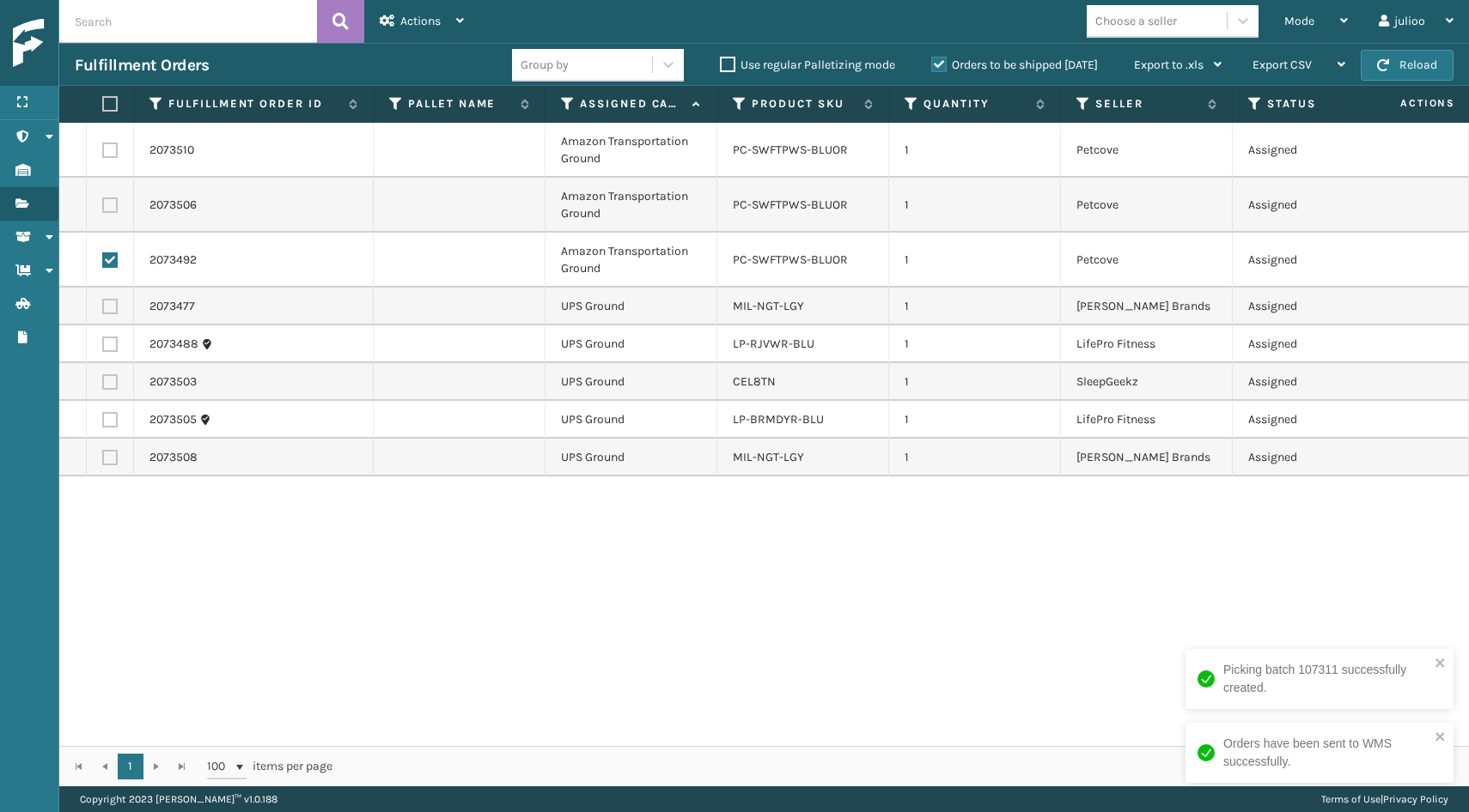
click at [103, 201] on input "checkbox" at bounding box center [103, 202] width 1 height 11
checkbox input "true"
click at [111, 142] on label at bounding box center [111, 150] width 16 height 16
click at [103, 142] on input "checkbox" at bounding box center [103, 147] width 1 height 11
checkbox input "true"
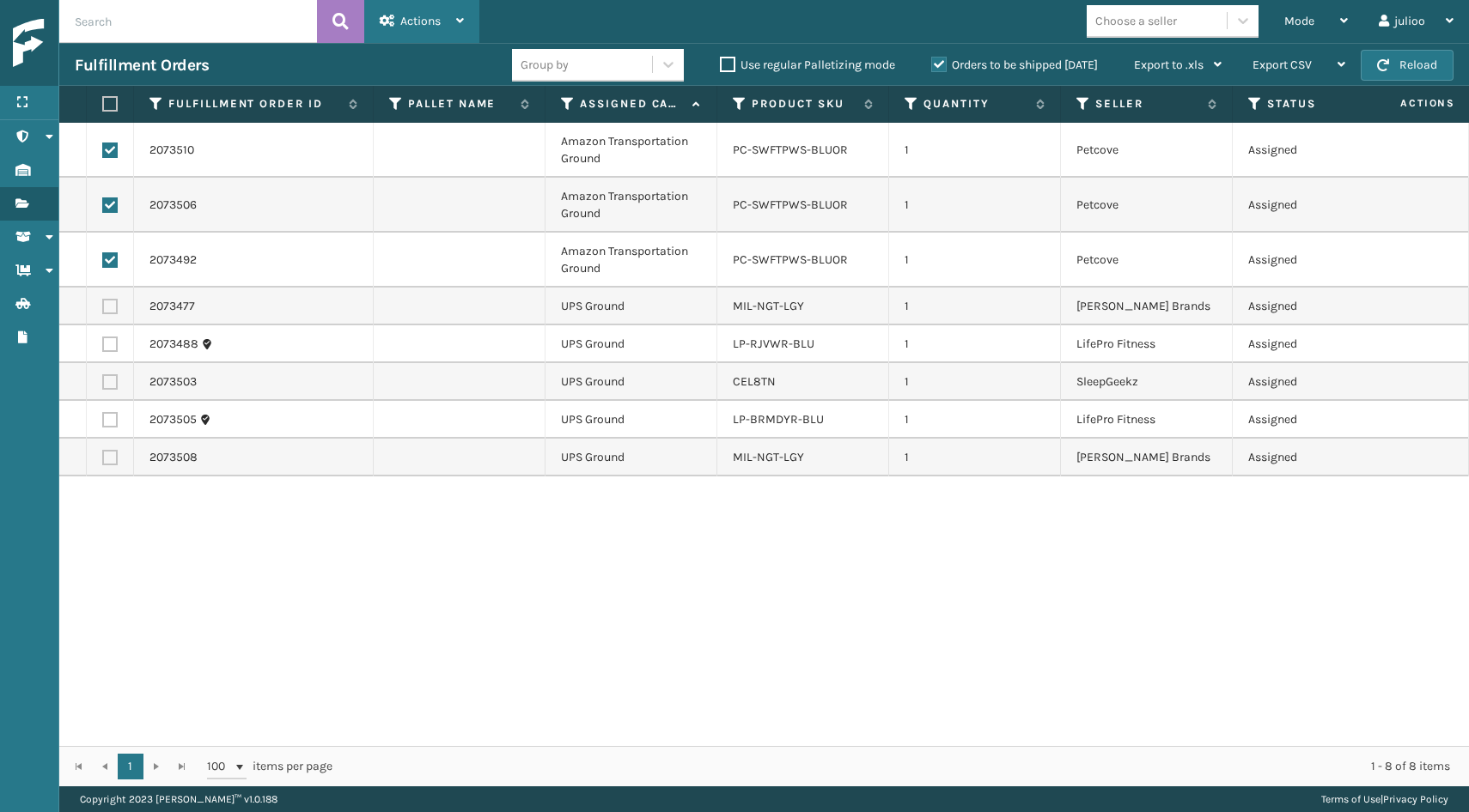
click at [433, 12] on div "Actions" at bounding box center [422, 22] width 84 height 43
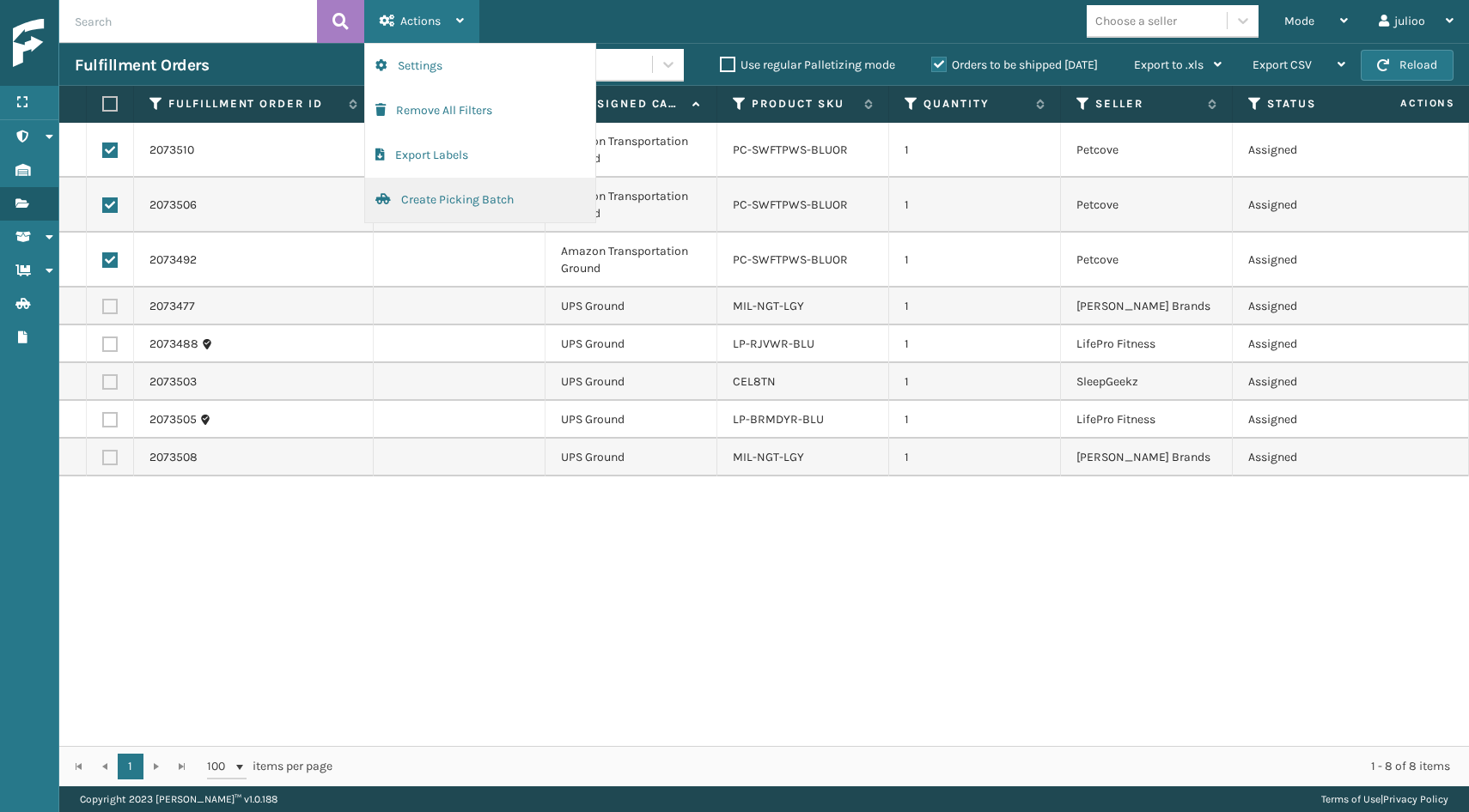
click at [428, 198] on button "Create Picking Batch" at bounding box center [480, 199] width 230 height 44
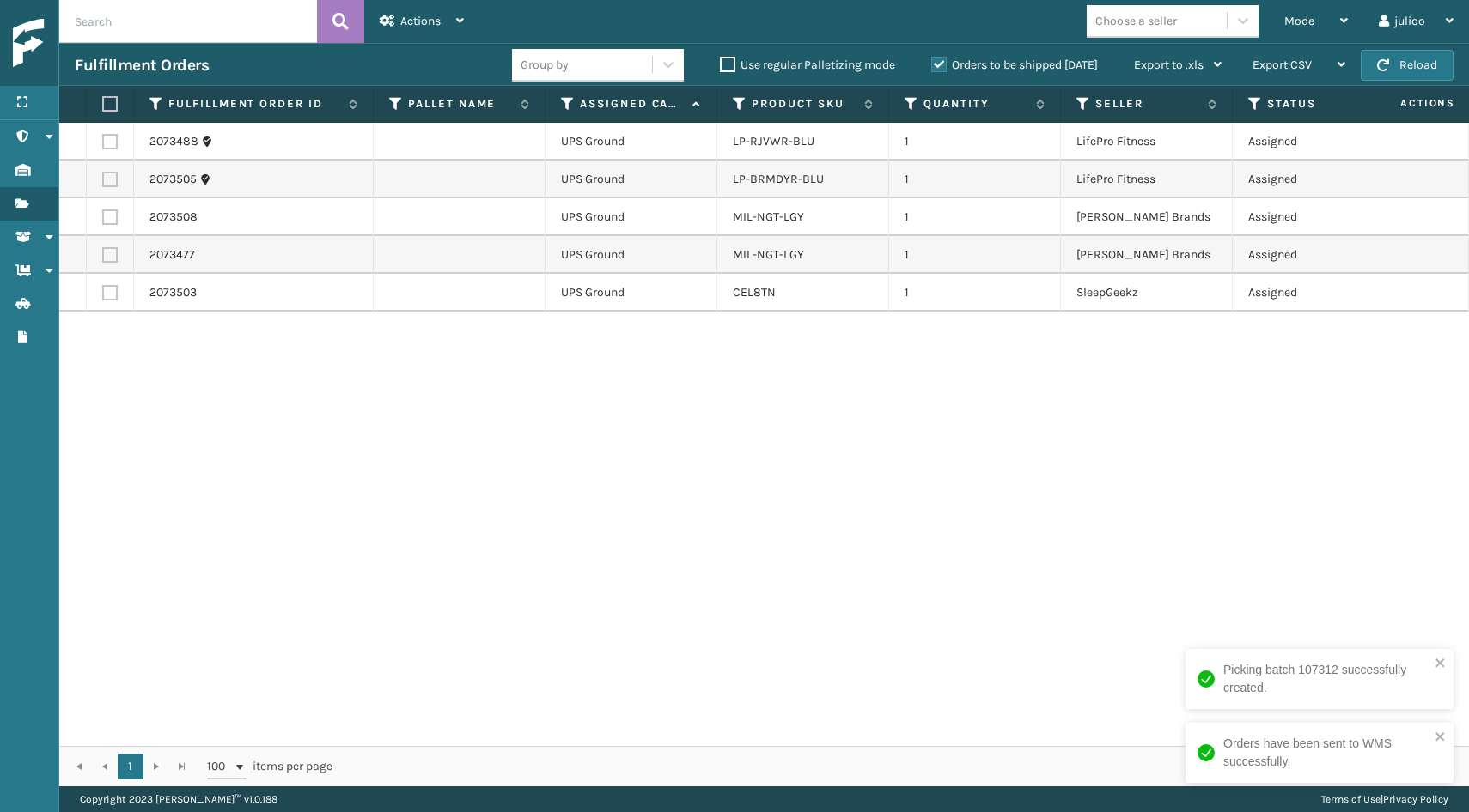
click at [105, 104] on label at bounding box center [108, 104] width 10 height 16
click at [103, 104] on input "checkbox" at bounding box center [103, 104] width 1 height 11
checkbox input "true"
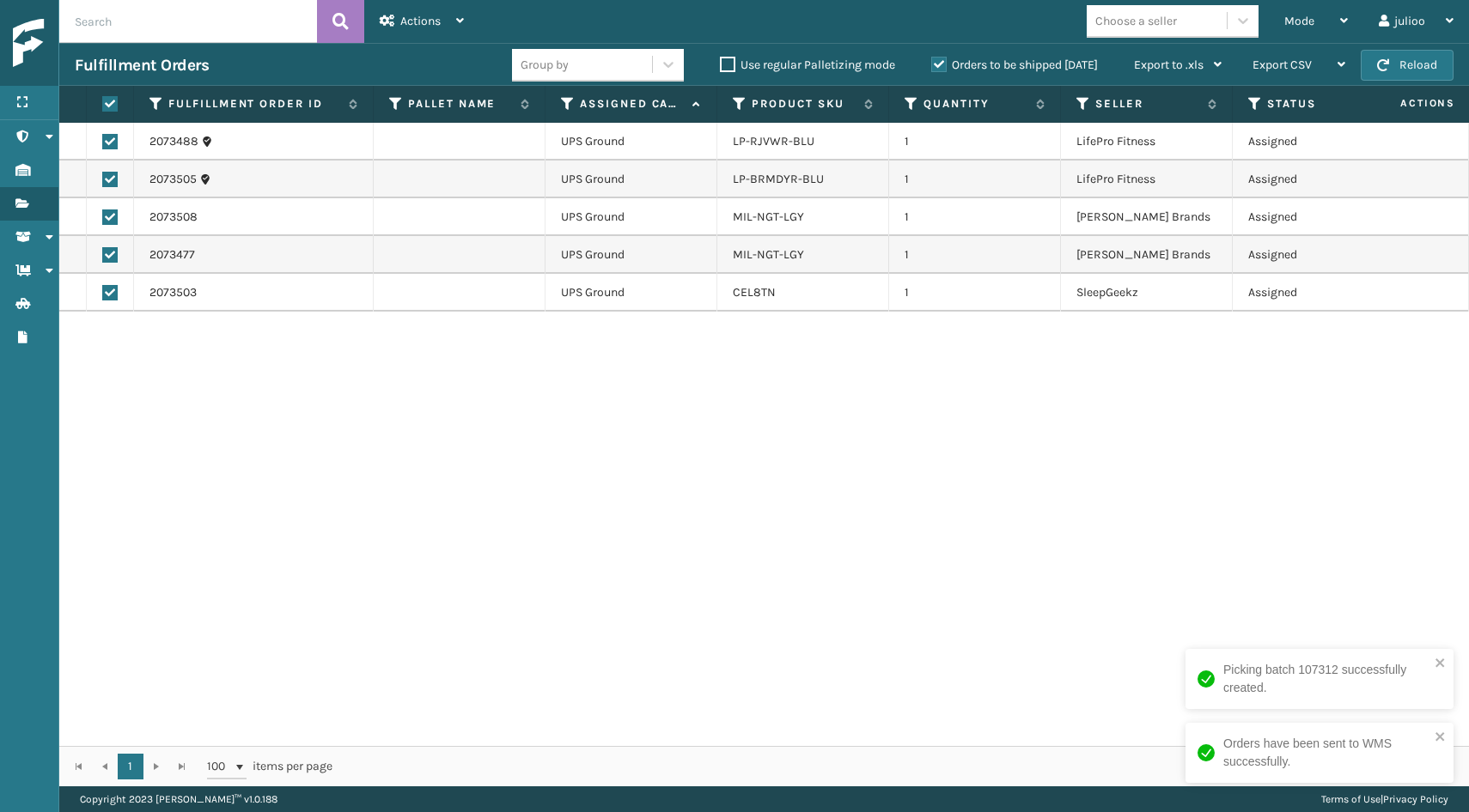
checkbox input "true"
click at [425, 20] on span "Actions" at bounding box center [421, 21] width 40 height 15
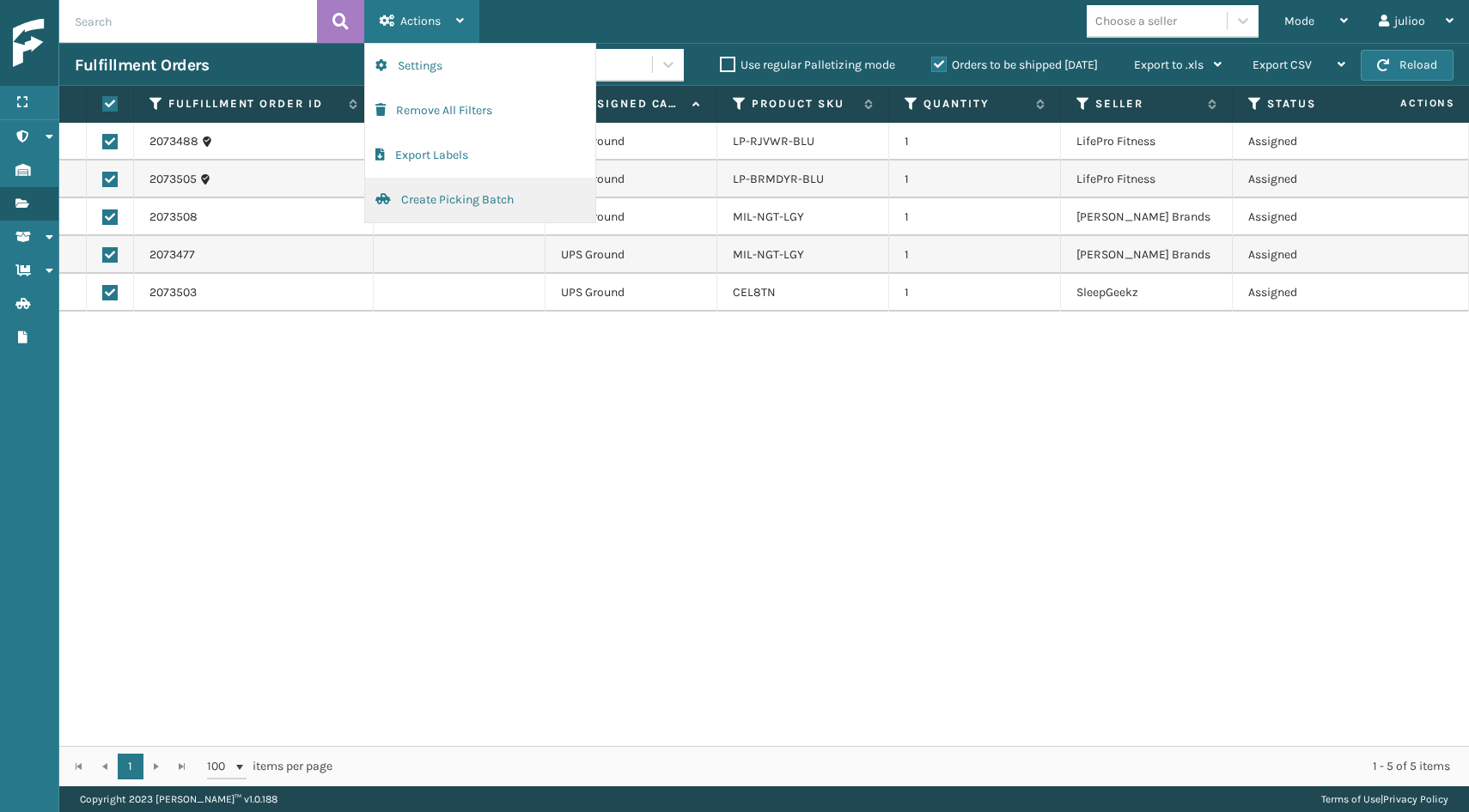
click at [443, 205] on button "Create Picking Batch" at bounding box center [480, 199] width 230 height 44
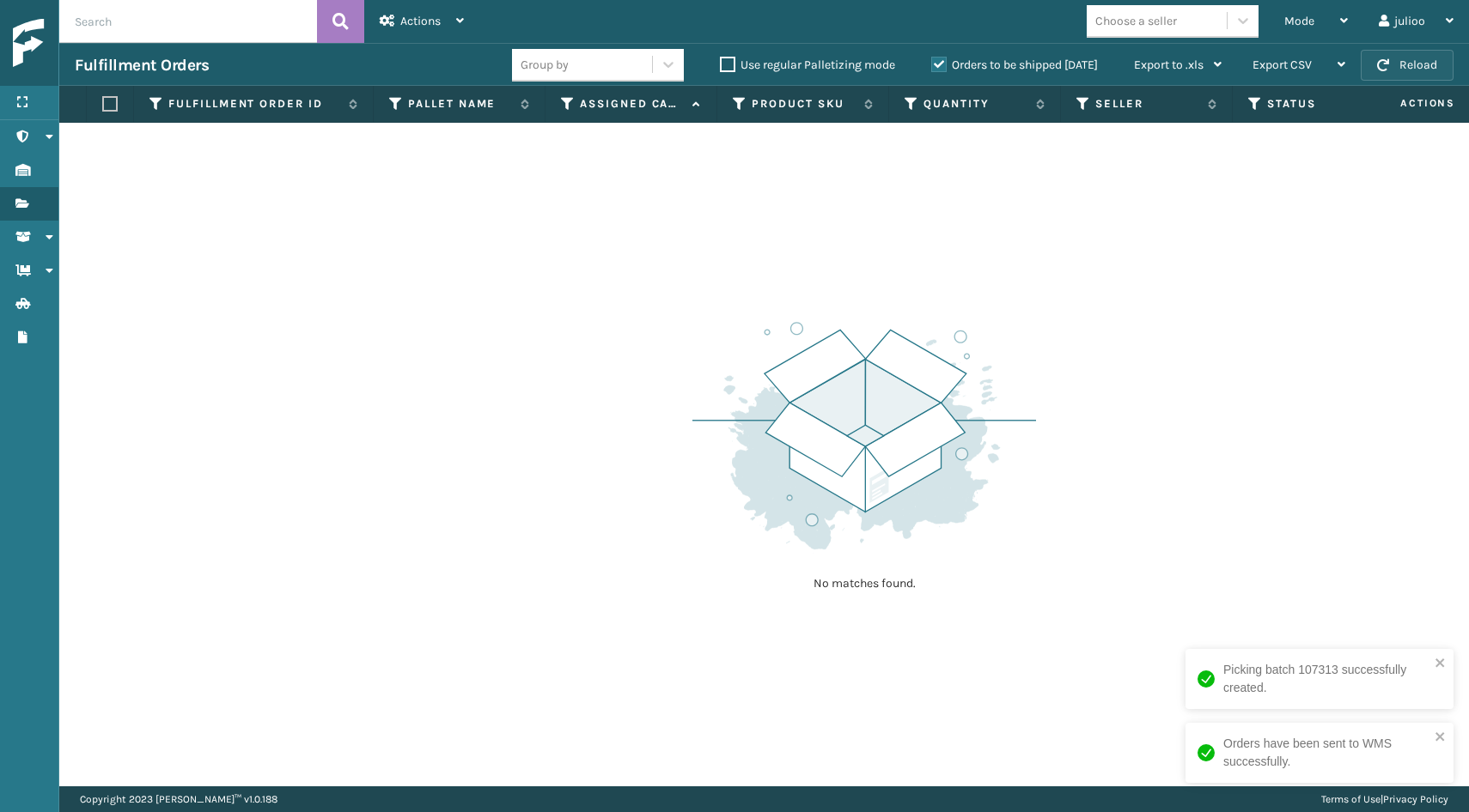
click at [1391, 72] on button "Reload" at bounding box center [1408, 64] width 93 height 31
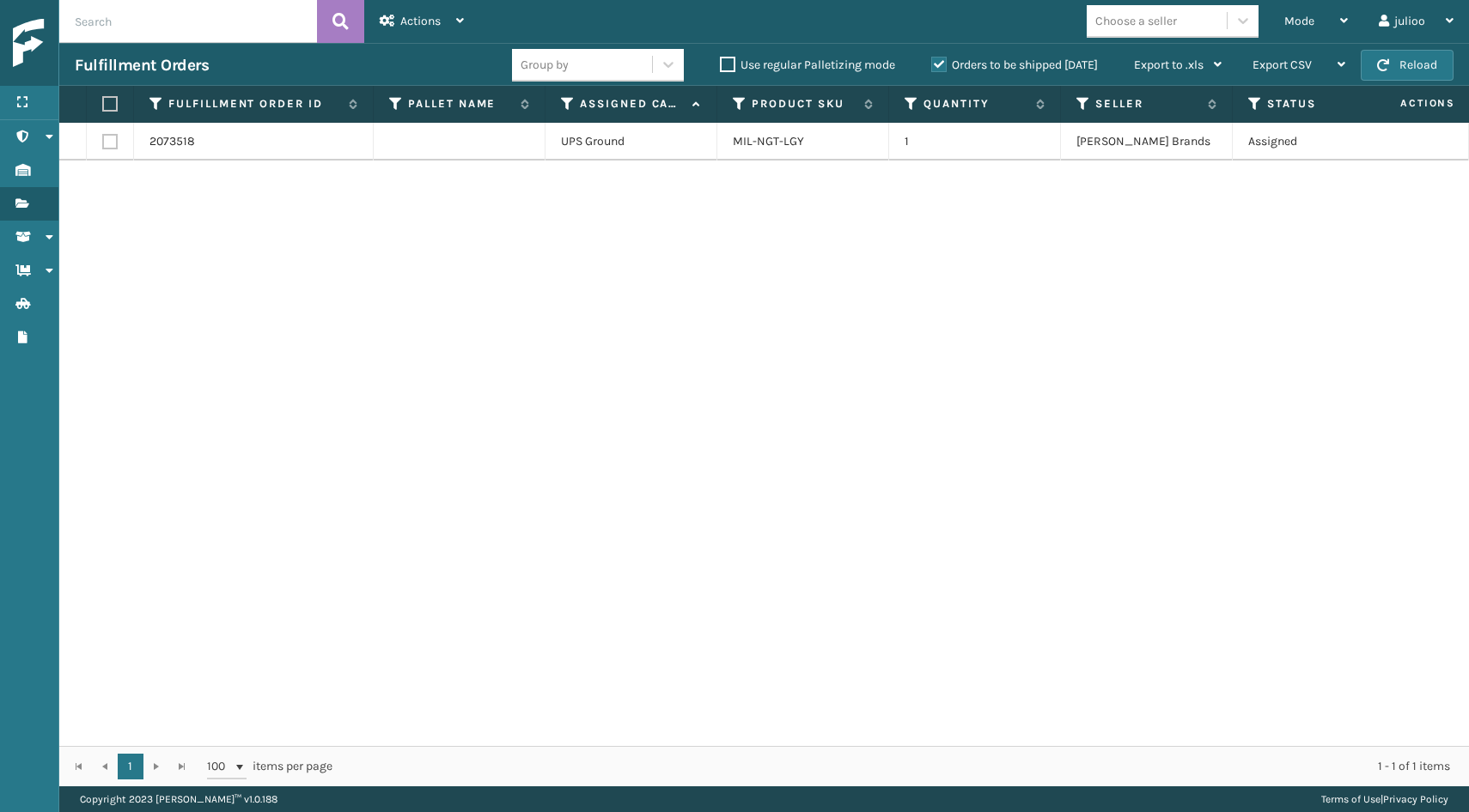
click at [1391, 72] on button "Reload" at bounding box center [1408, 64] width 93 height 31
click at [1380, 62] on span "button" at bounding box center [1383, 65] width 12 height 12
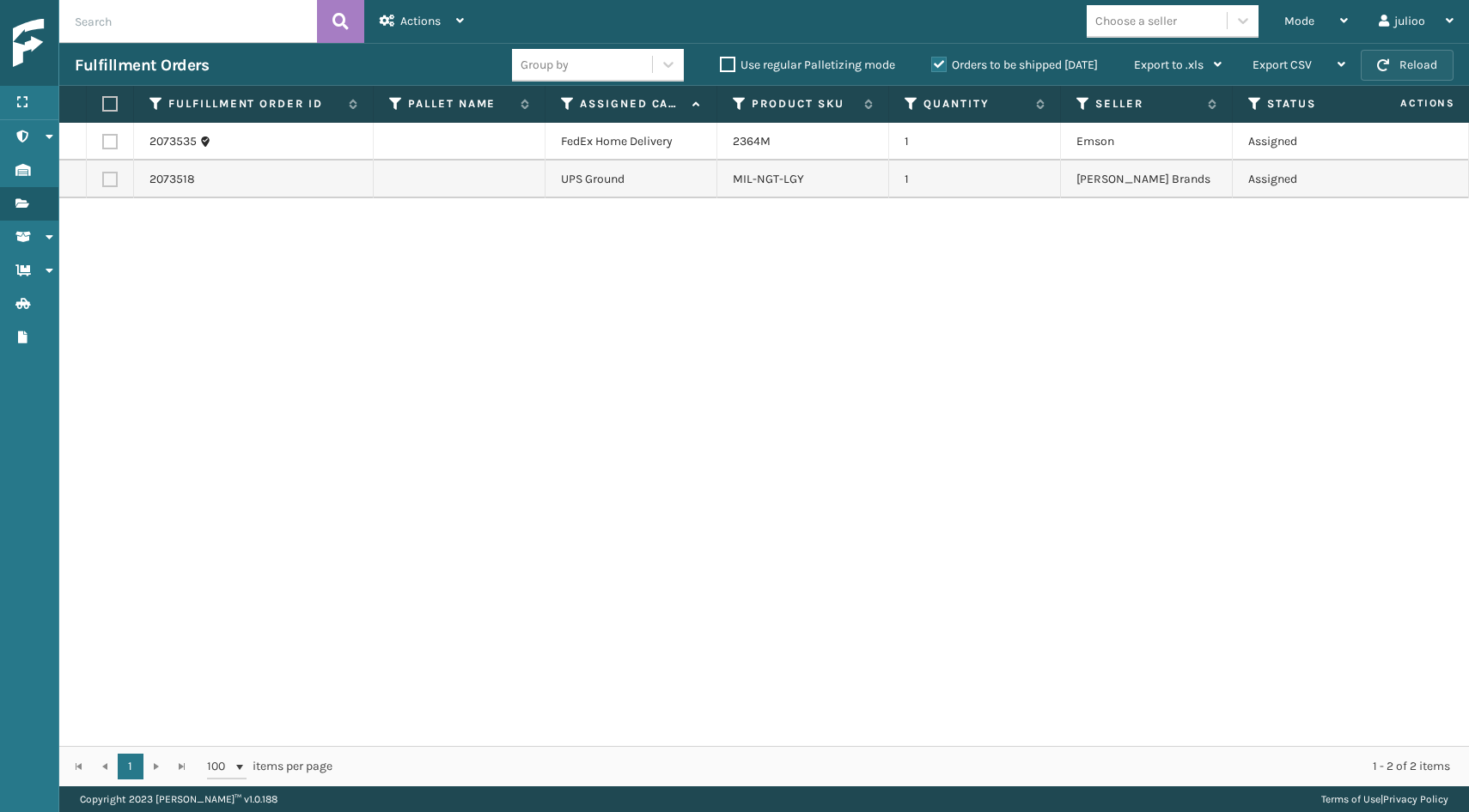
click at [1420, 70] on button "Reload" at bounding box center [1408, 64] width 93 height 31
click at [1416, 70] on button "Reload" at bounding box center [1408, 64] width 93 height 31
click at [112, 142] on label at bounding box center [111, 142] width 16 height 16
click at [103, 142] on input "checkbox" at bounding box center [103, 139] width 1 height 11
checkbox input "true"
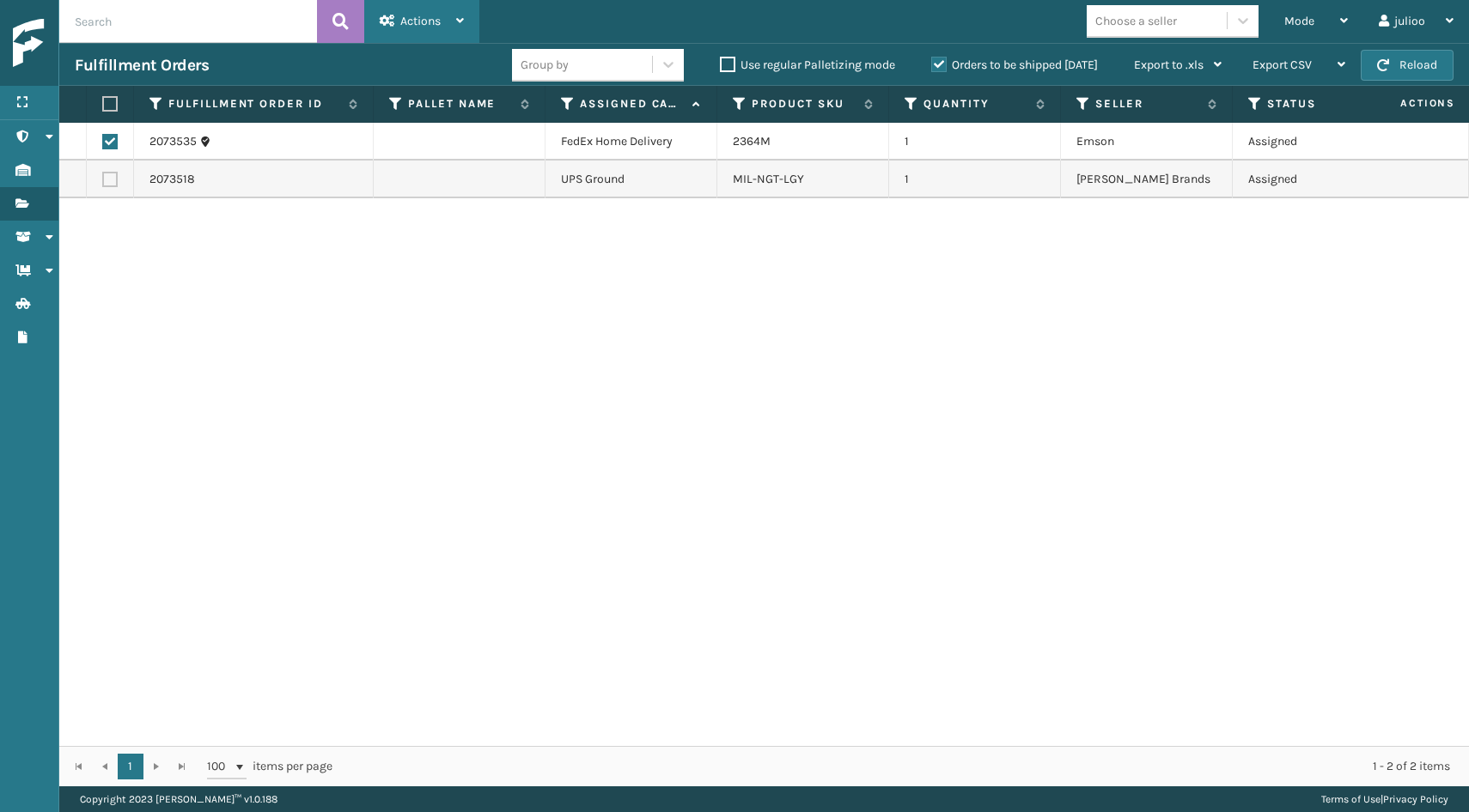
click at [447, 12] on div "Actions" at bounding box center [422, 22] width 84 height 43
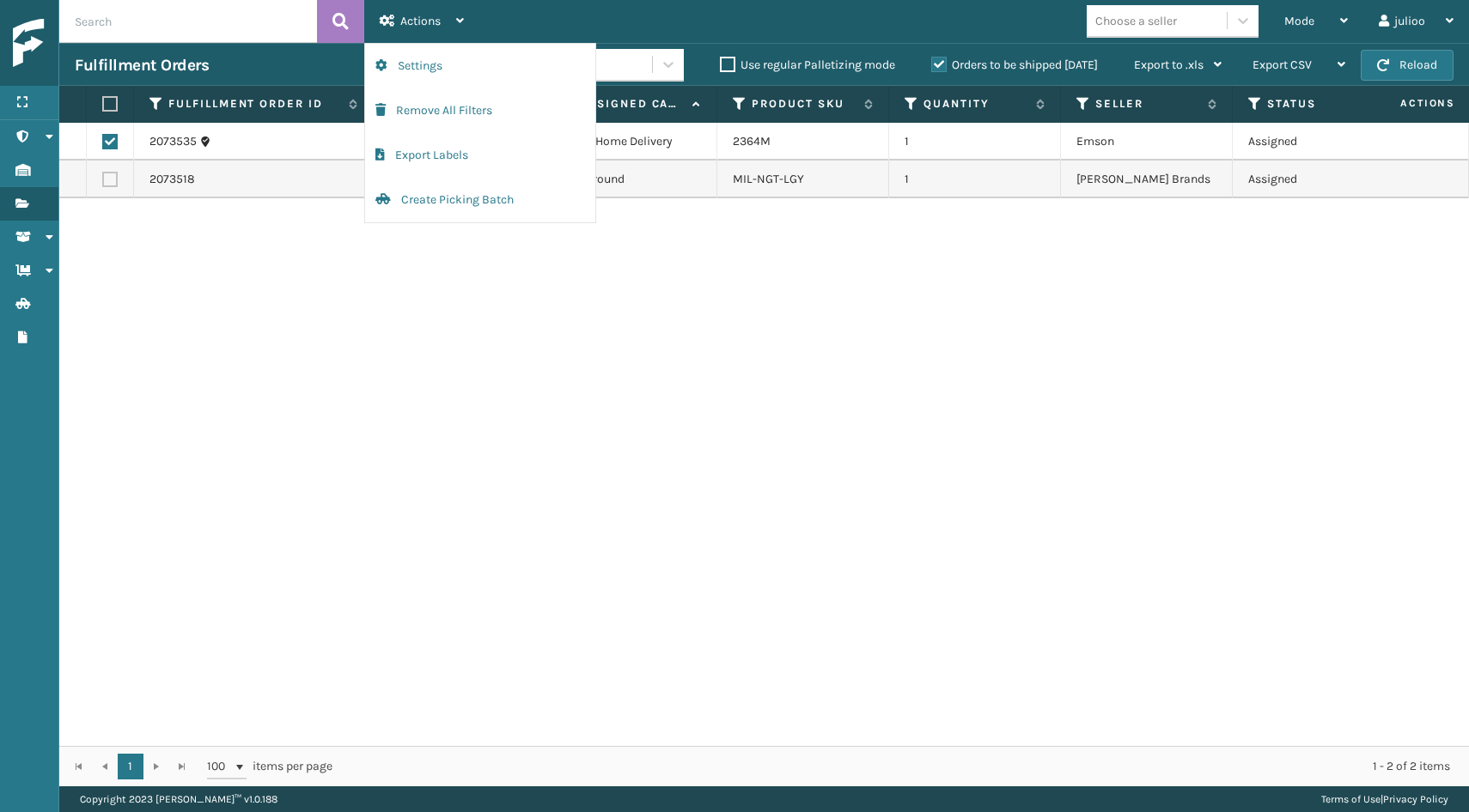
click at [113, 185] on label at bounding box center [111, 180] width 16 height 16
click at [103, 183] on input "checkbox" at bounding box center [103, 177] width 1 height 11
checkbox input "true"
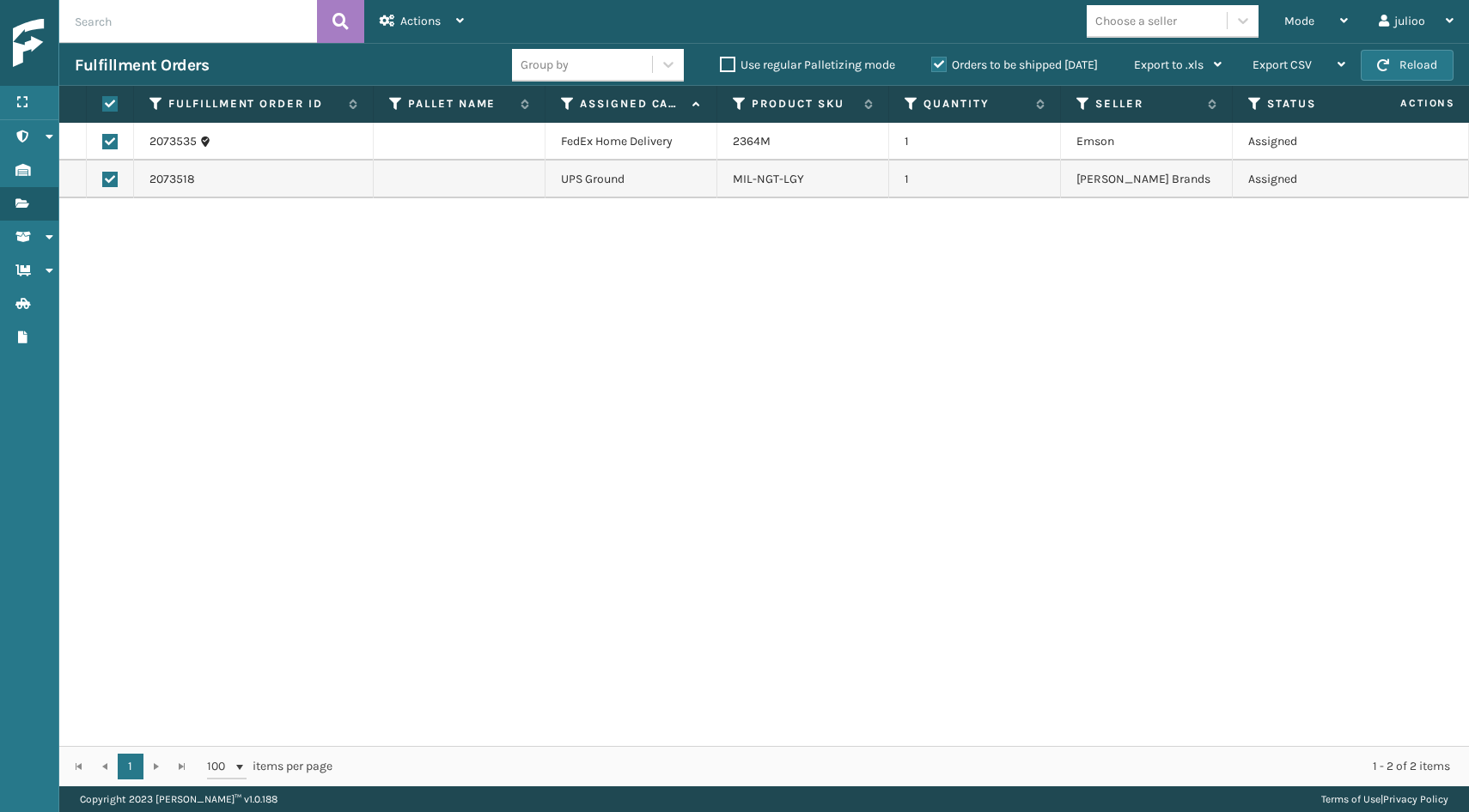
click at [113, 185] on label at bounding box center [111, 180] width 16 height 16
click at [103, 183] on input "checkbox" at bounding box center [103, 177] width 1 height 11
checkbox input "false"
click at [434, 18] on span "Actions" at bounding box center [421, 21] width 40 height 15
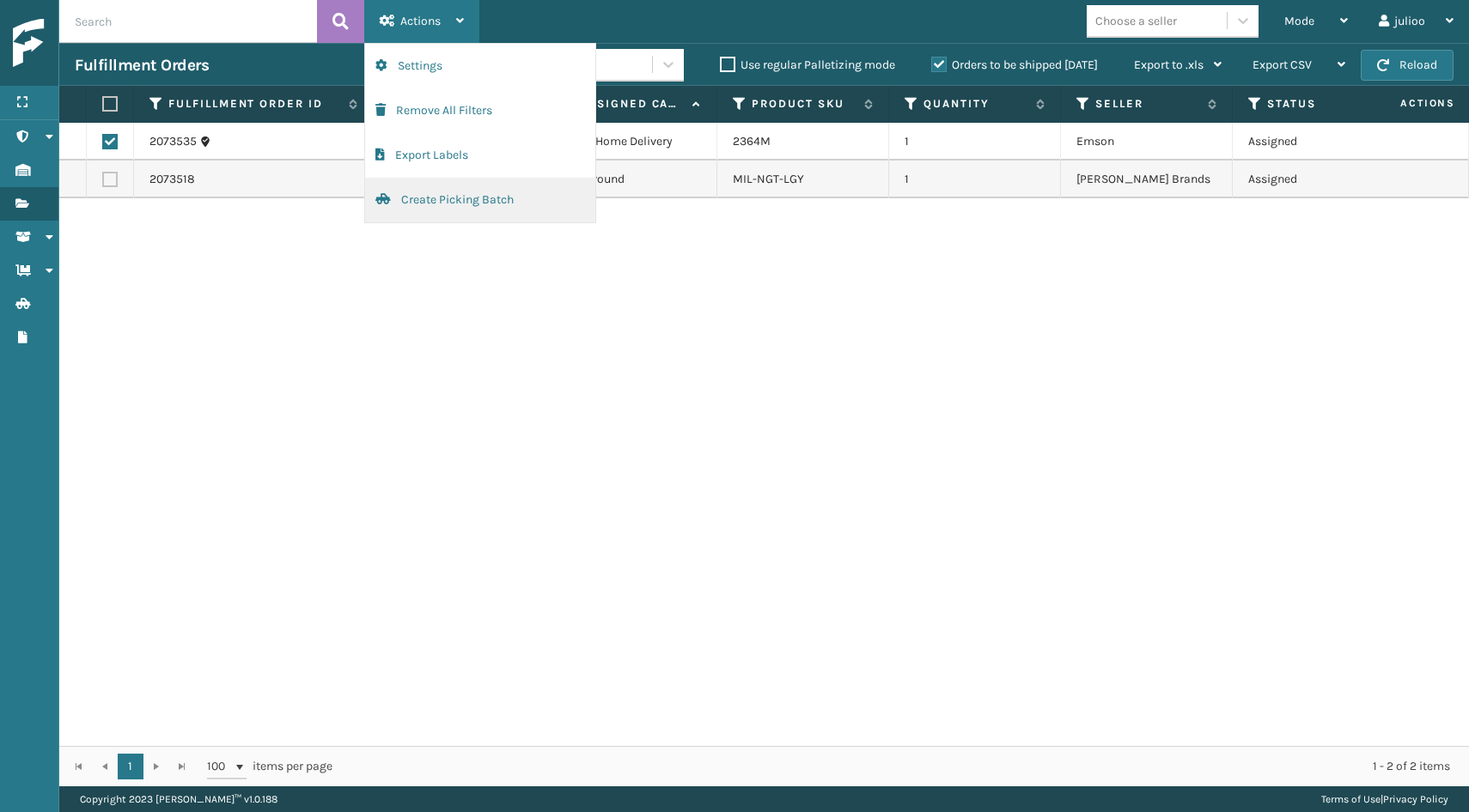
click at [425, 199] on button "Create Picking Batch" at bounding box center [480, 199] width 230 height 44
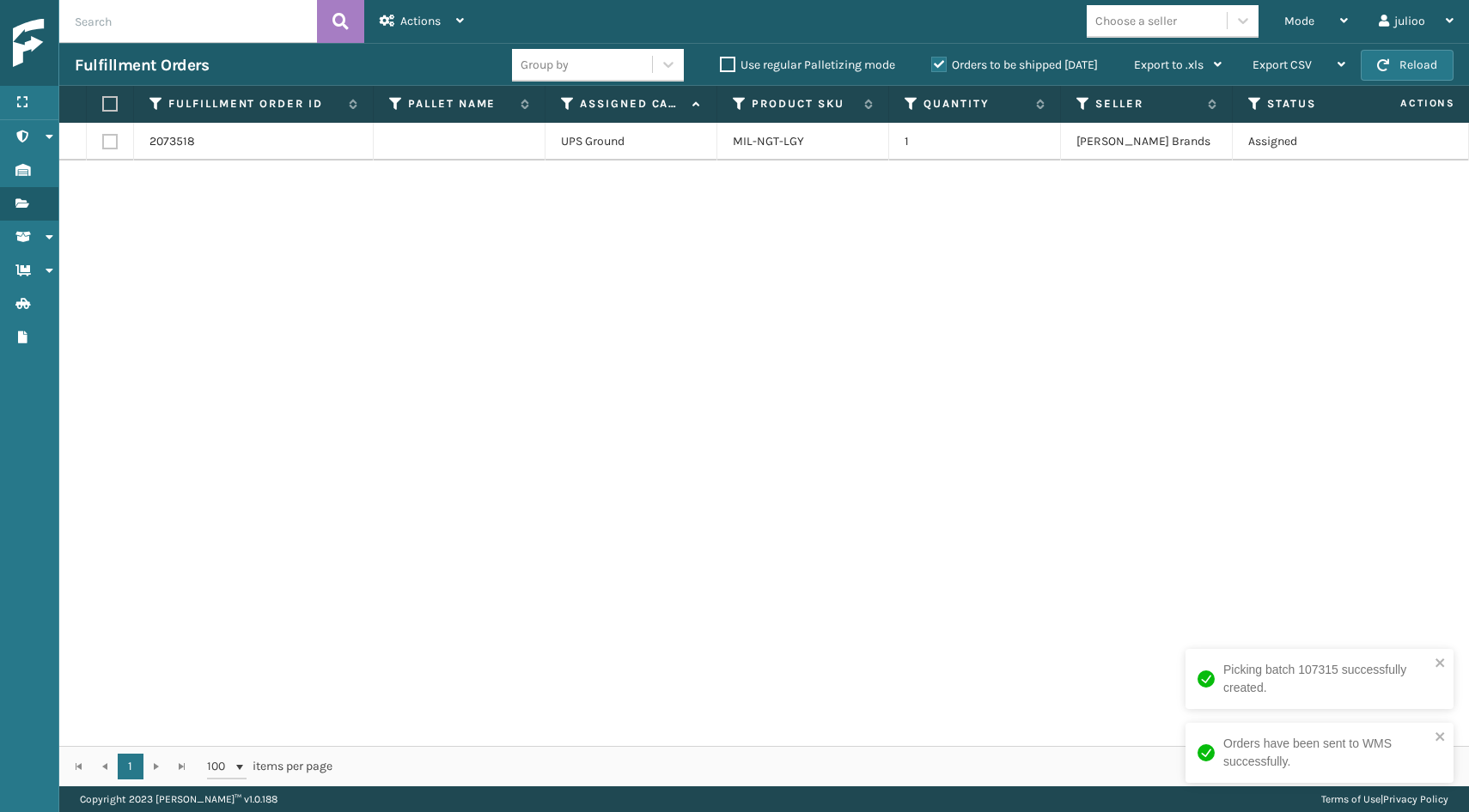
click at [113, 142] on label at bounding box center [111, 142] width 16 height 16
click at [103, 142] on input "checkbox" at bounding box center [103, 139] width 1 height 11
checkbox input "true"
click at [408, 18] on span "Actions" at bounding box center [421, 21] width 40 height 15
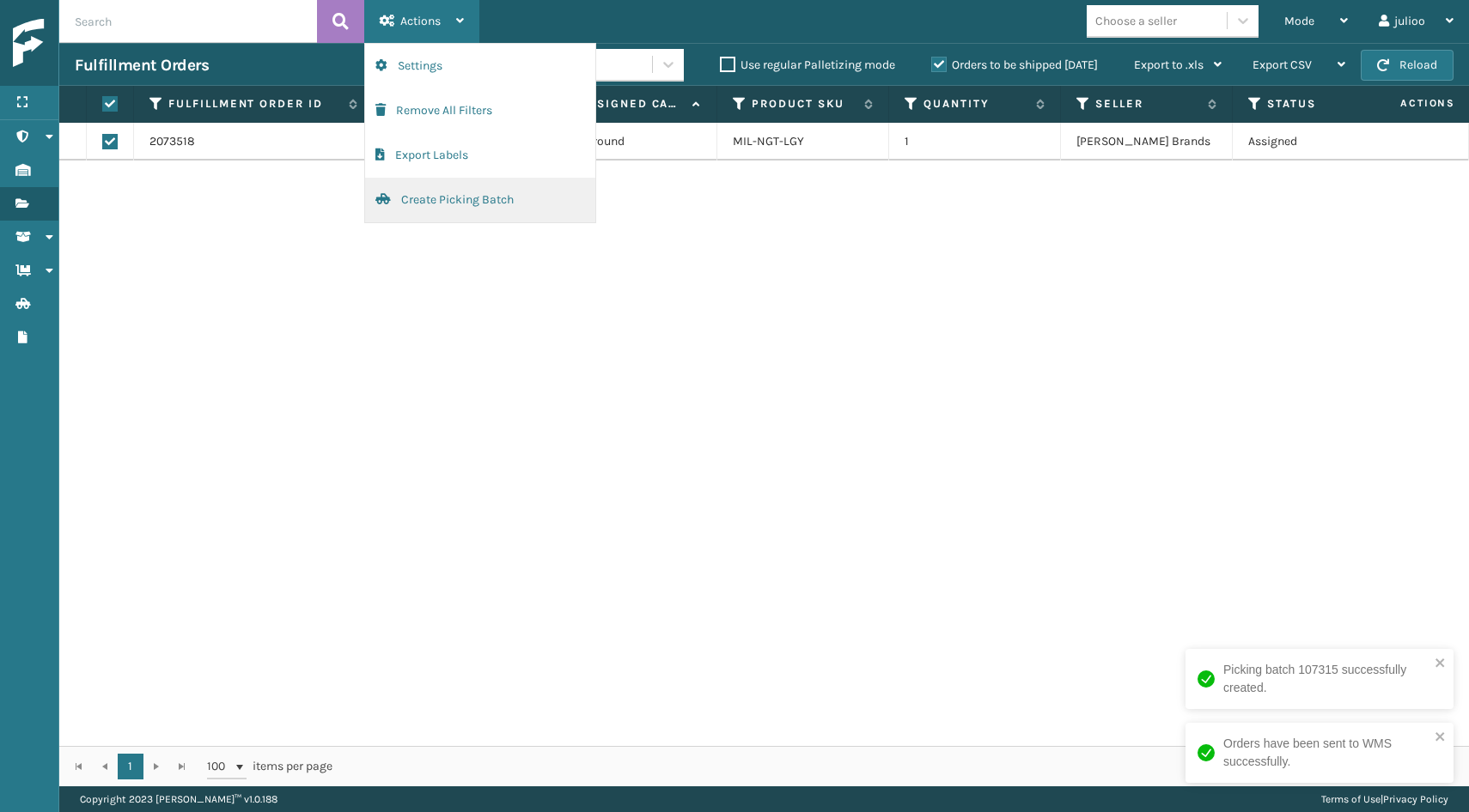
click at [466, 197] on button "Create Picking Batch" at bounding box center [480, 199] width 230 height 44
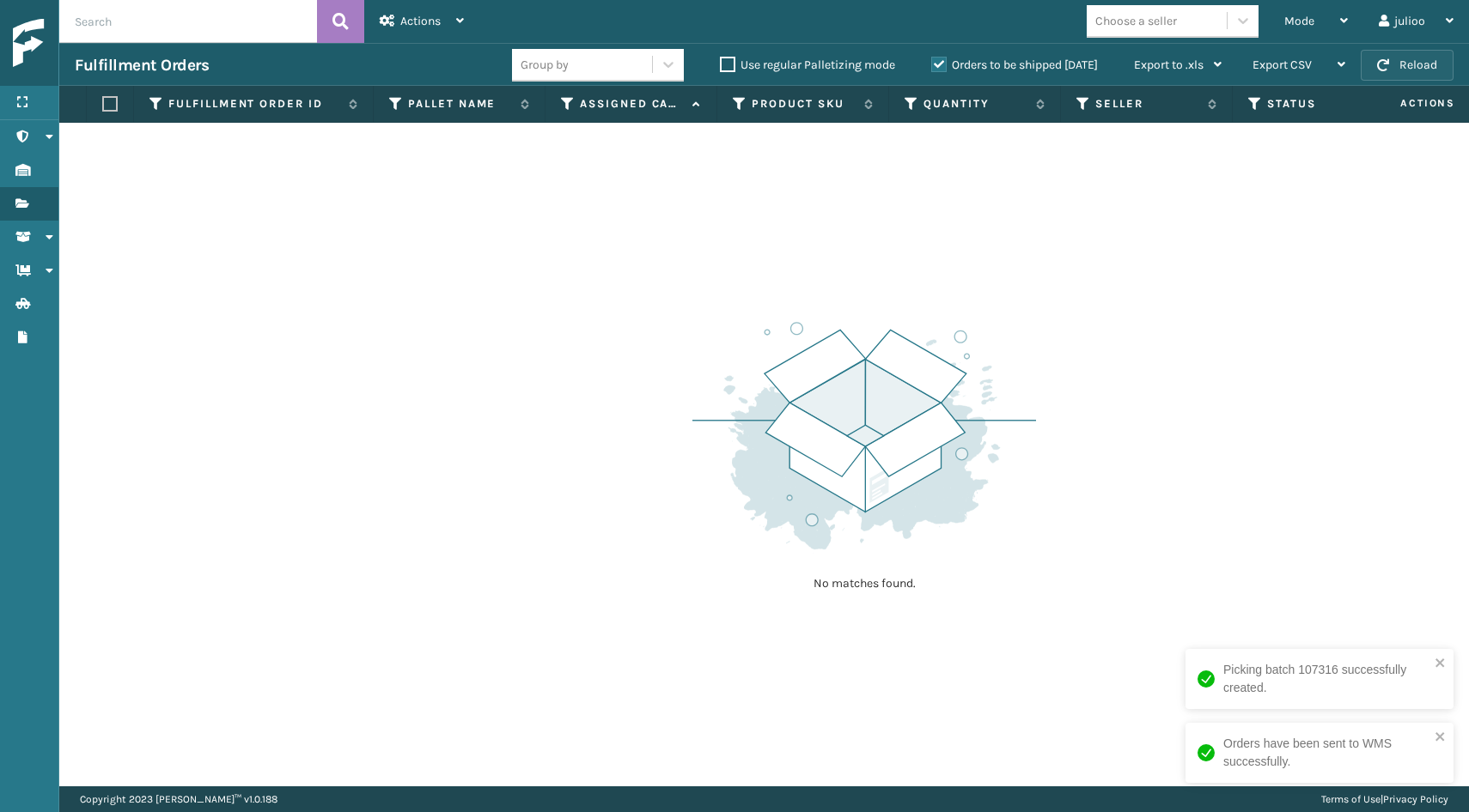
click at [1437, 62] on button "Reload" at bounding box center [1408, 64] width 93 height 31
click at [1418, 71] on button "Reload" at bounding box center [1408, 64] width 93 height 31
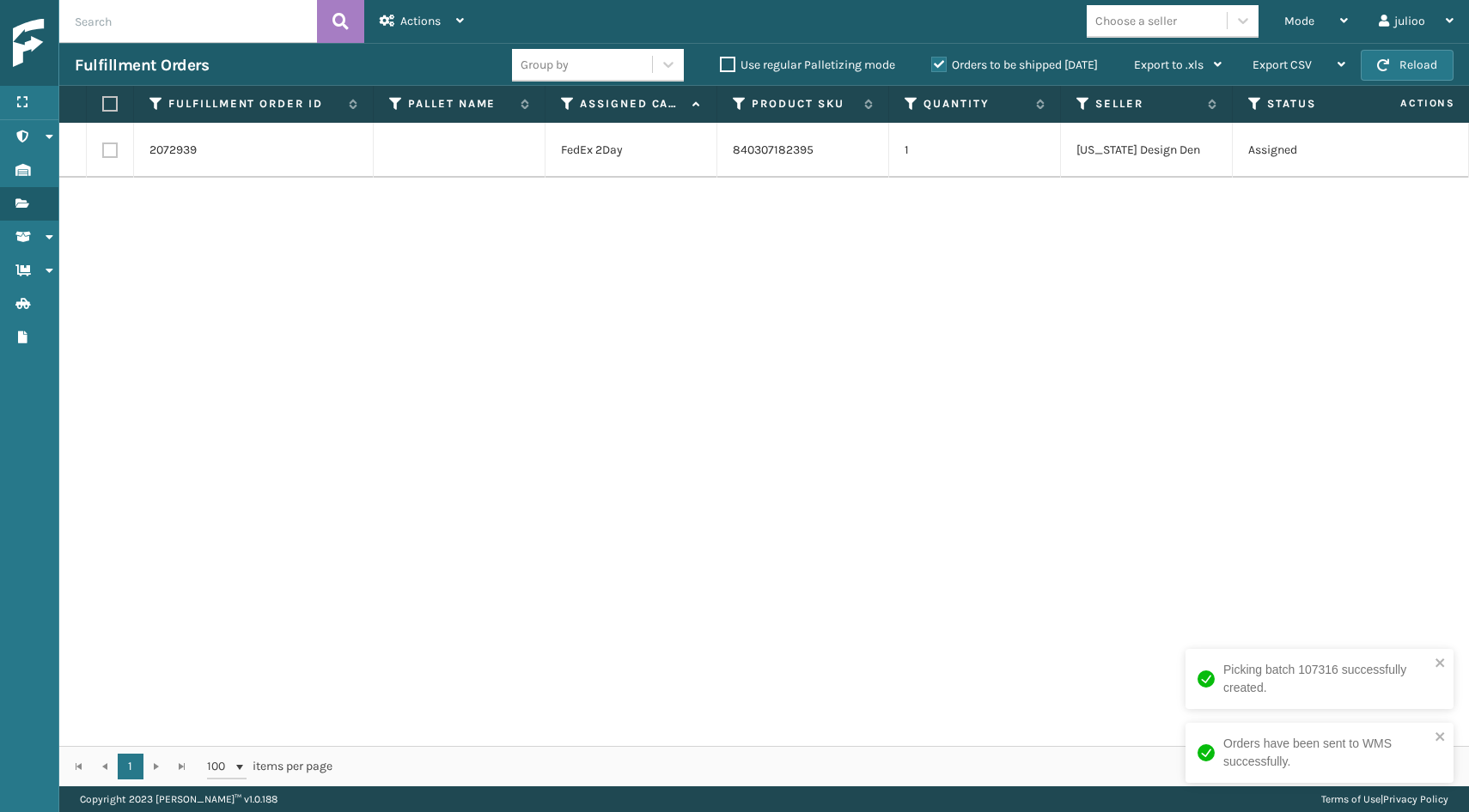
click at [1418, 71] on button "Reload" at bounding box center [1408, 64] width 93 height 31
click at [109, 144] on label at bounding box center [111, 150] width 16 height 16
click at [103, 144] on input "checkbox" at bounding box center [103, 147] width 1 height 11
checkbox input "true"
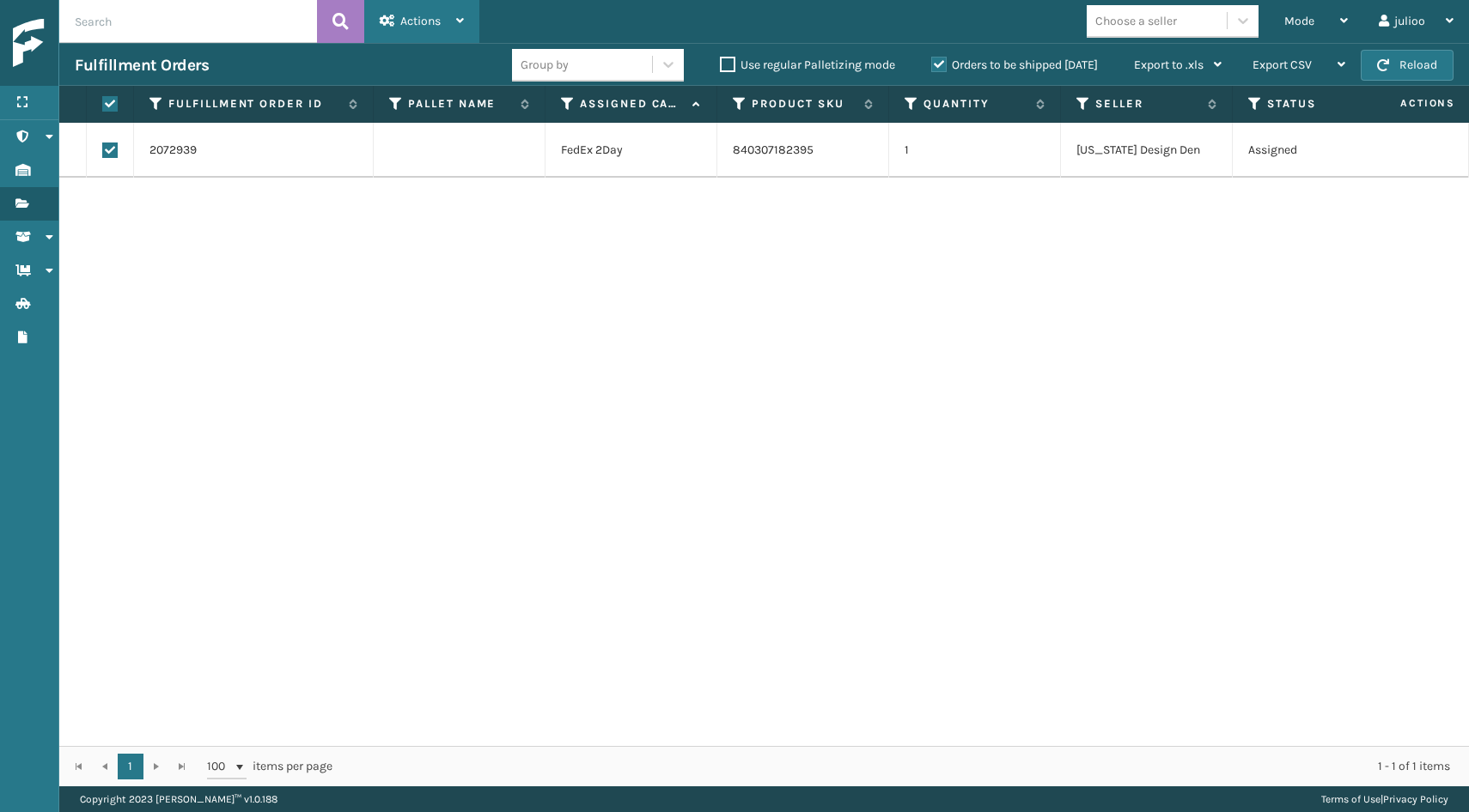
click at [449, 30] on div "Actions" at bounding box center [422, 22] width 84 height 43
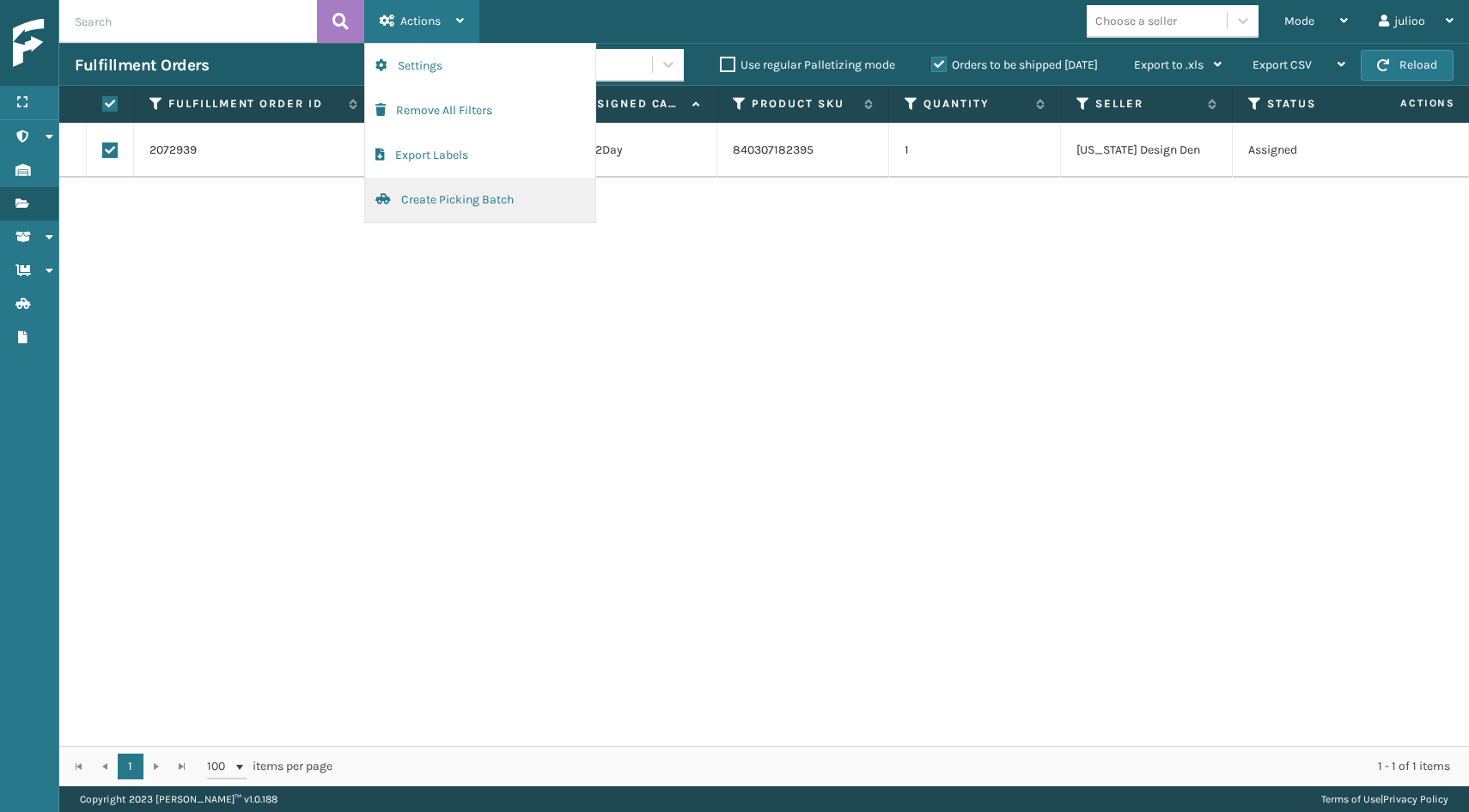
click at [474, 197] on button "Create Picking Batch" at bounding box center [480, 199] width 230 height 44
